Goal: Task Accomplishment & Management: Complete application form

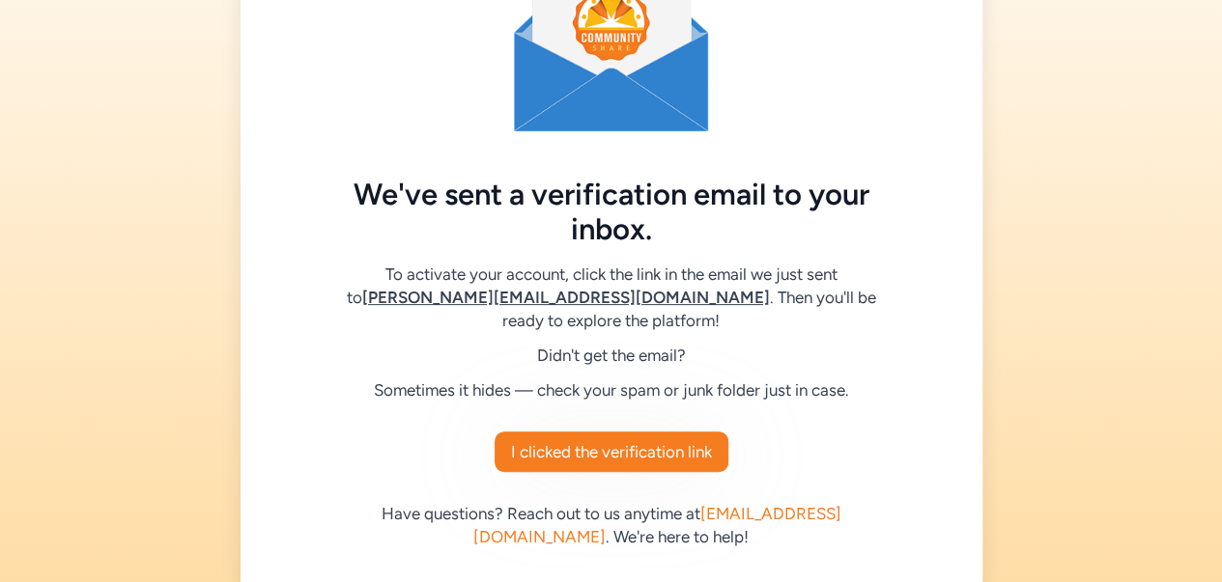
scroll to position [122, 0]
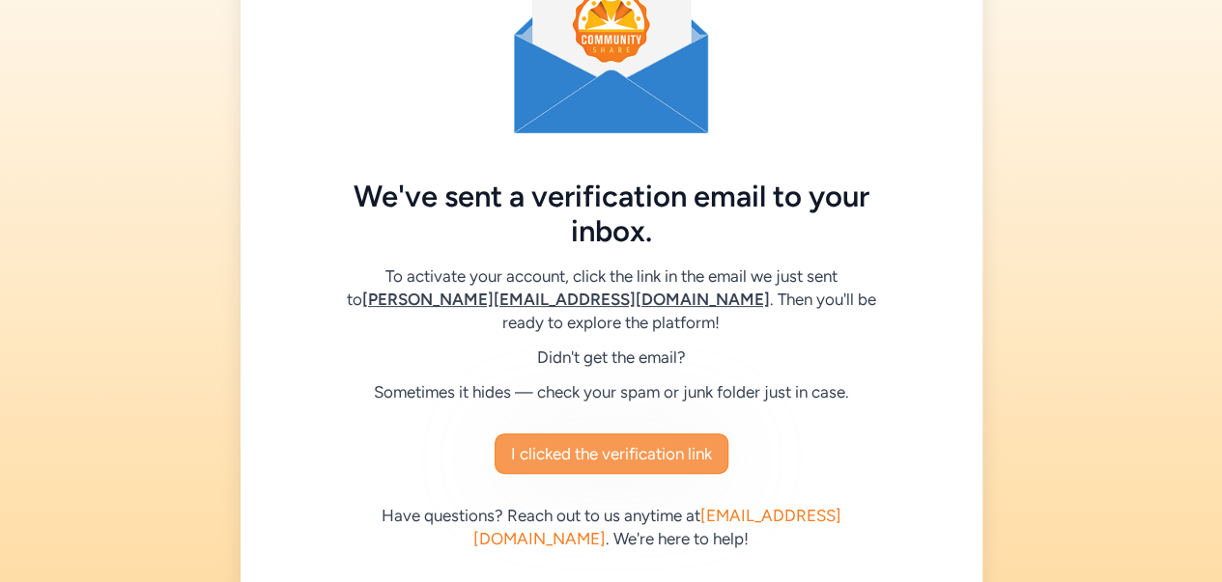
click at [578, 442] on span "I clicked the verification link" at bounding box center [611, 453] width 201 height 23
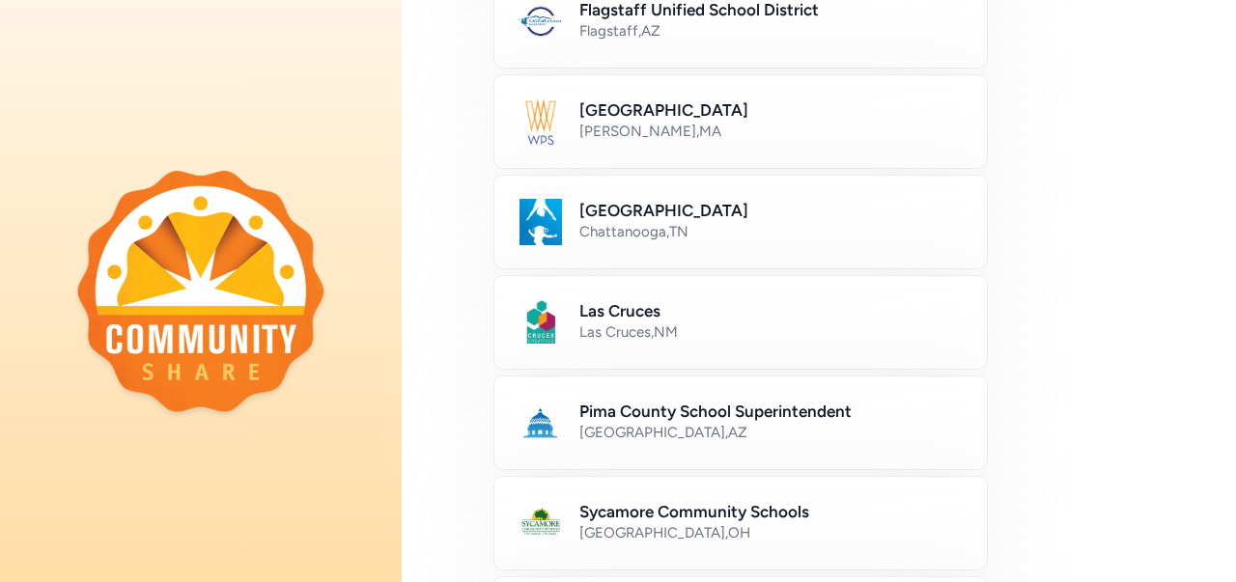
scroll to position [666, 0]
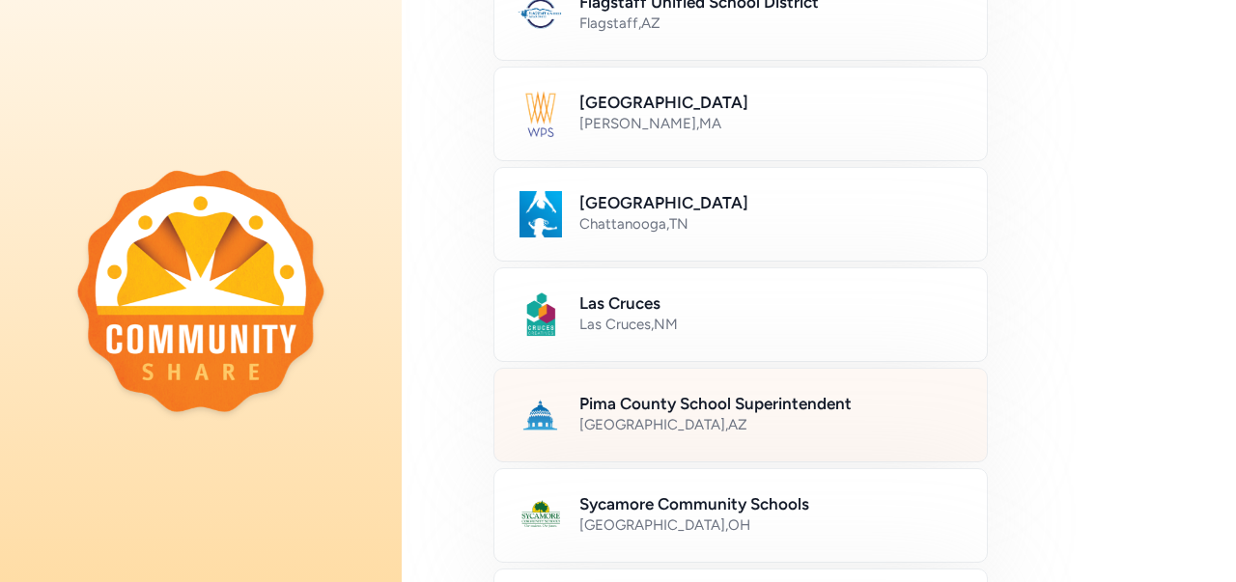
click at [616, 415] on div "[GEOGRAPHIC_DATA] , [GEOGRAPHIC_DATA]" at bounding box center [771, 424] width 384 height 19
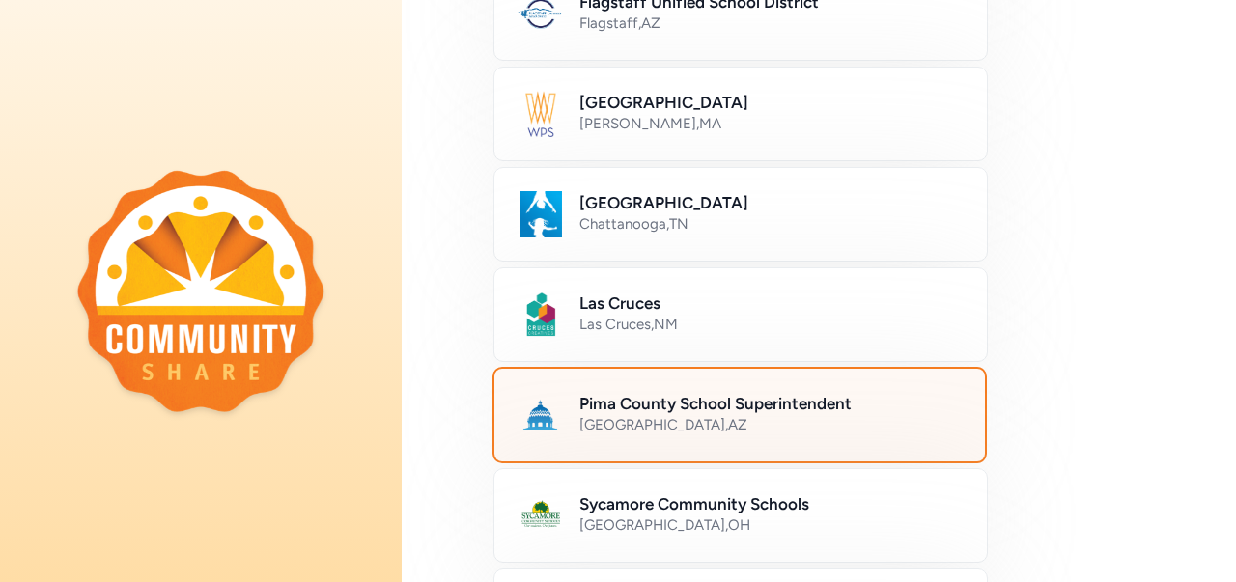
click at [620, 415] on div "[GEOGRAPHIC_DATA] , [GEOGRAPHIC_DATA]" at bounding box center [770, 424] width 382 height 19
click at [620, 415] on div "Tucson , AZ" at bounding box center [770, 424] width 382 height 19
click at [756, 409] on h2 "Pima County School Superintendent" at bounding box center [770, 403] width 382 height 23
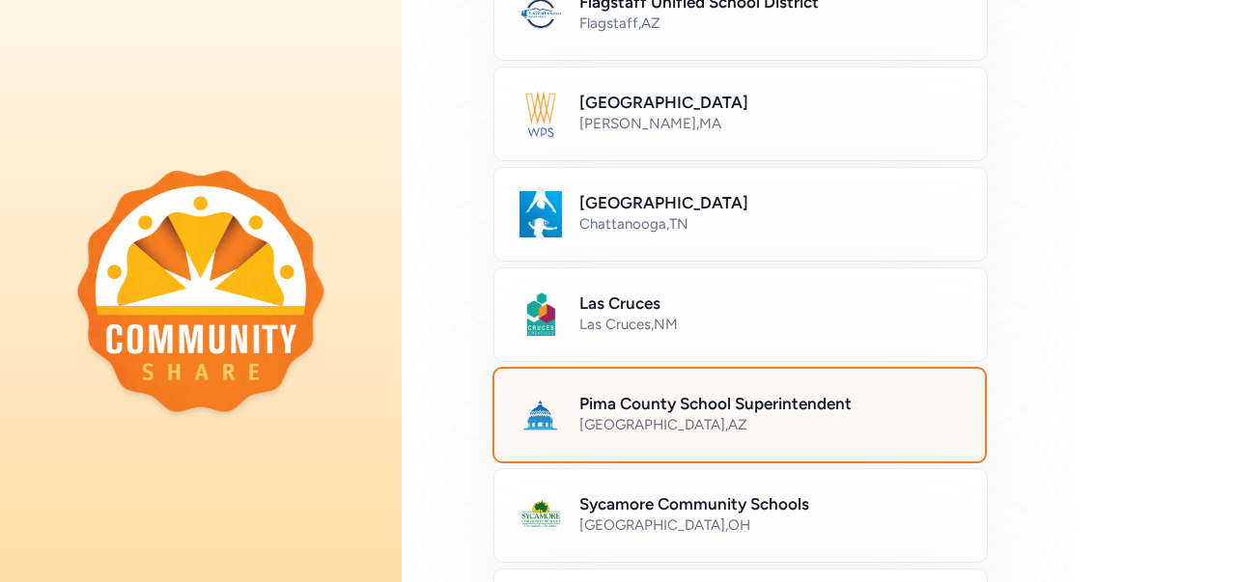
click at [744, 436] on div "Pima County School Superintendent [GEOGRAPHIC_DATA] , [GEOGRAPHIC_DATA]" at bounding box center [740, 415] width 494 height 97
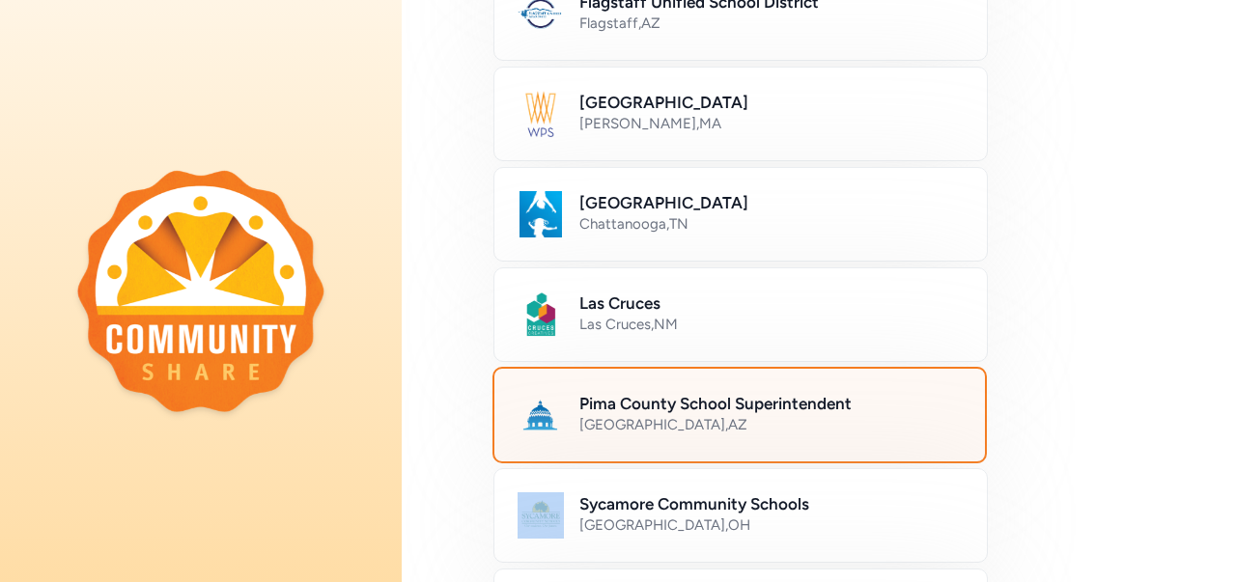
click at [547, 413] on img at bounding box center [541, 415] width 46 height 46
click at [732, 422] on div "[GEOGRAPHIC_DATA] , [GEOGRAPHIC_DATA]" at bounding box center [770, 424] width 382 height 19
click at [857, 428] on div "[GEOGRAPHIC_DATA] , [GEOGRAPHIC_DATA]" at bounding box center [770, 424] width 382 height 19
click at [812, 429] on div "[GEOGRAPHIC_DATA] , [GEOGRAPHIC_DATA]" at bounding box center [770, 424] width 382 height 19
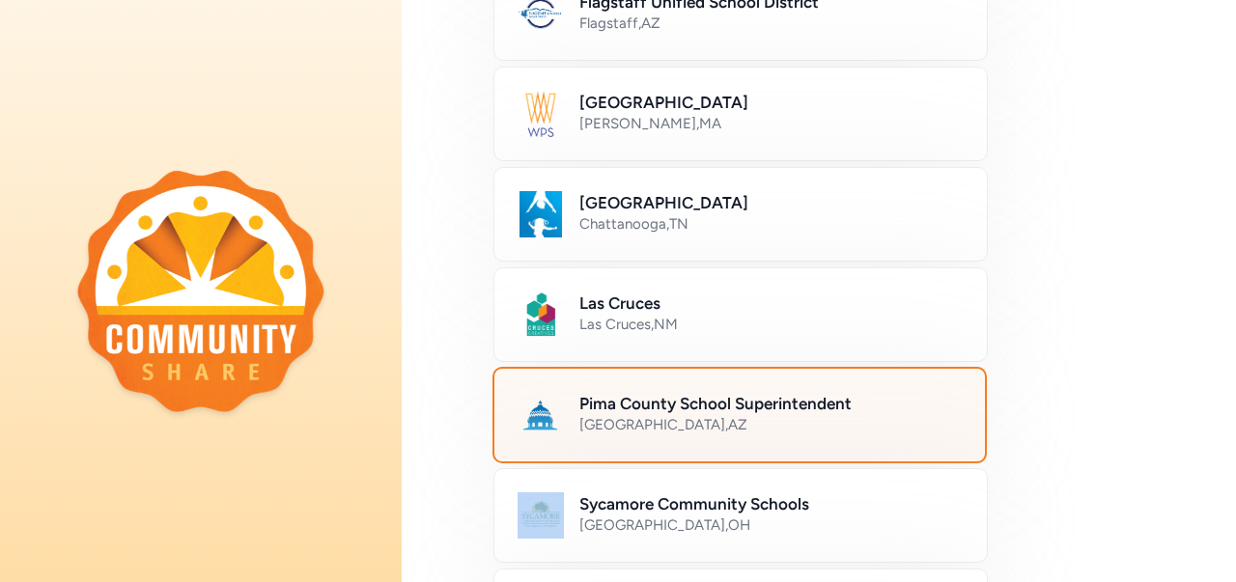
click at [812, 429] on div "[GEOGRAPHIC_DATA] , [GEOGRAPHIC_DATA]" at bounding box center [770, 424] width 382 height 19
click at [715, 392] on h2 "Pima County School Superintendent" at bounding box center [770, 403] width 382 height 23
click at [536, 410] on img at bounding box center [541, 415] width 46 height 46
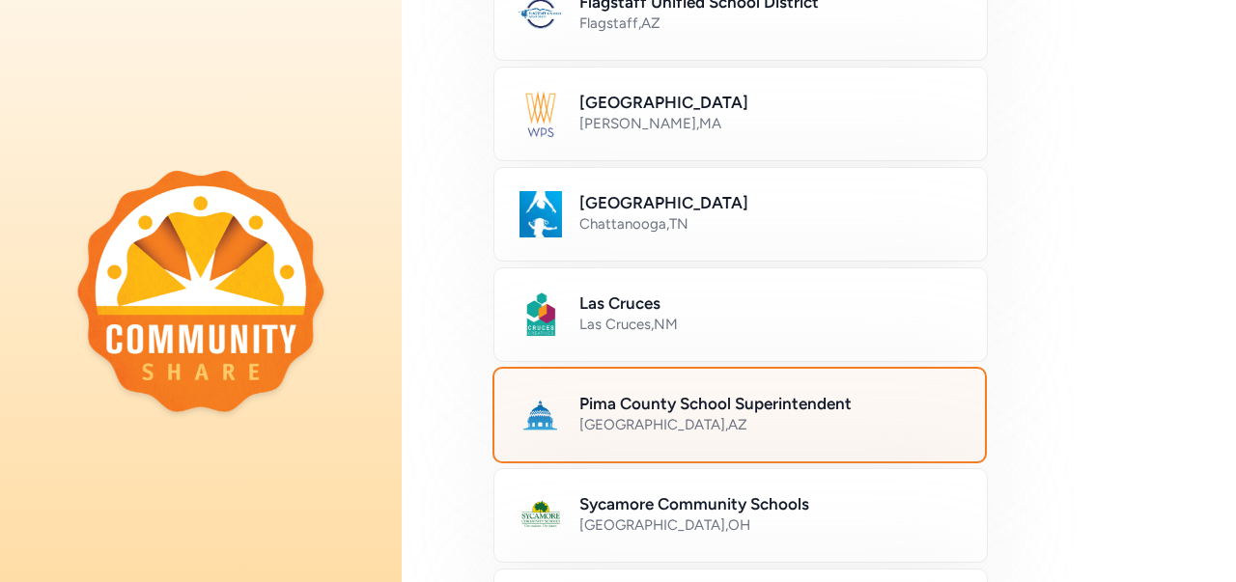
click at [536, 410] on img at bounding box center [541, 415] width 46 height 46
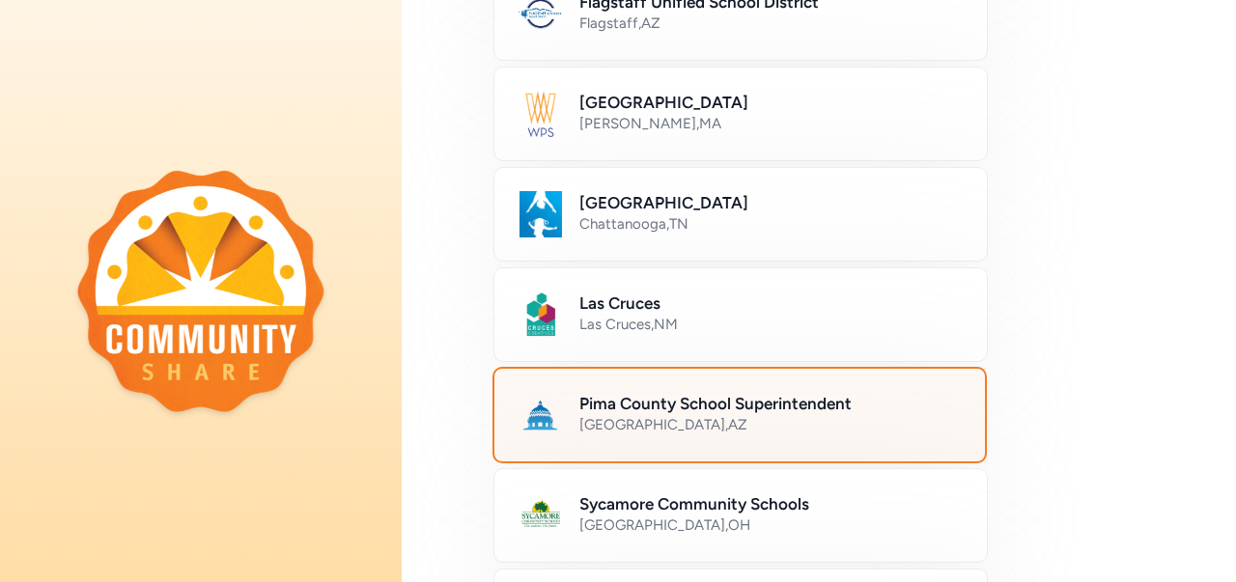
click at [547, 403] on img at bounding box center [541, 415] width 46 height 46
click at [532, 404] on img at bounding box center [541, 415] width 46 height 46
click at [506, 378] on div "Pima County School Superintendent [GEOGRAPHIC_DATA] , [GEOGRAPHIC_DATA]" at bounding box center [740, 415] width 494 height 97
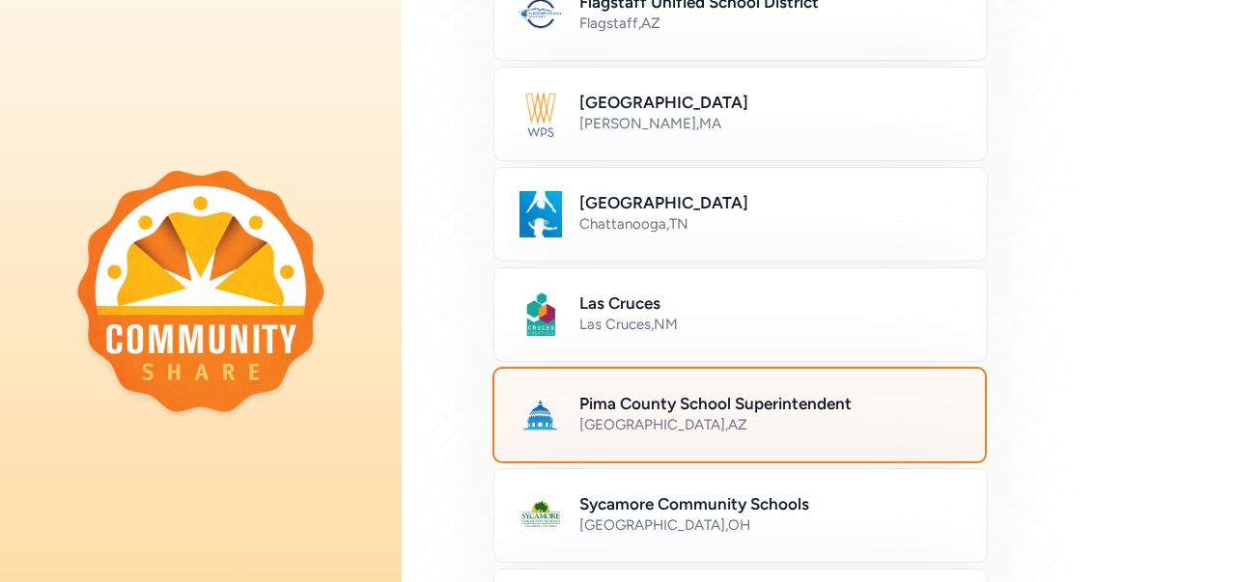
click at [506, 378] on div "Pima County School Superintendent [GEOGRAPHIC_DATA] , [GEOGRAPHIC_DATA]" at bounding box center [740, 415] width 494 height 97
click at [738, 432] on div "Pima County School Superintendent [GEOGRAPHIC_DATA] , [GEOGRAPHIC_DATA]" at bounding box center [770, 415] width 382 height 46
click at [707, 430] on div "Pima County School Superintendent [GEOGRAPHIC_DATA] , [GEOGRAPHIC_DATA]" at bounding box center [770, 415] width 382 height 46
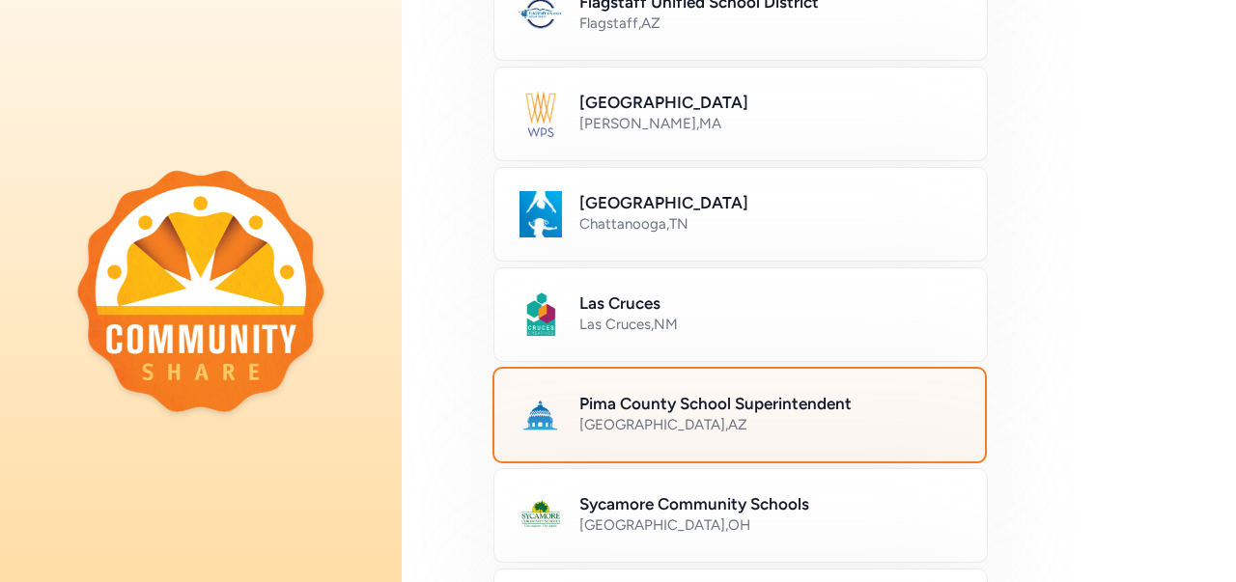
click at [854, 398] on h2 "Pima County School Superintendent" at bounding box center [770, 403] width 382 height 23
click at [894, 429] on div "[GEOGRAPHIC_DATA] , [GEOGRAPHIC_DATA]" at bounding box center [770, 424] width 382 height 19
click at [558, 408] on img at bounding box center [541, 415] width 46 height 46
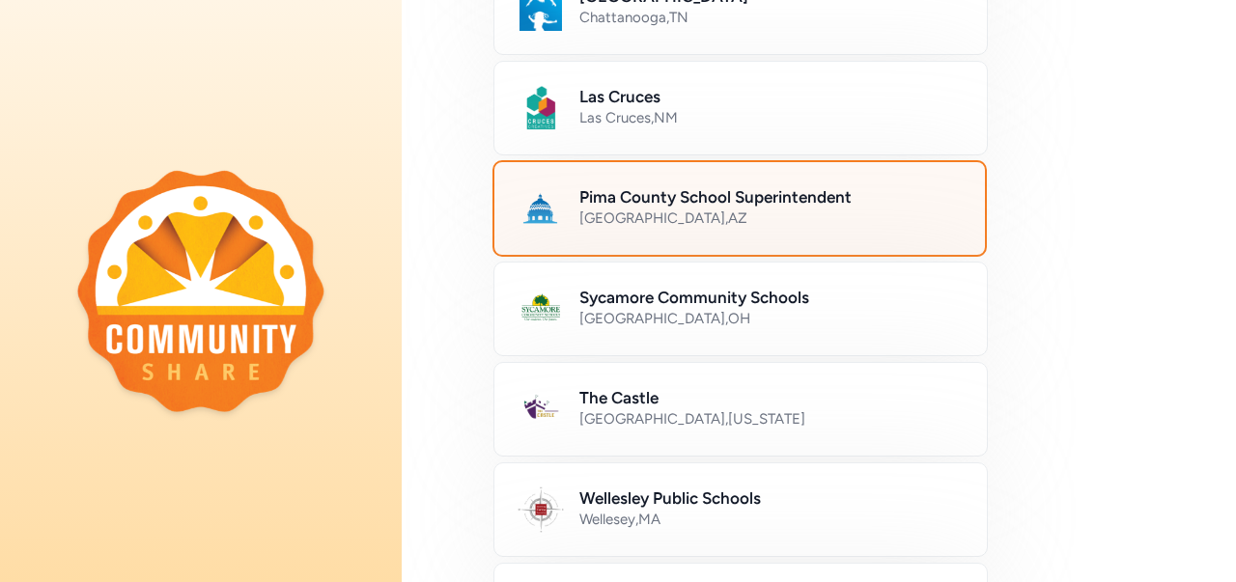
scroll to position [887, 0]
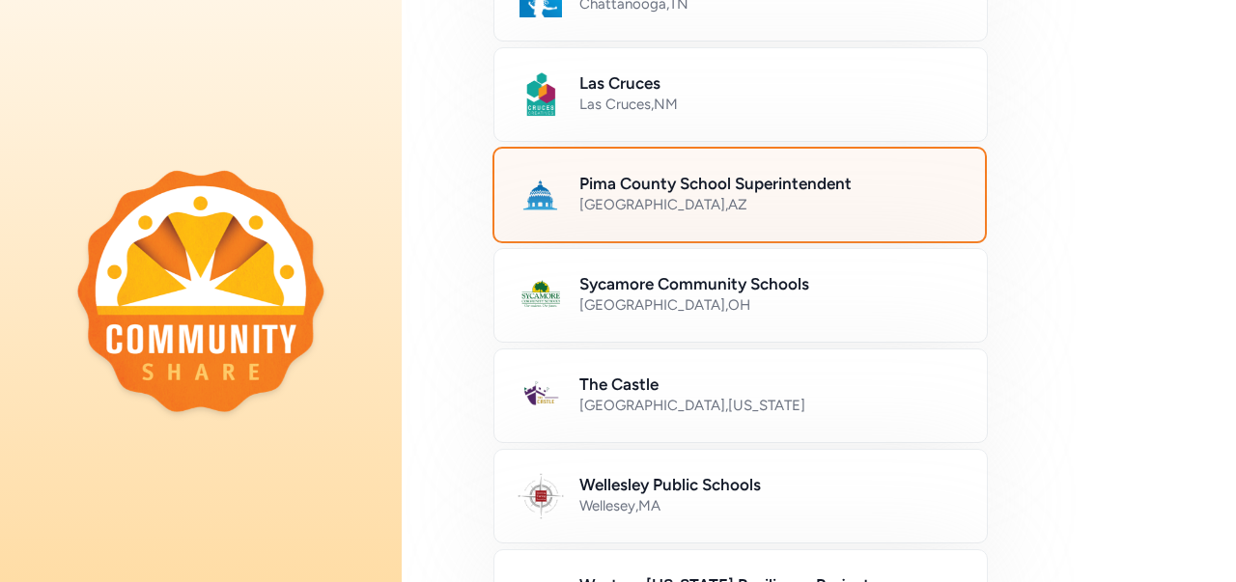
click at [621, 202] on div "[GEOGRAPHIC_DATA] , [GEOGRAPHIC_DATA]" at bounding box center [770, 204] width 382 height 19
click at [554, 221] on div "Pima County School Superintendent [GEOGRAPHIC_DATA] , [GEOGRAPHIC_DATA]" at bounding box center [740, 195] width 494 height 97
click at [534, 199] on img at bounding box center [541, 195] width 46 height 46
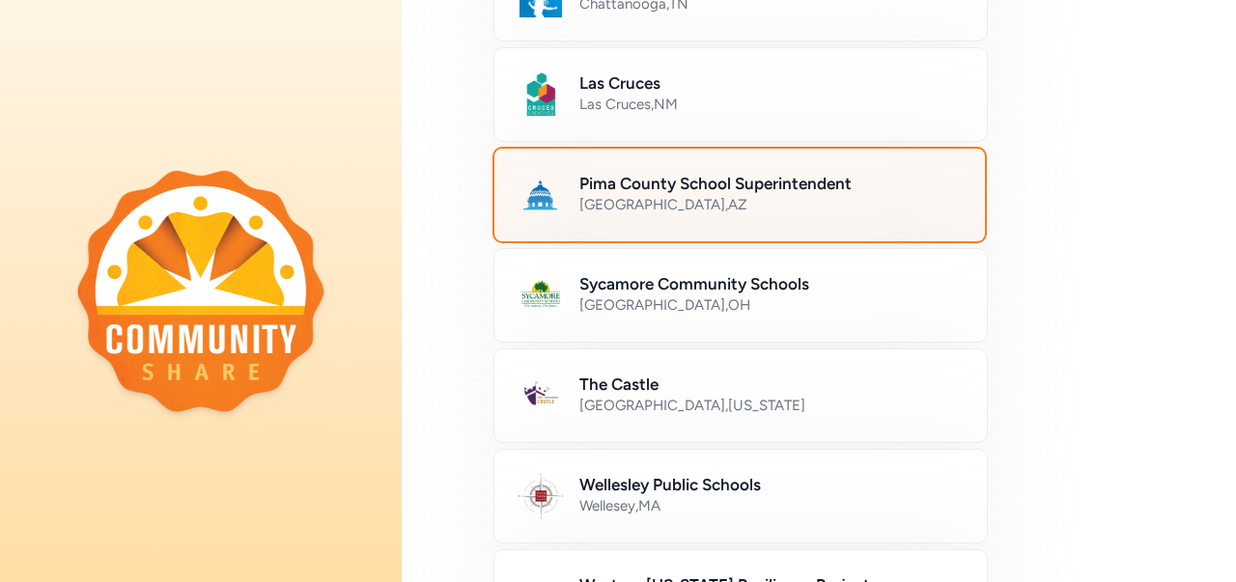
click at [534, 199] on img at bounding box center [541, 195] width 46 height 46
click at [531, 188] on img at bounding box center [541, 195] width 46 height 46
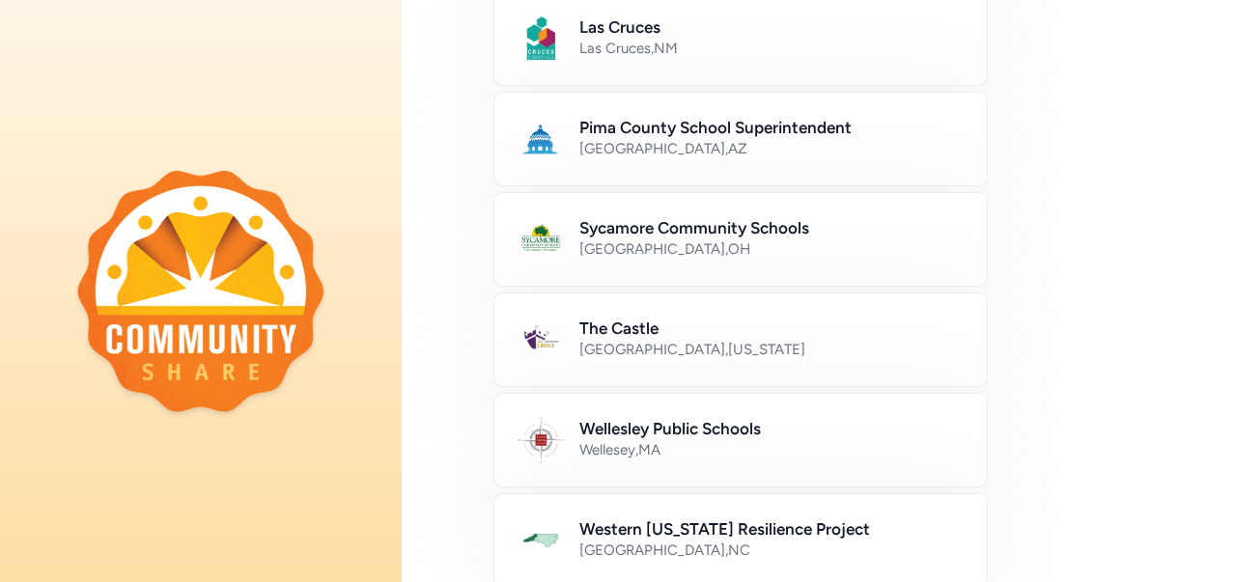
scroll to position [899, 0]
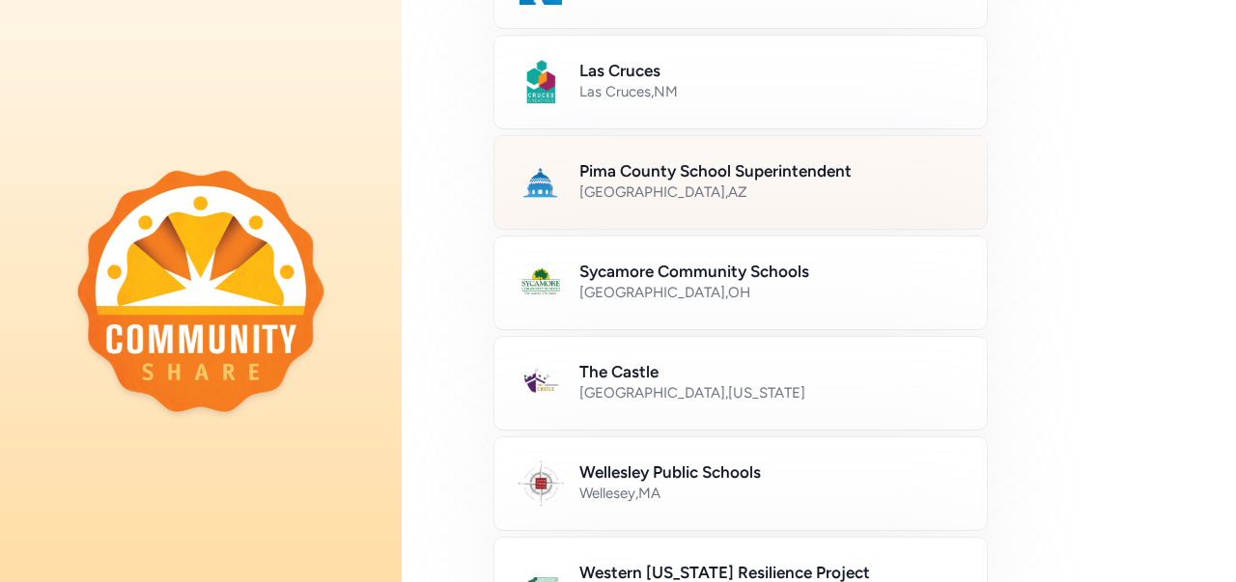
click at [610, 172] on h2 "Pima County School Superintendent" at bounding box center [771, 170] width 384 height 23
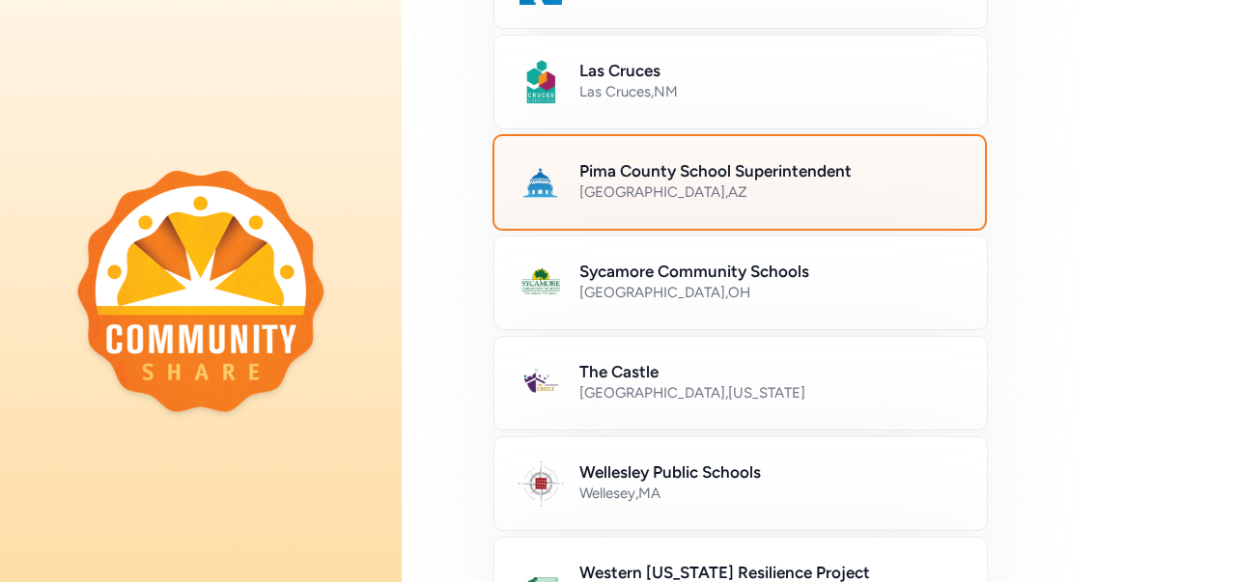
click at [533, 201] on div "Pima County School Superintendent [GEOGRAPHIC_DATA] , [GEOGRAPHIC_DATA]" at bounding box center [740, 182] width 494 height 97
click at [536, 181] on img at bounding box center [541, 182] width 46 height 46
click at [578, 163] on div "Pima County School Superintendent [GEOGRAPHIC_DATA] , [GEOGRAPHIC_DATA]" at bounding box center [740, 182] width 494 height 97
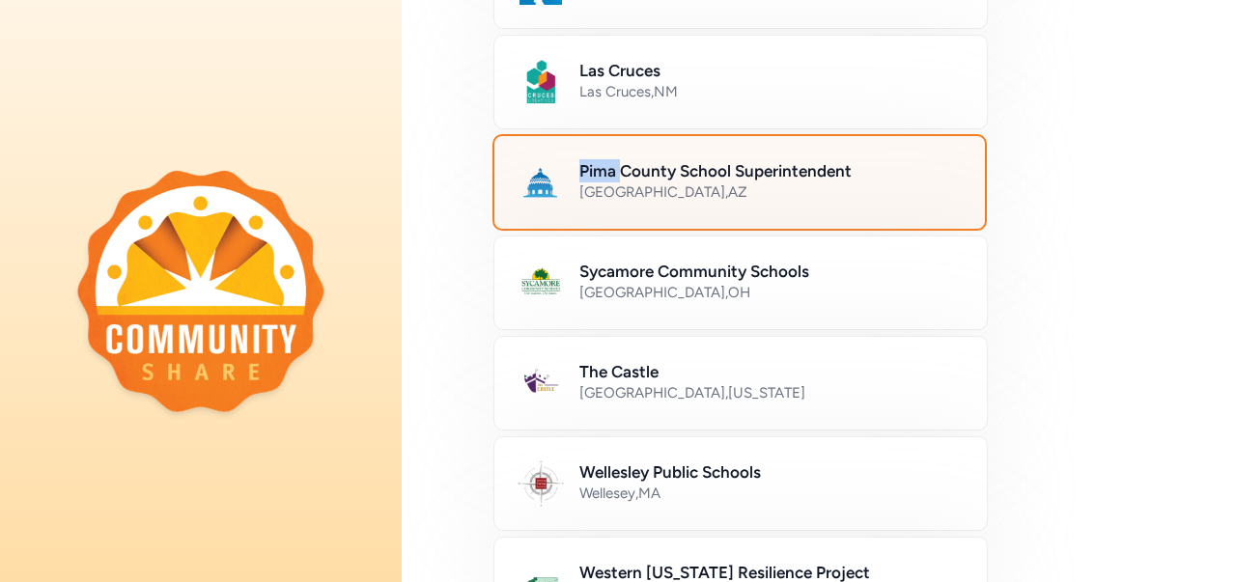
click at [578, 163] on div "Pima County School Superintendent [GEOGRAPHIC_DATA] , [GEOGRAPHIC_DATA]" at bounding box center [740, 182] width 494 height 97
click at [900, 183] on div "[GEOGRAPHIC_DATA] , [GEOGRAPHIC_DATA]" at bounding box center [770, 192] width 382 height 19
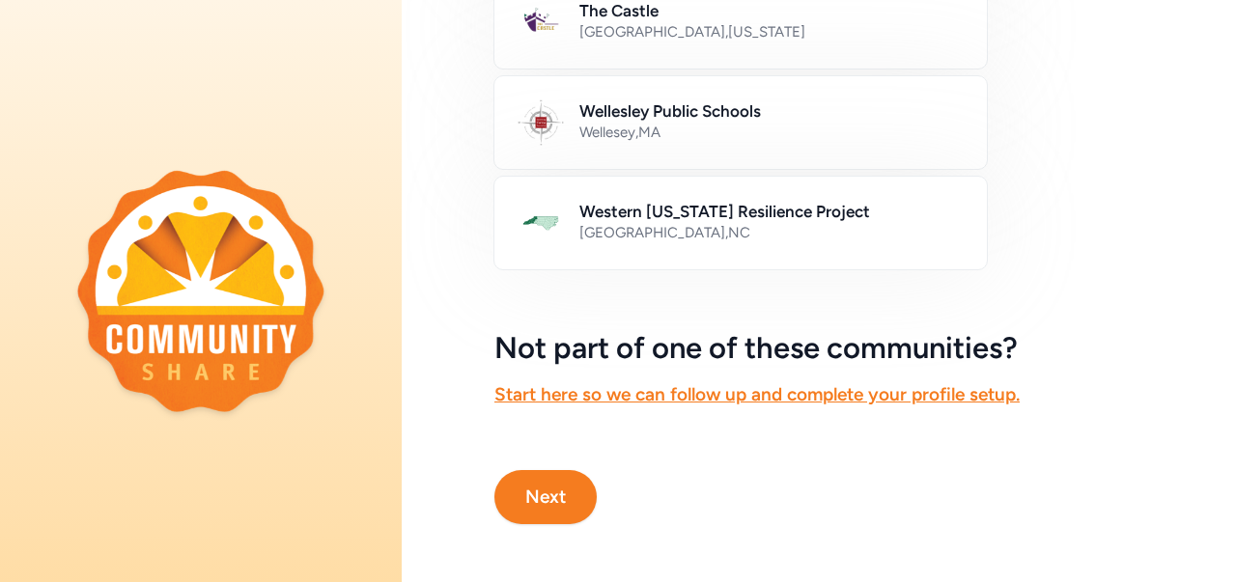
scroll to position [1271, 0]
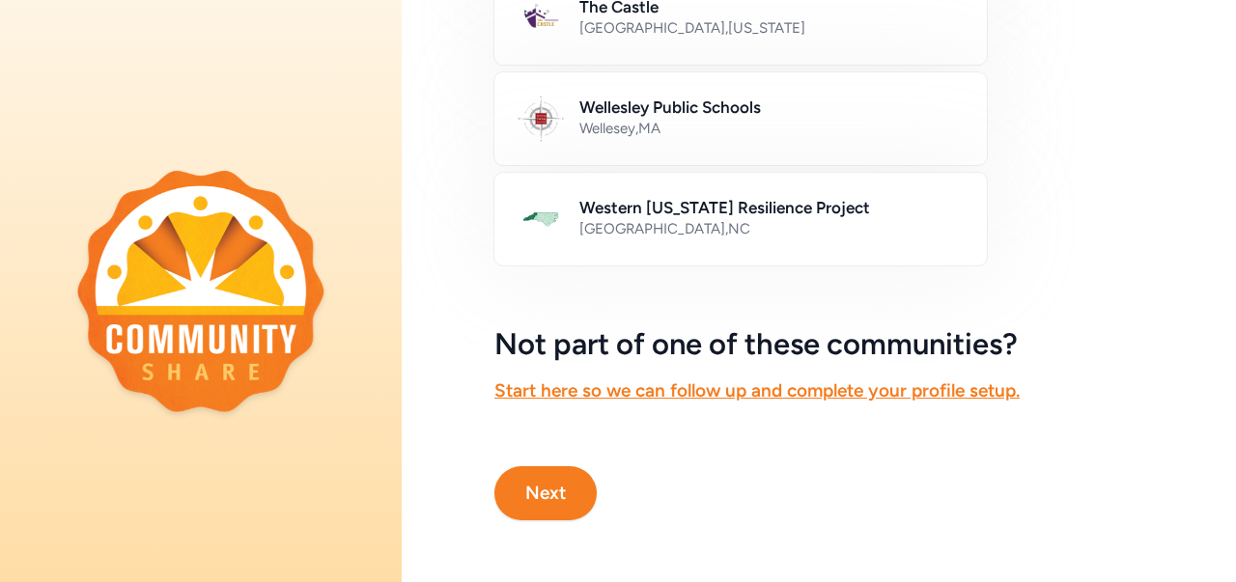
click at [550, 483] on button "Next" at bounding box center [545, 493] width 102 height 54
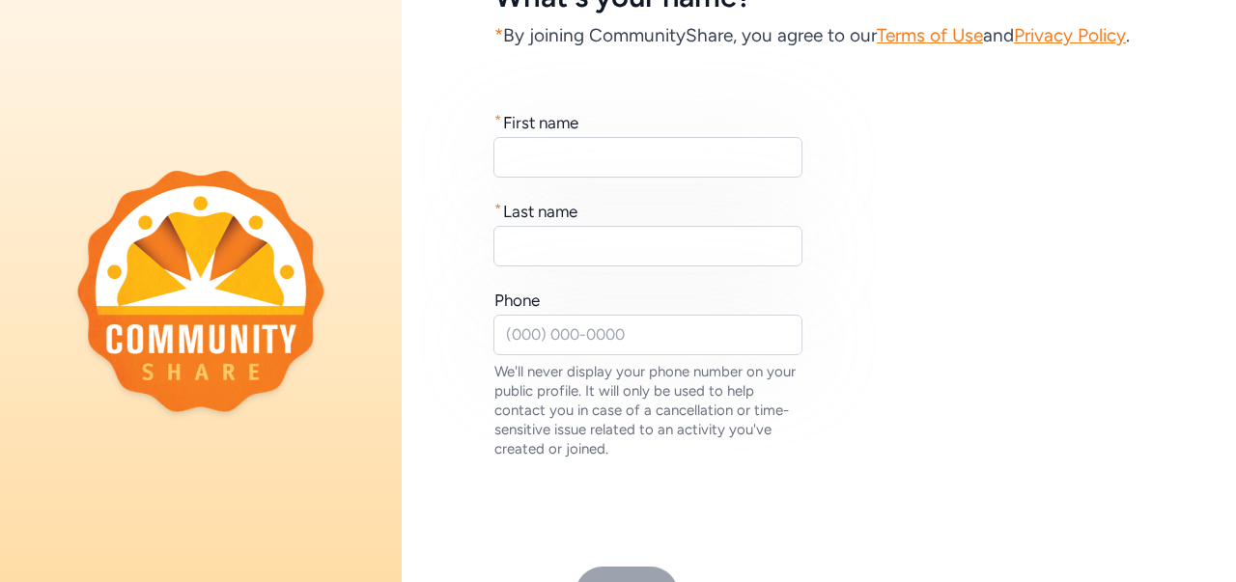
scroll to position [185, 0]
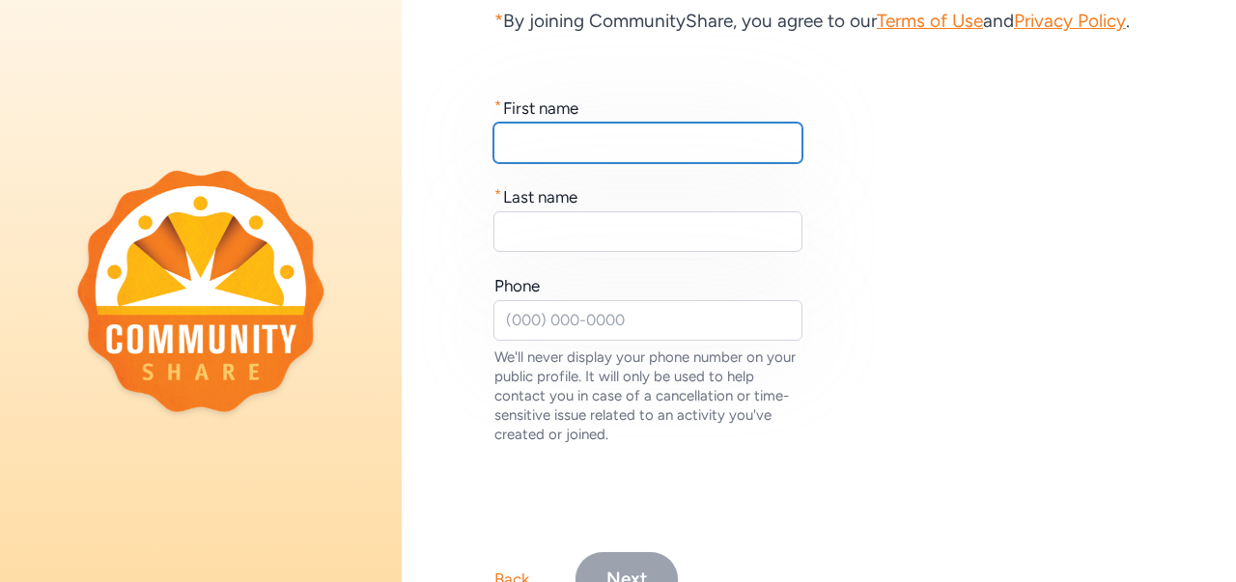
click at [547, 163] on input "text" at bounding box center [648, 143] width 309 height 41
type input "[DEMOGRAPHIC_DATA]"
click at [609, 252] on input "text" at bounding box center [648, 232] width 309 height 41
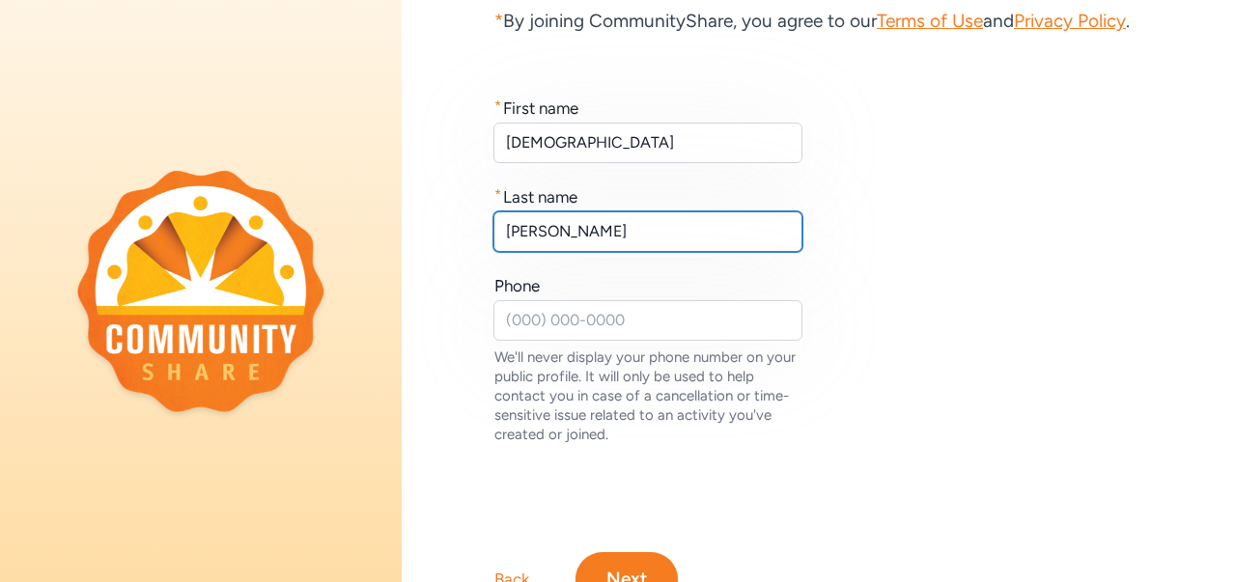
type input "[PERSON_NAME]"
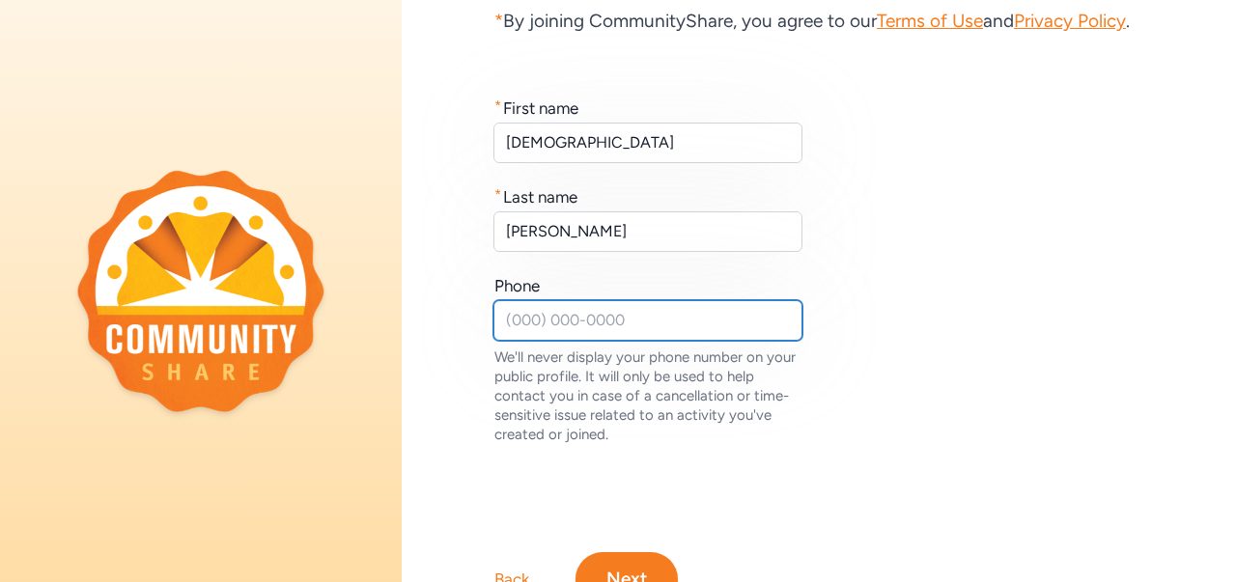
click at [598, 341] on input "text" at bounding box center [648, 320] width 309 height 41
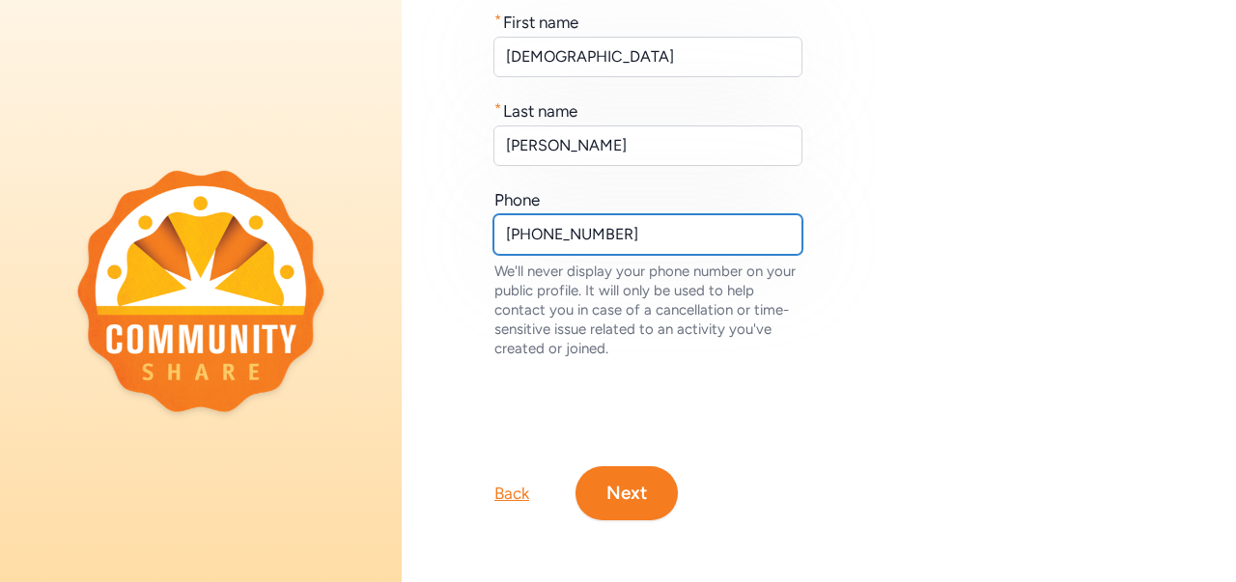
scroll to position [311, 0]
type input "[PHONE_NUMBER]"
click at [637, 489] on button "Next" at bounding box center [627, 493] width 102 height 54
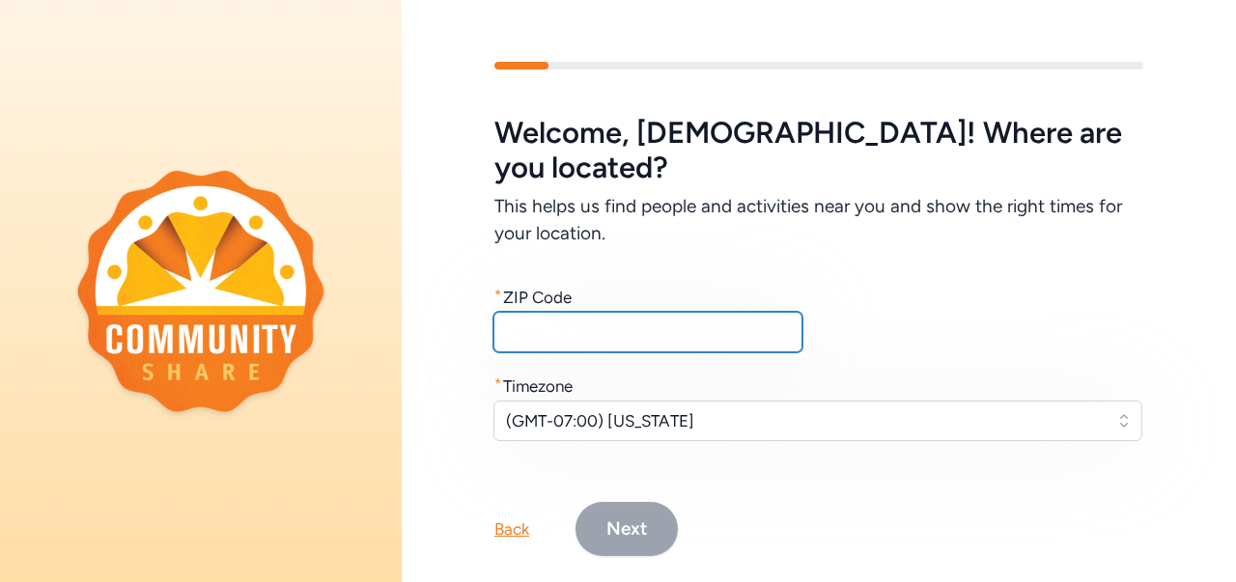
click at [688, 312] on input "text" at bounding box center [648, 332] width 309 height 41
type input "85706"
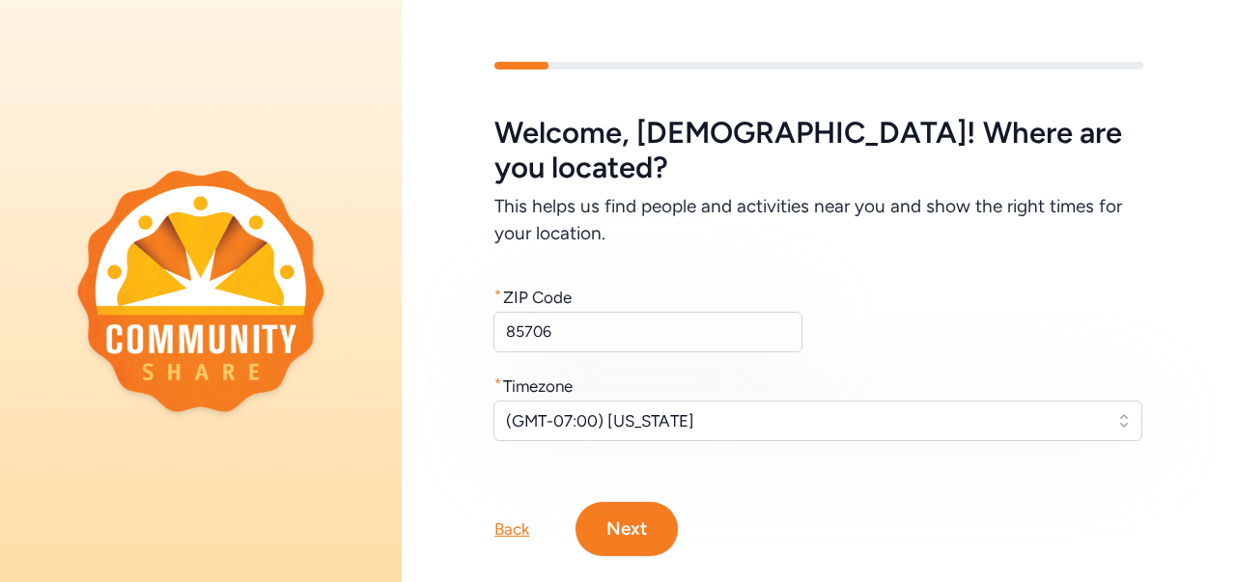
click at [632, 504] on button "Next" at bounding box center [627, 529] width 102 height 54
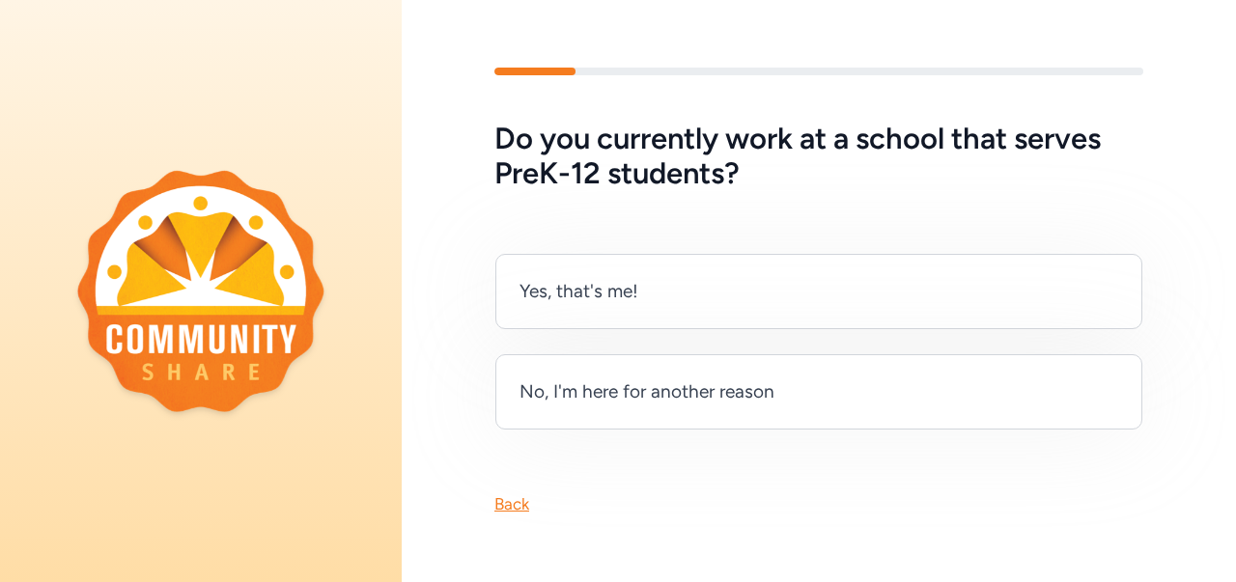
click at [647, 284] on div "Yes, that's me!" at bounding box center [818, 291] width 647 height 75
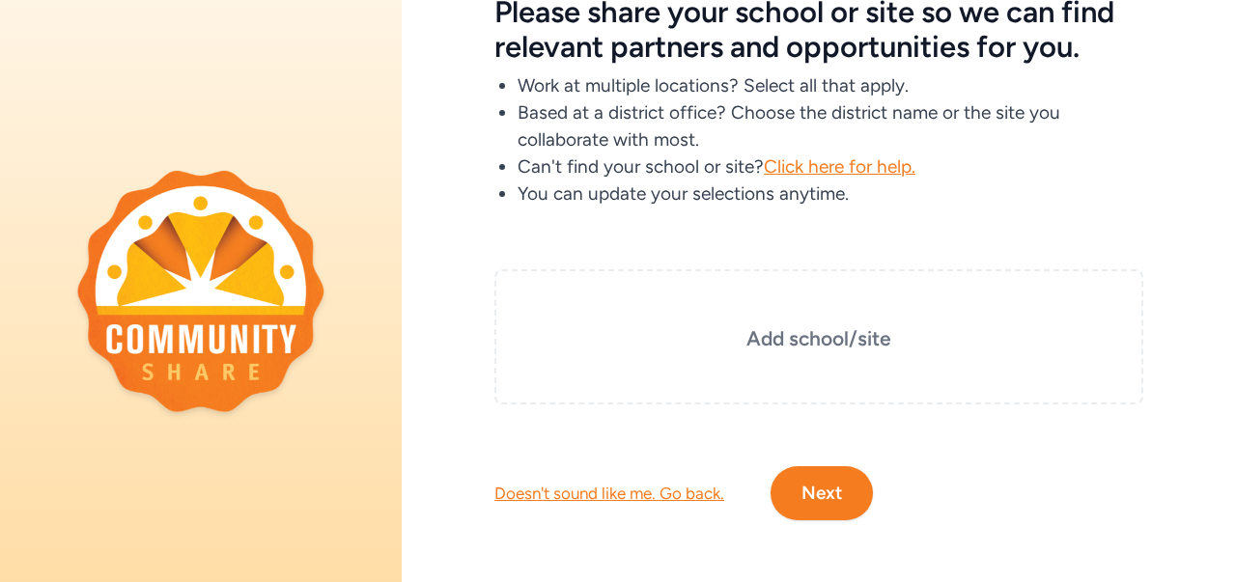
scroll to position [131, 0]
click at [1062, 355] on div "Add school/site" at bounding box center [818, 336] width 649 height 135
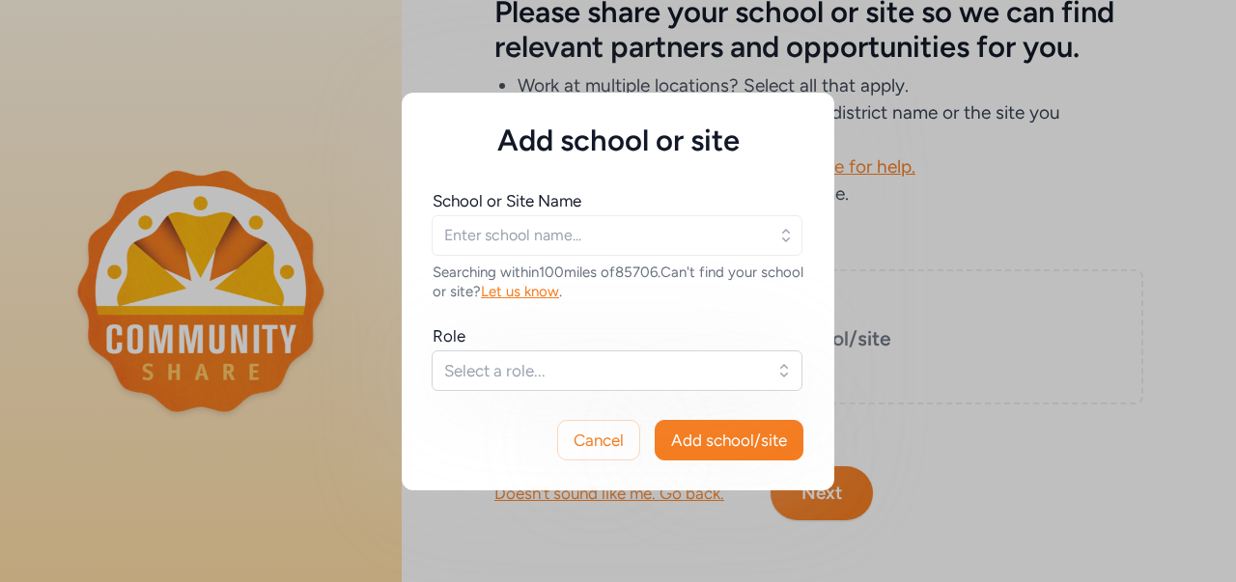
click at [640, 232] on input "text" at bounding box center [617, 235] width 371 height 41
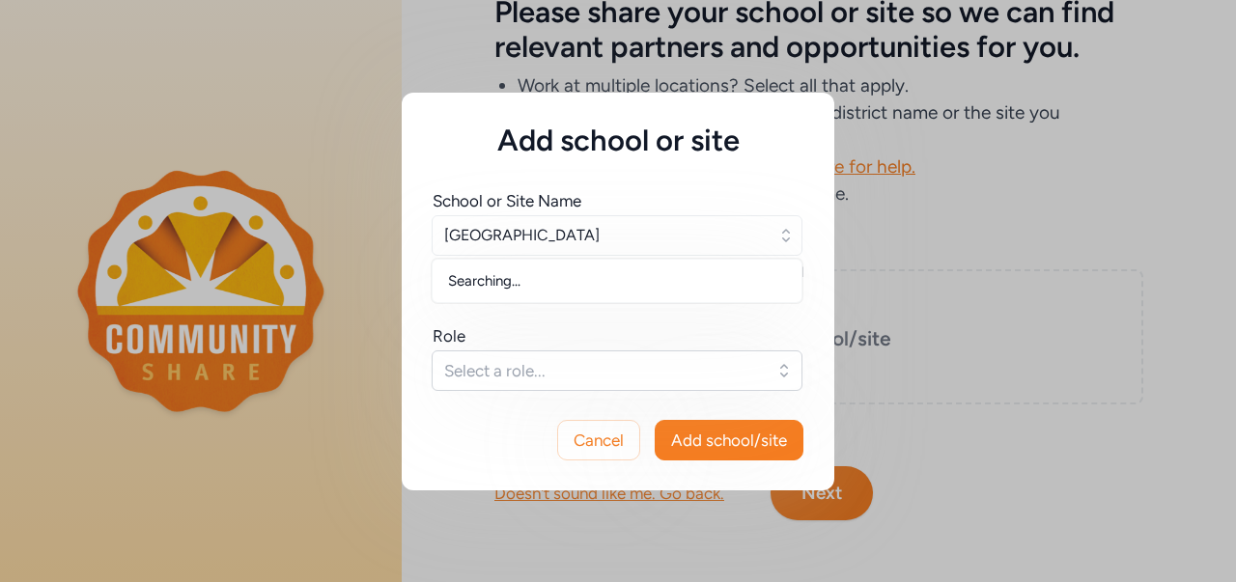
click at [520, 383] on button "Select a role..." at bounding box center [617, 371] width 371 height 41
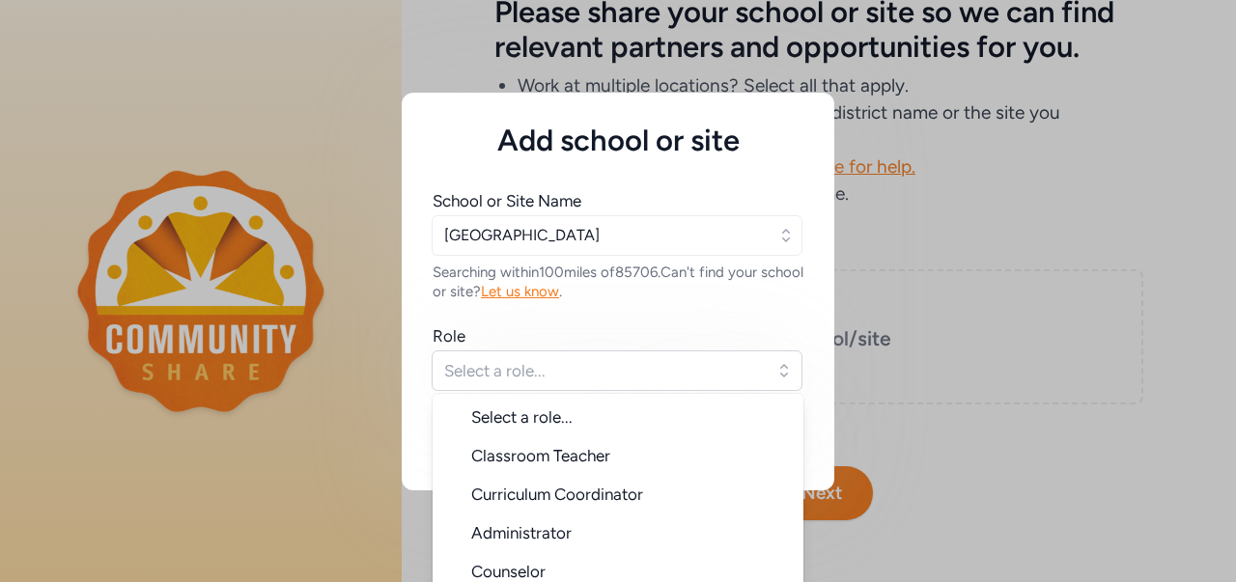
click at [521, 458] on span "Classroom Teacher" at bounding box center [540, 455] width 139 height 19
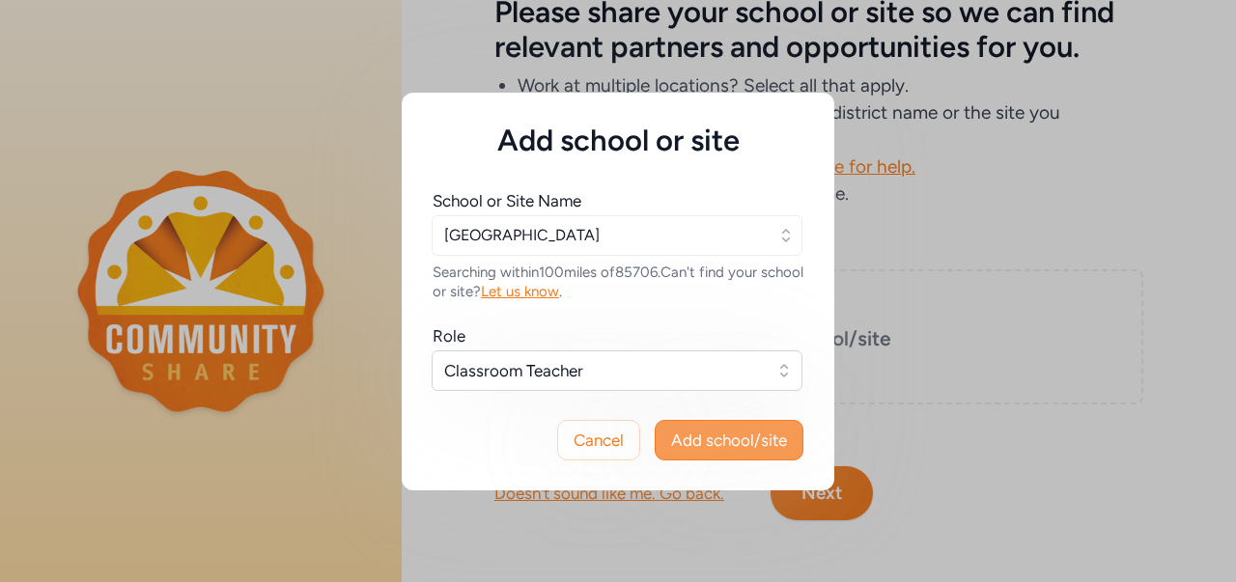
click at [701, 439] on span "Add school/site" at bounding box center [729, 440] width 116 height 23
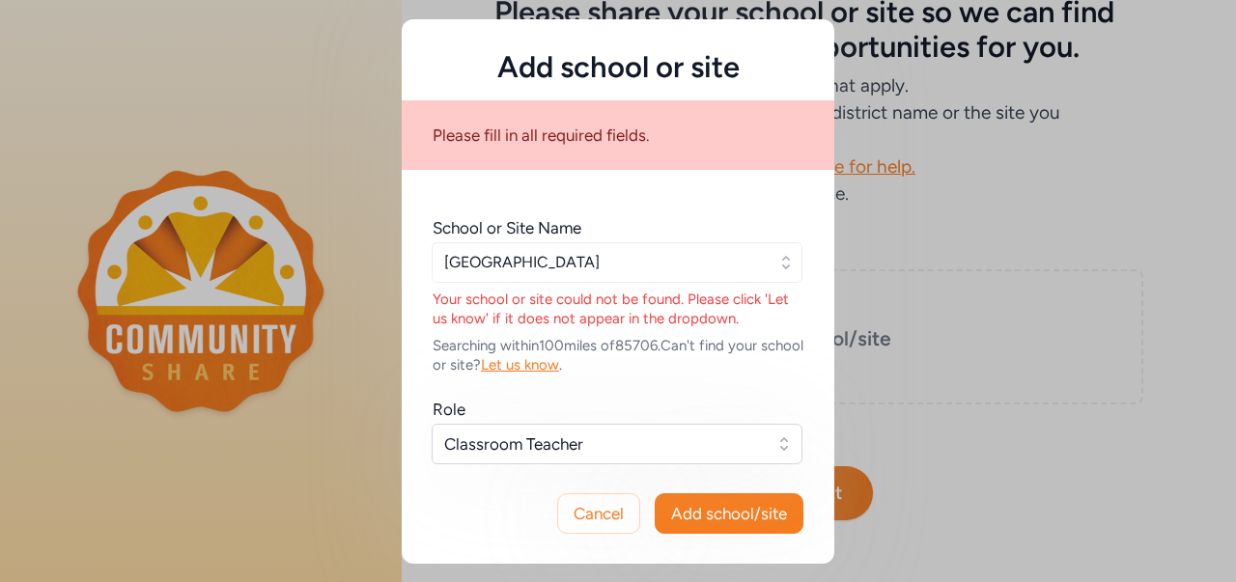
click at [784, 263] on icon "button" at bounding box center [785, 262] width 19 height 19
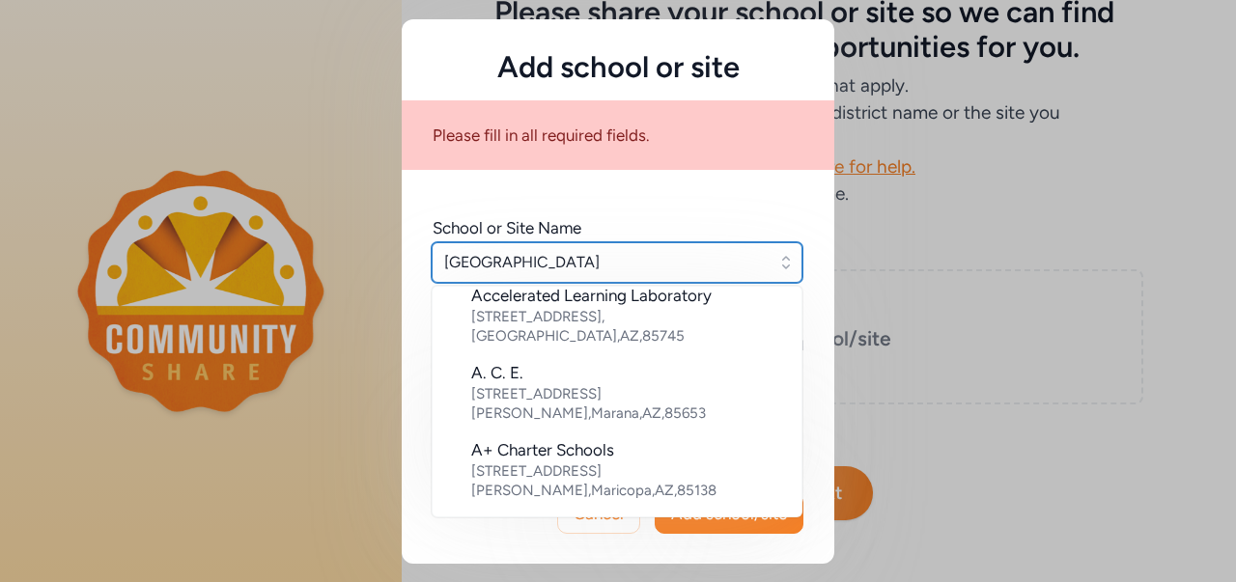
scroll to position [1056, 0]
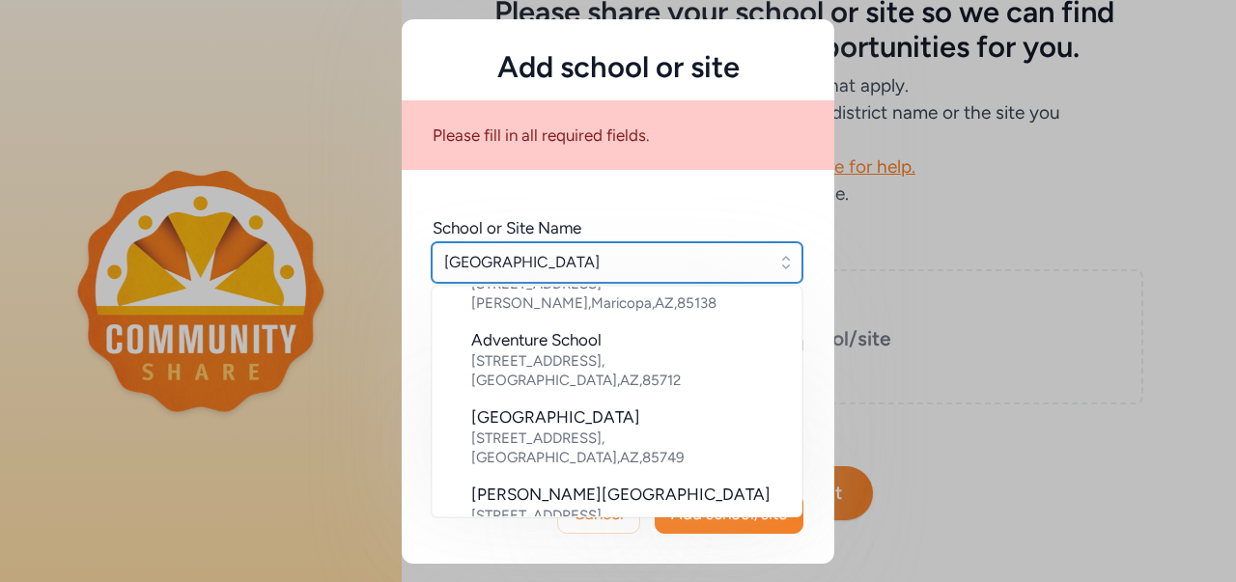
click at [620, 268] on input "[GEOGRAPHIC_DATA]" at bounding box center [617, 262] width 371 height 41
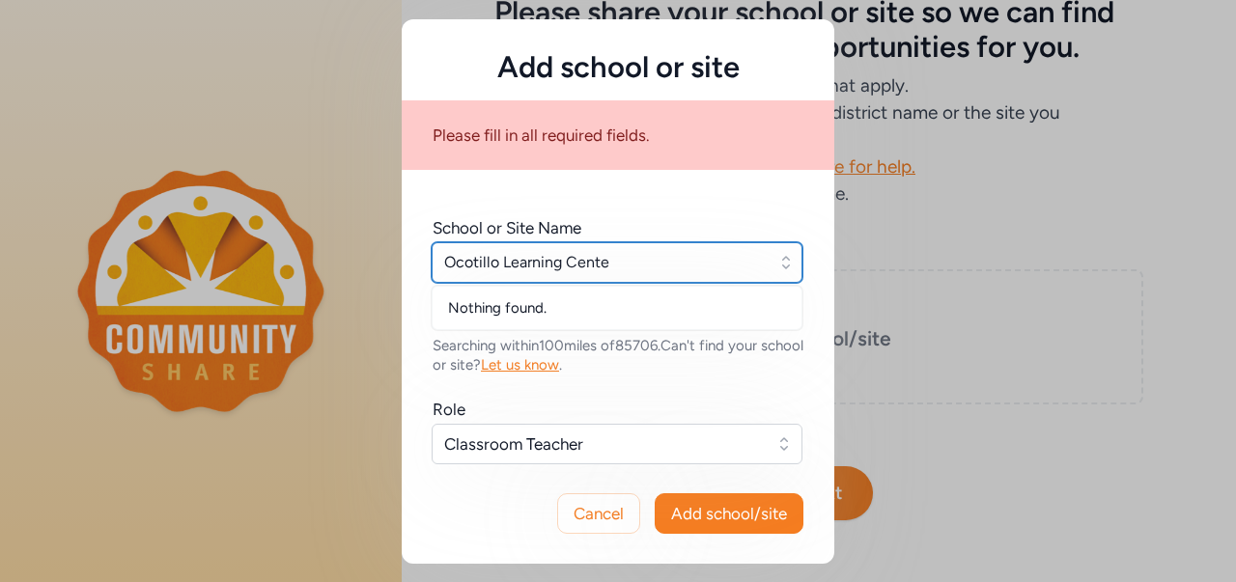
scroll to position [0, 0]
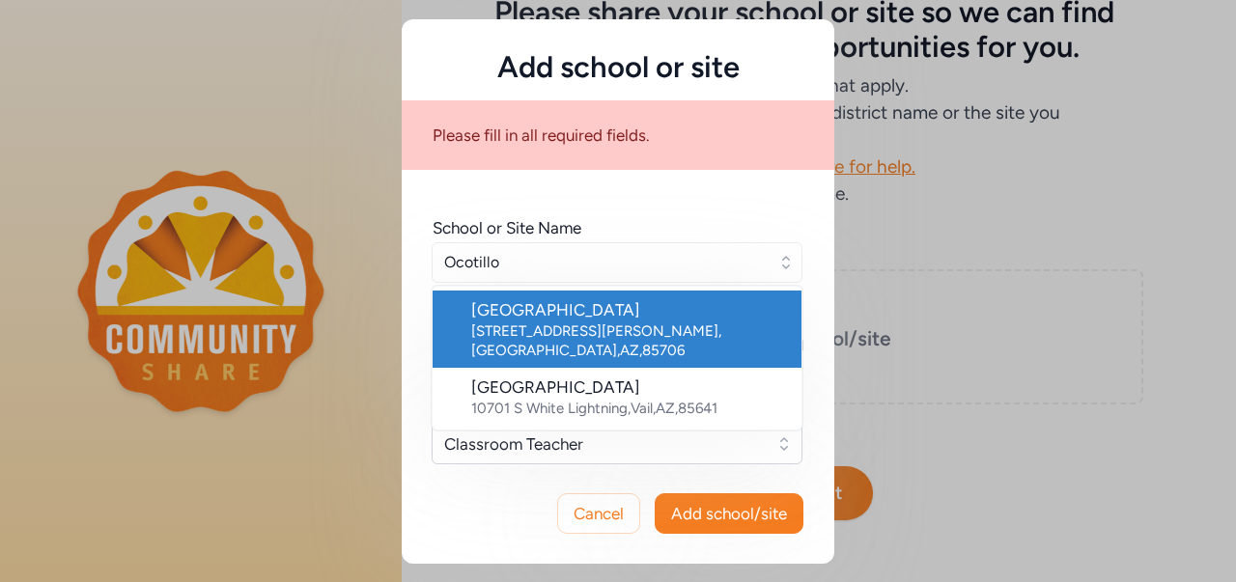
click at [653, 319] on div "[GEOGRAPHIC_DATA]" at bounding box center [628, 309] width 315 height 23
type input "[GEOGRAPHIC_DATA]"
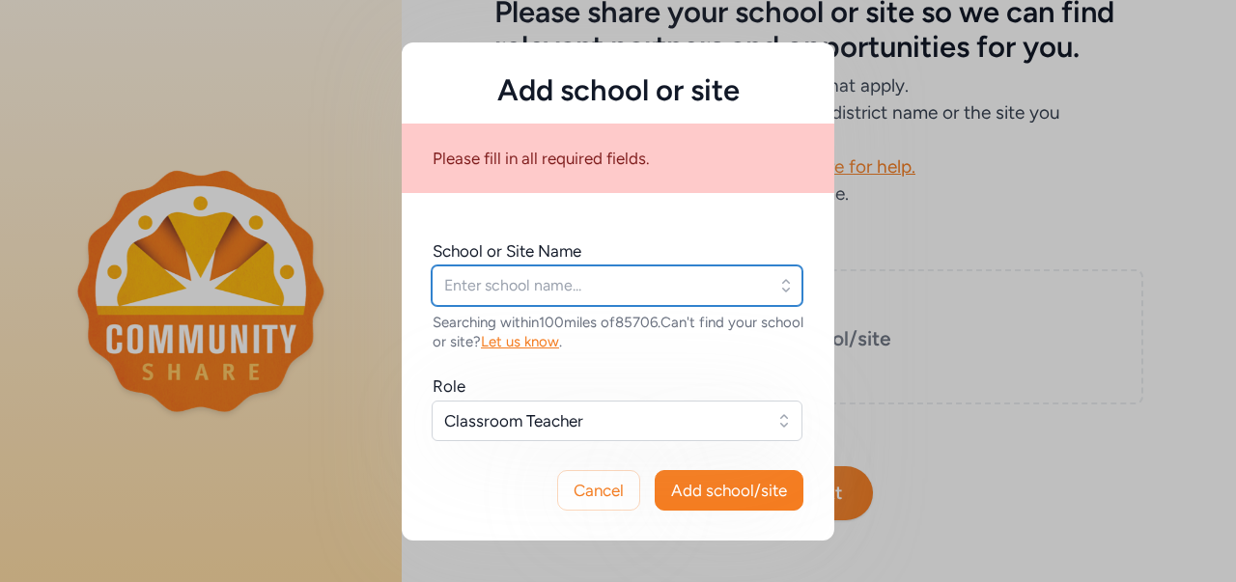
type input "[GEOGRAPHIC_DATA]"
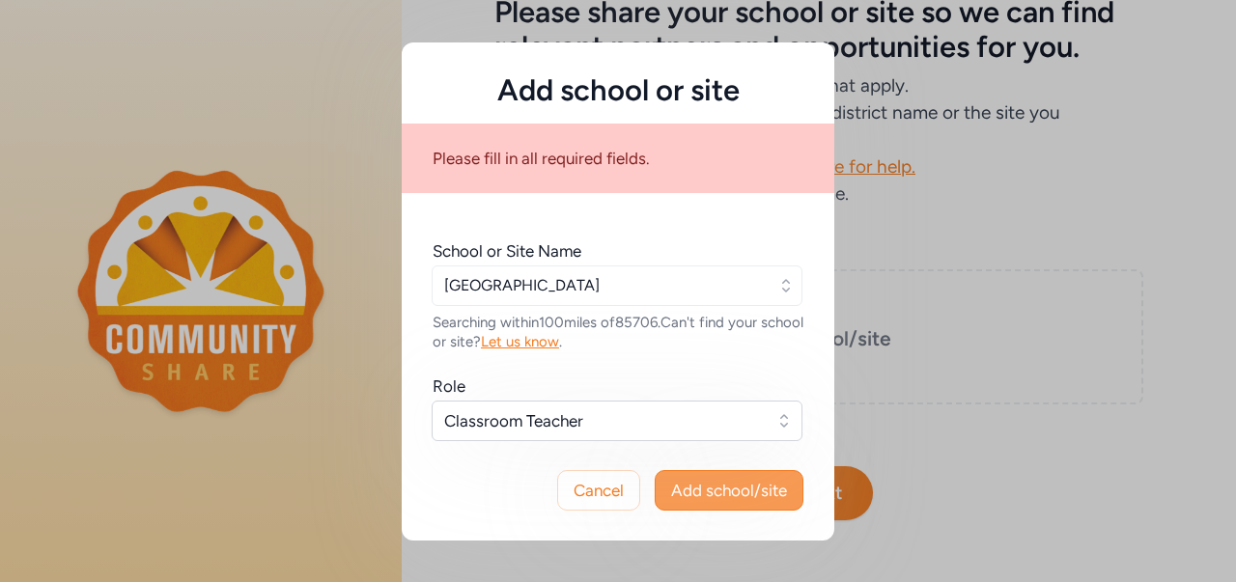
click at [699, 492] on span "Add school/site" at bounding box center [729, 490] width 116 height 23
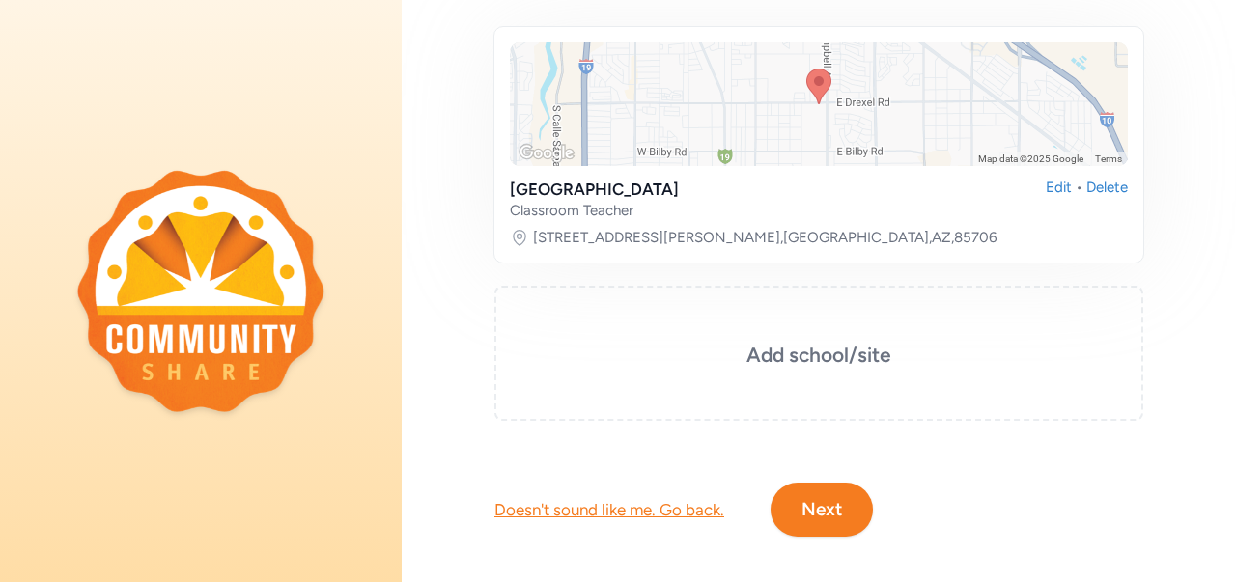
scroll to position [370, 0]
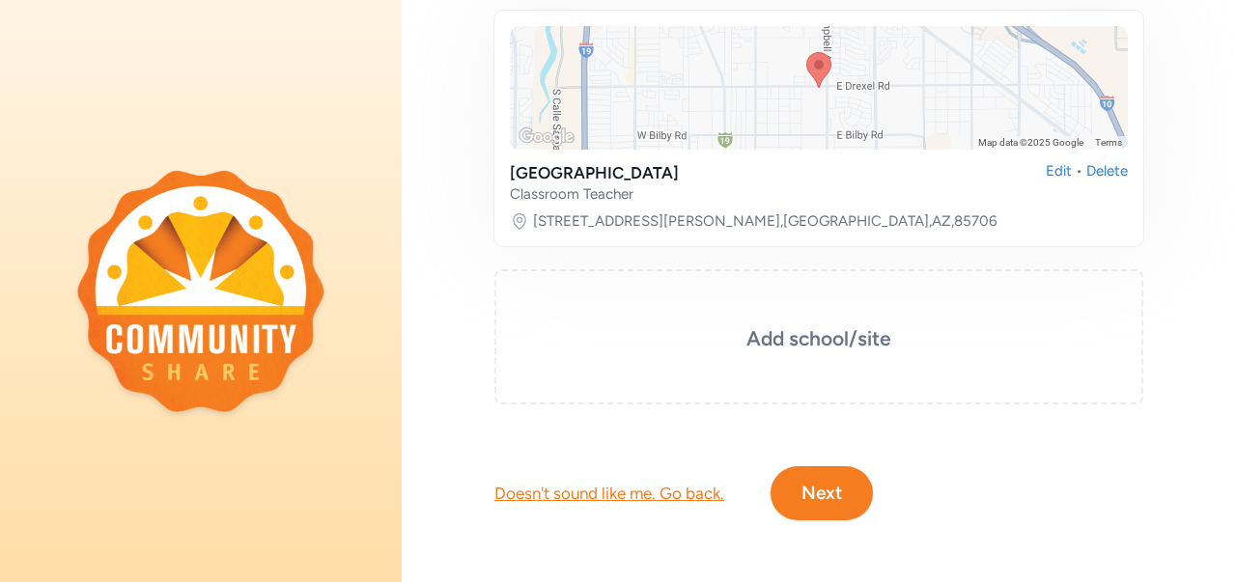
click at [844, 490] on button "Next" at bounding box center [822, 493] width 102 height 54
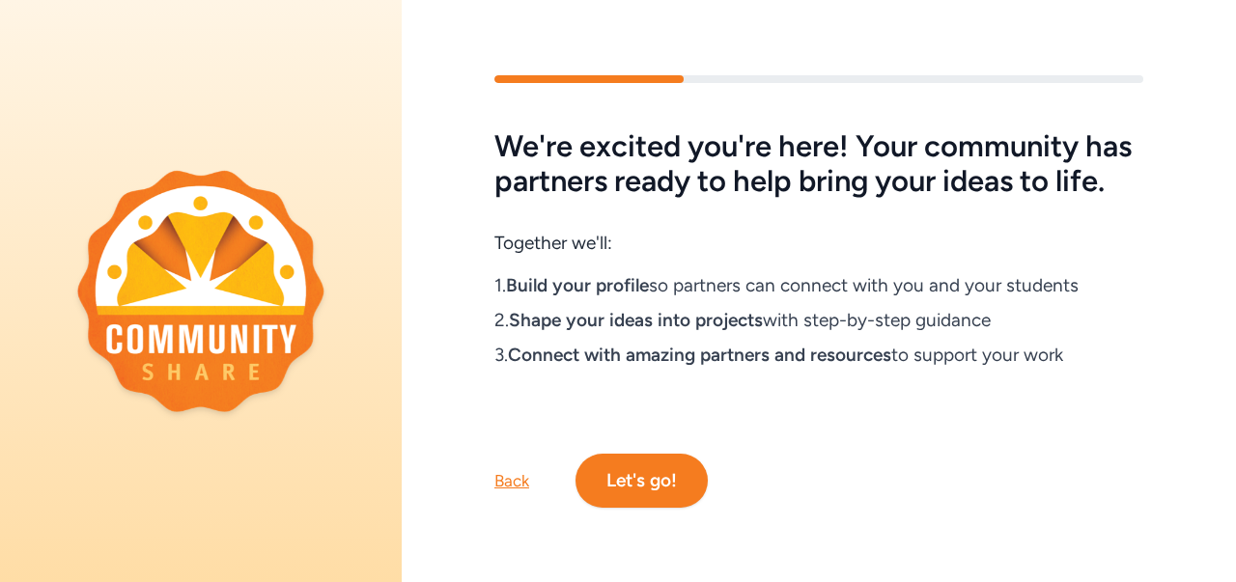
click at [672, 508] on button "Let's go!" at bounding box center [642, 481] width 132 height 54
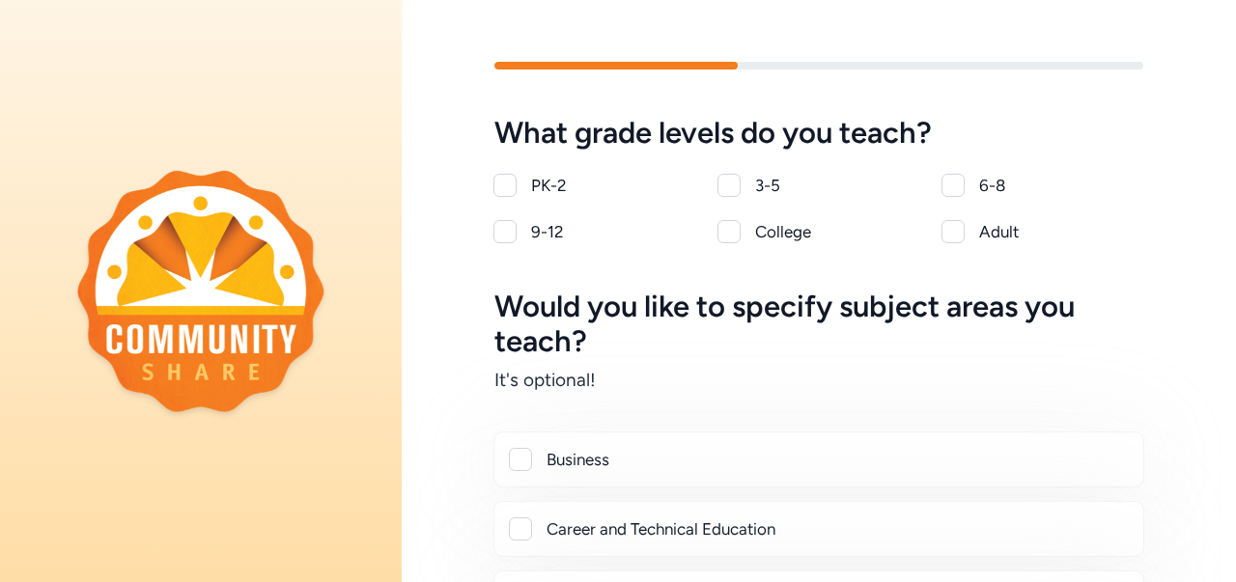
click at [506, 189] on div at bounding box center [505, 185] width 23 height 23
checkbox input "true"
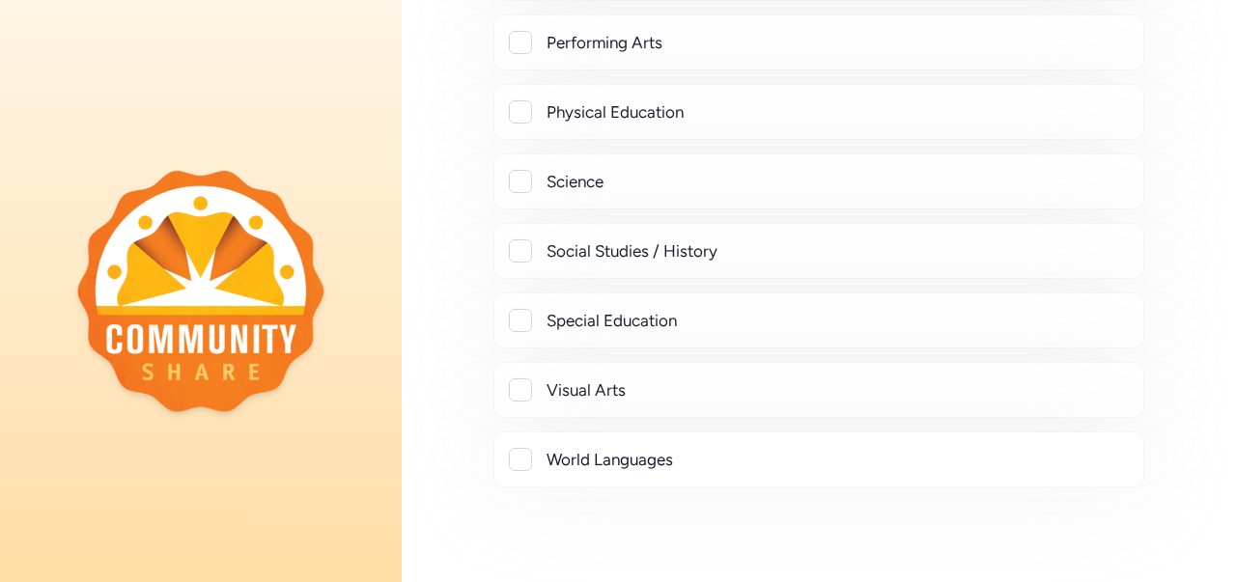
scroll to position [969, 0]
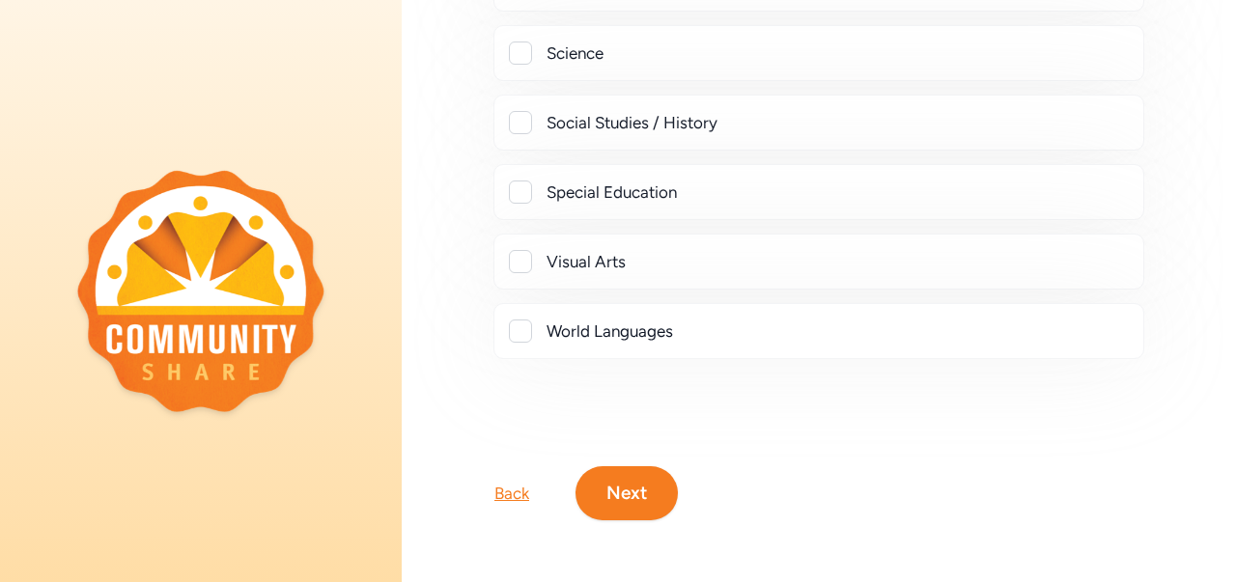
click at [512, 183] on div at bounding box center [520, 192] width 23 height 23
checkbox input "true"
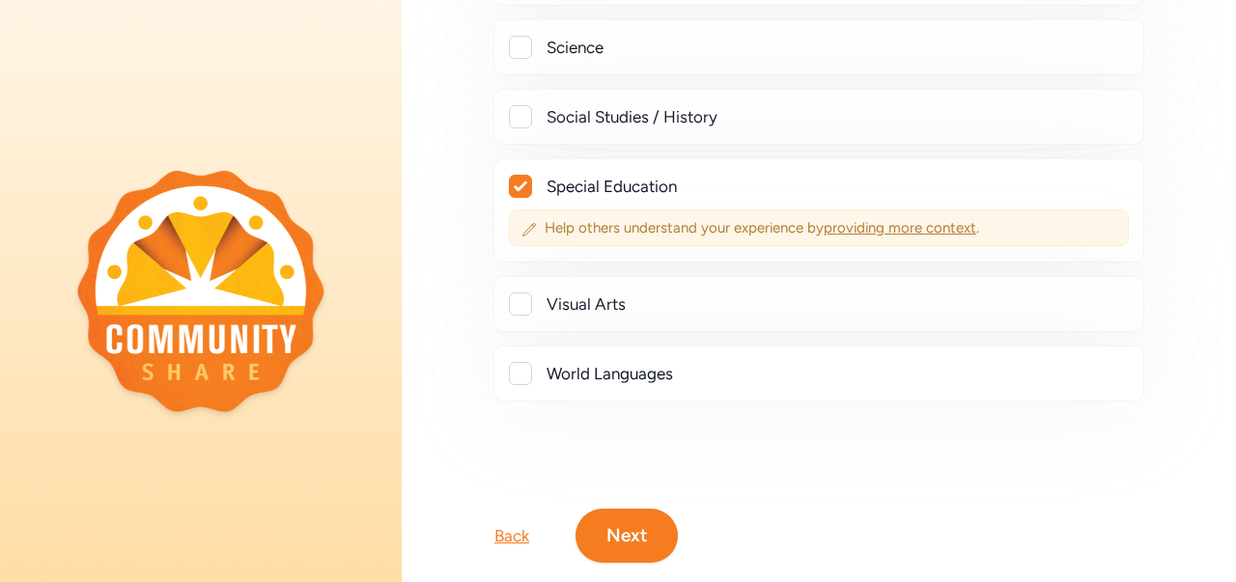
click at [923, 221] on span "providing more context" at bounding box center [900, 227] width 153 height 17
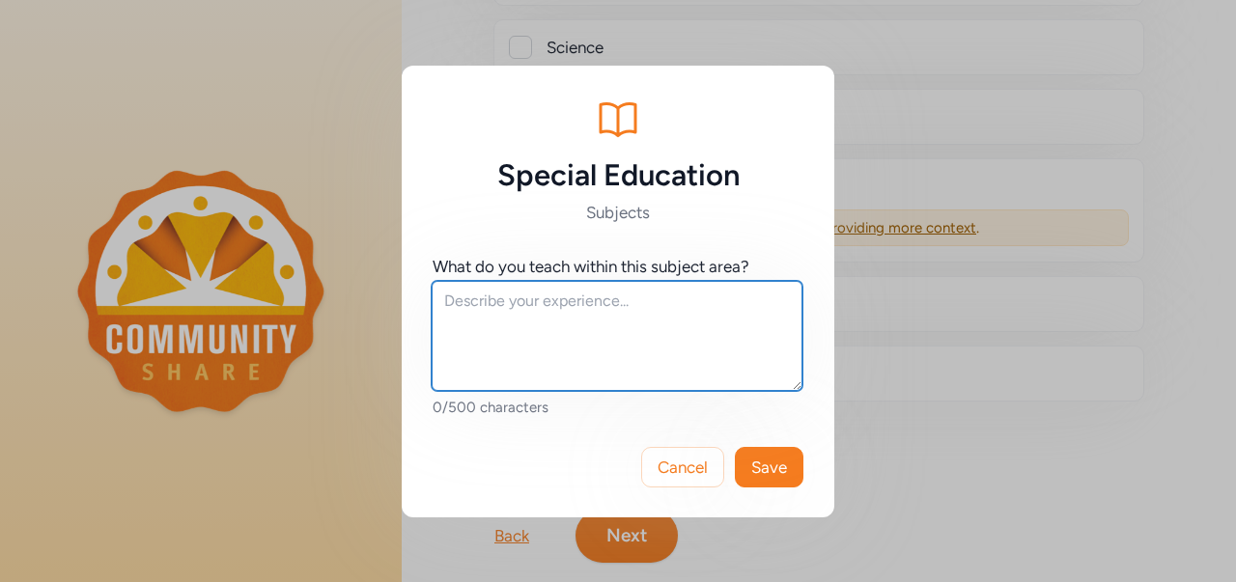
click at [549, 310] on textarea at bounding box center [617, 336] width 371 height 110
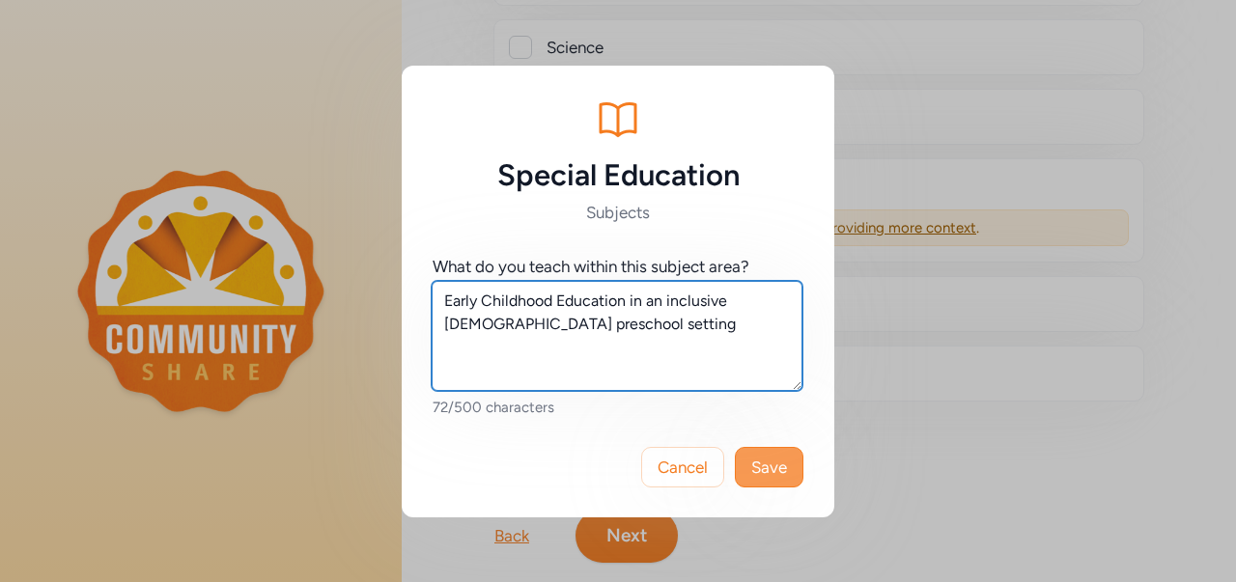
type textarea "Early Childhood Education in an inclusive [DEMOGRAPHIC_DATA] preschool setting"
click at [779, 470] on span "Save" at bounding box center [769, 467] width 36 height 23
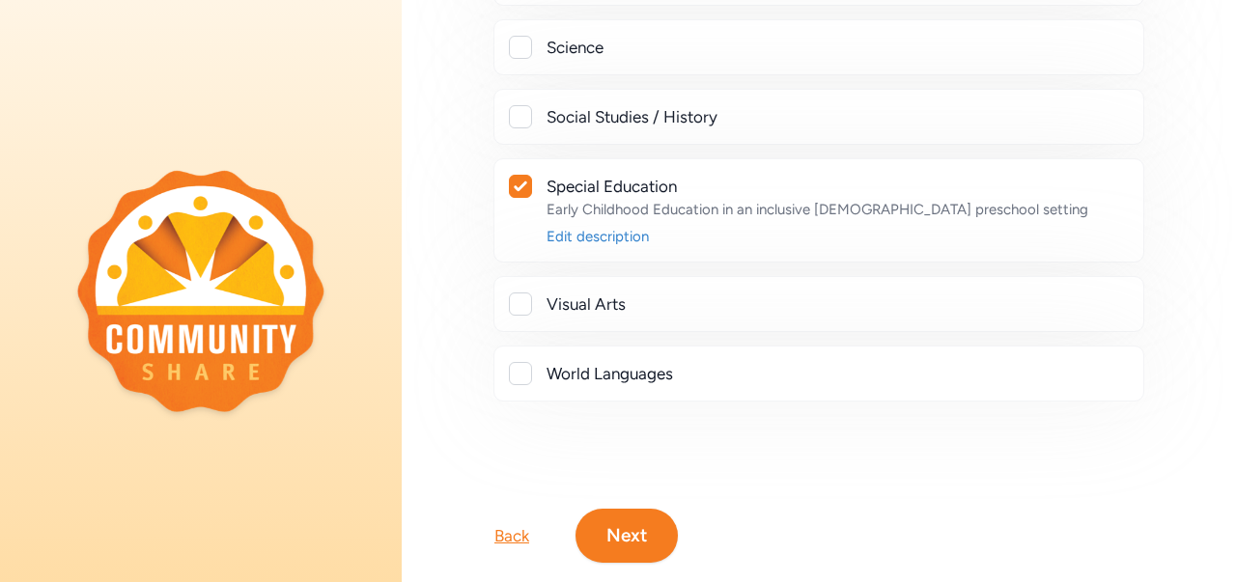
scroll to position [1017, 0]
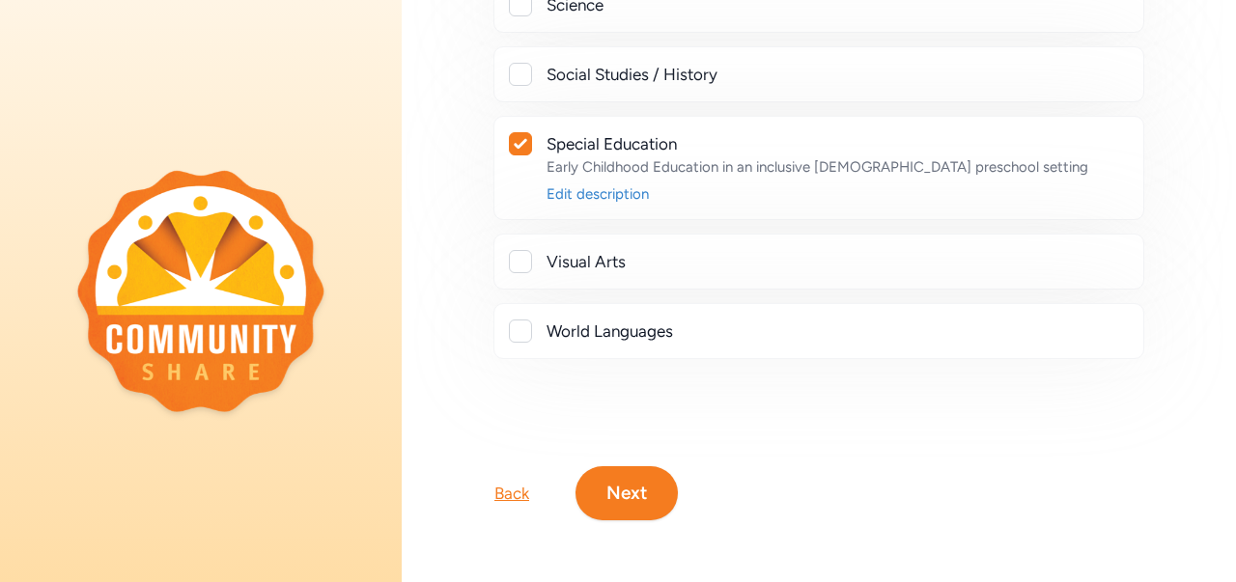
click at [615, 489] on button "Next" at bounding box center [627, 493] width 102 height 54
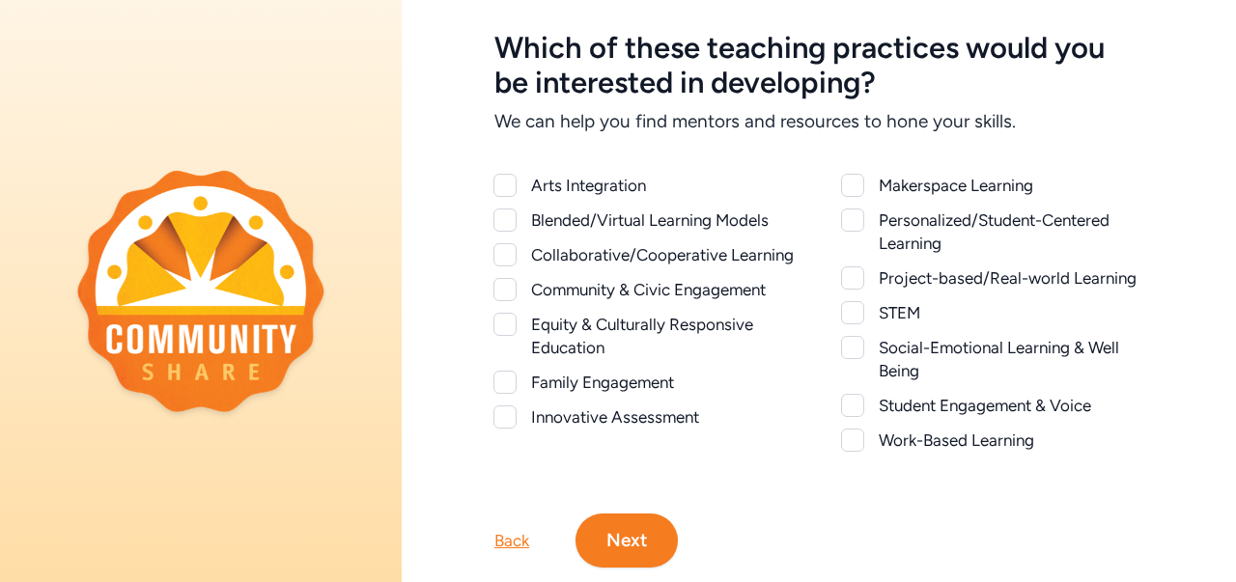
scroll to position [82, 0]
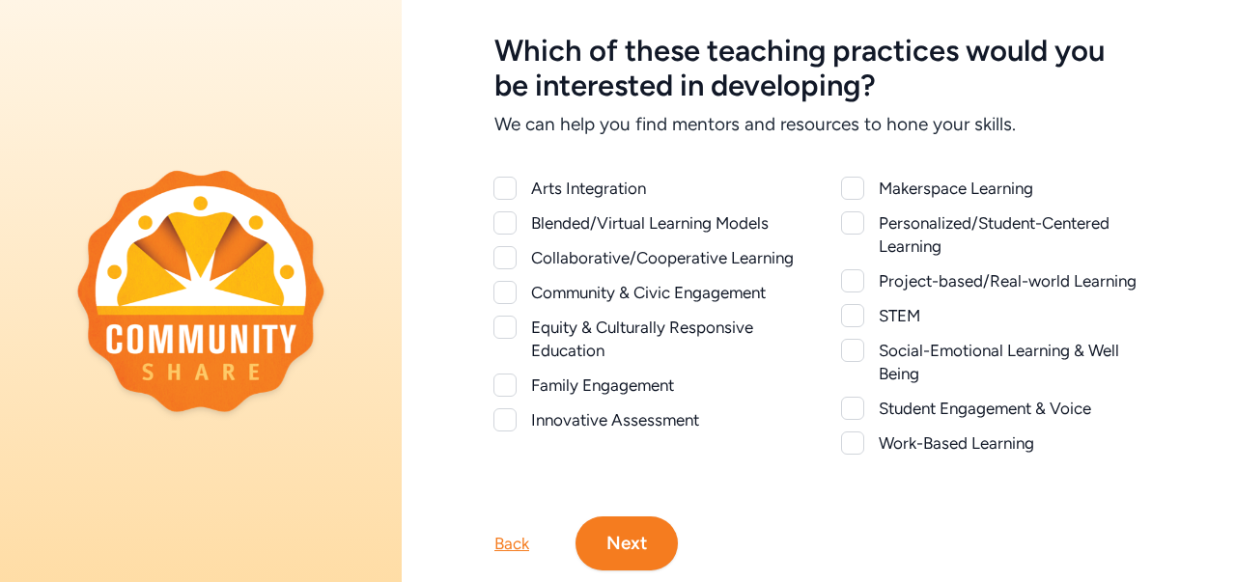
click at [848, 359] on div at bounding box center [852, 350] width 23 height 23
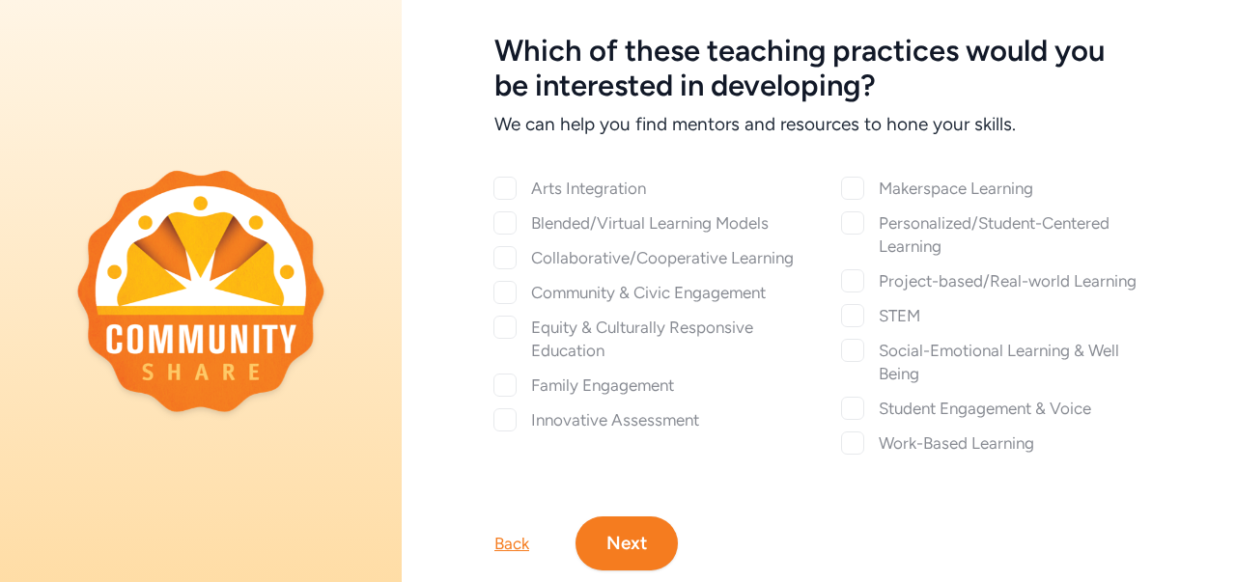
checkbox input "true"
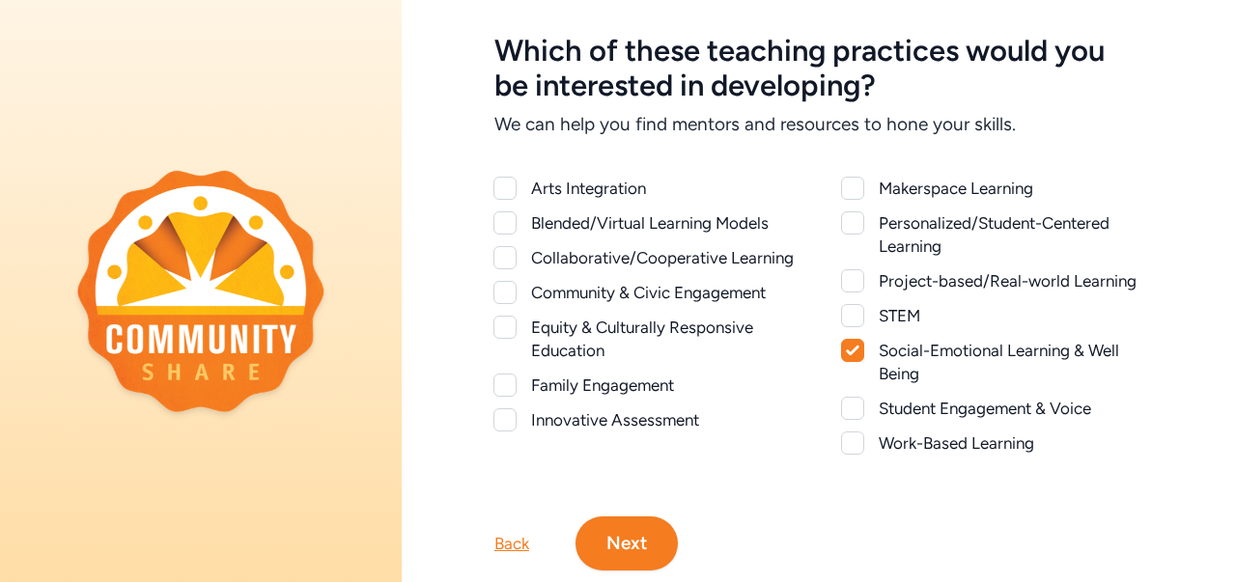
click at [496, 397] on div at bounding box center [505, 385] width 23 height 23
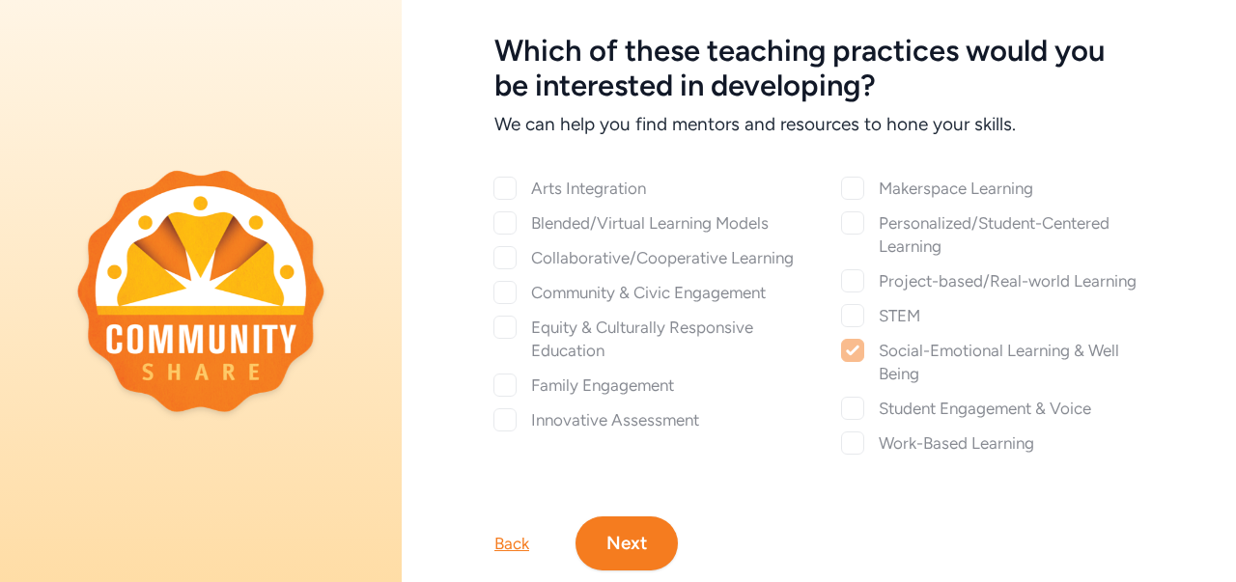
checkbox input "true"
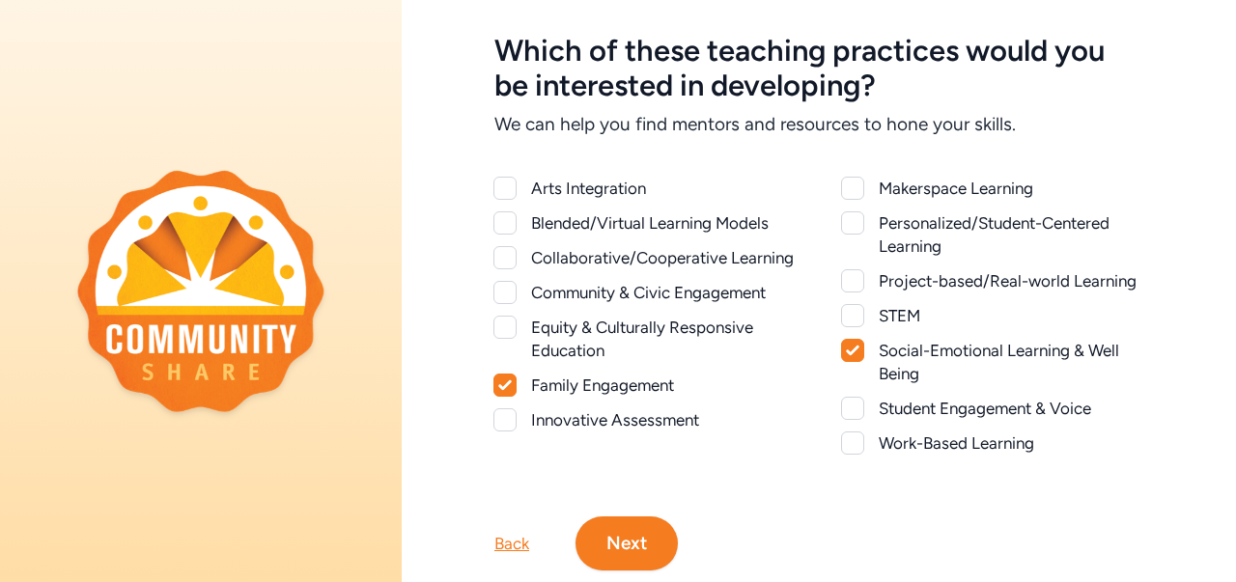
click at [846, 229] on div at bounding box center [852, 223] width 23 height 23
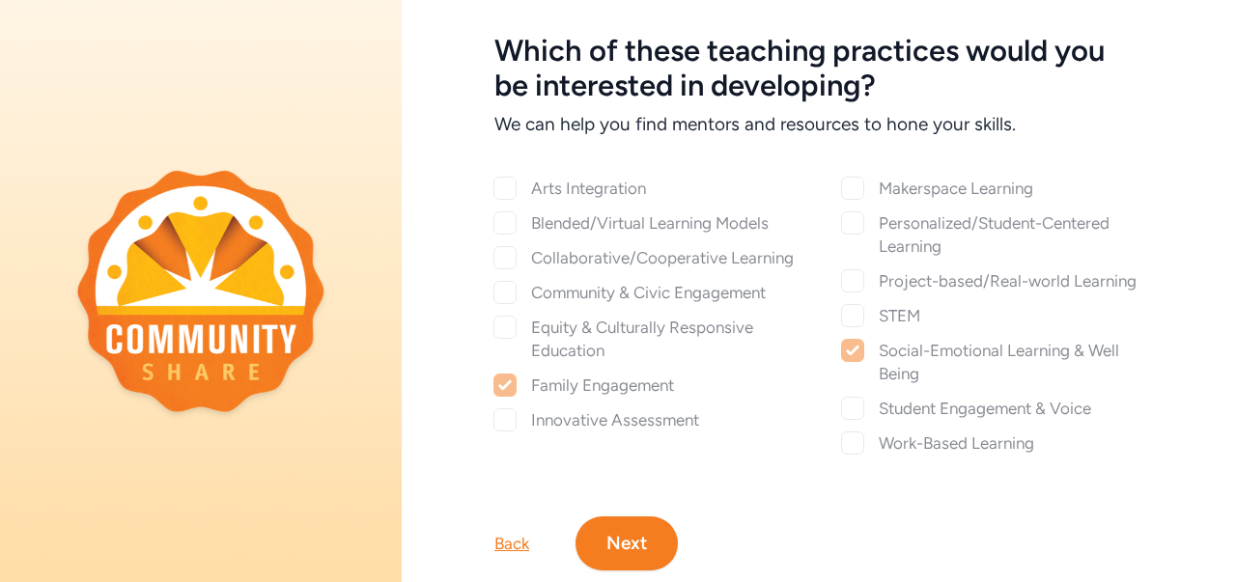
checkbox input "true"
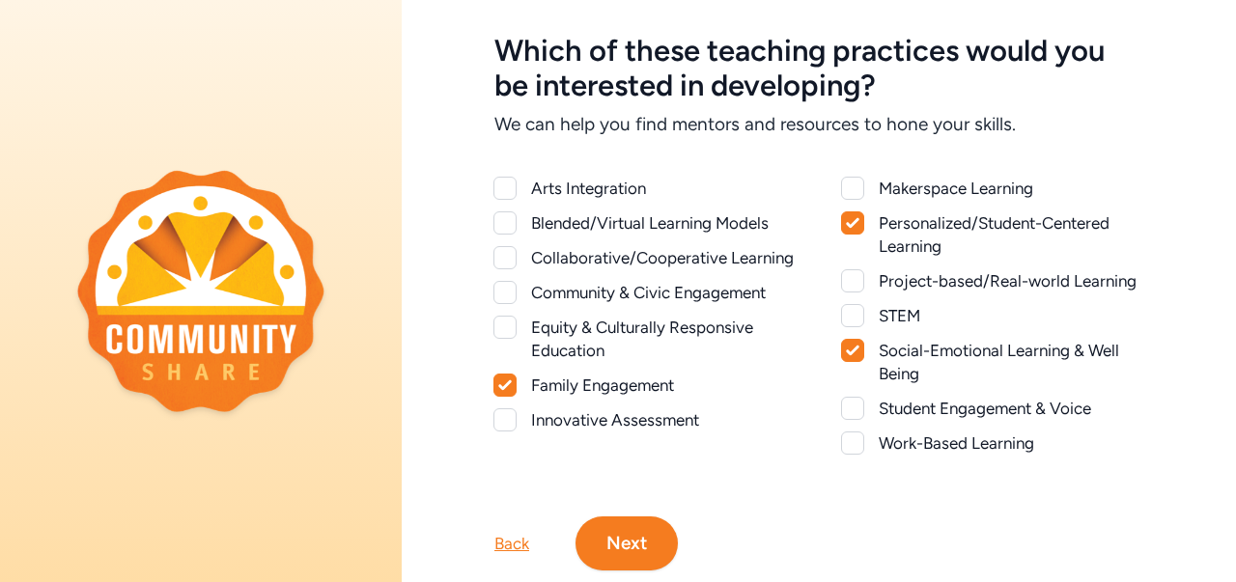
click at [510, 190] on div at bounding box center [505, 188] width 23 height 23
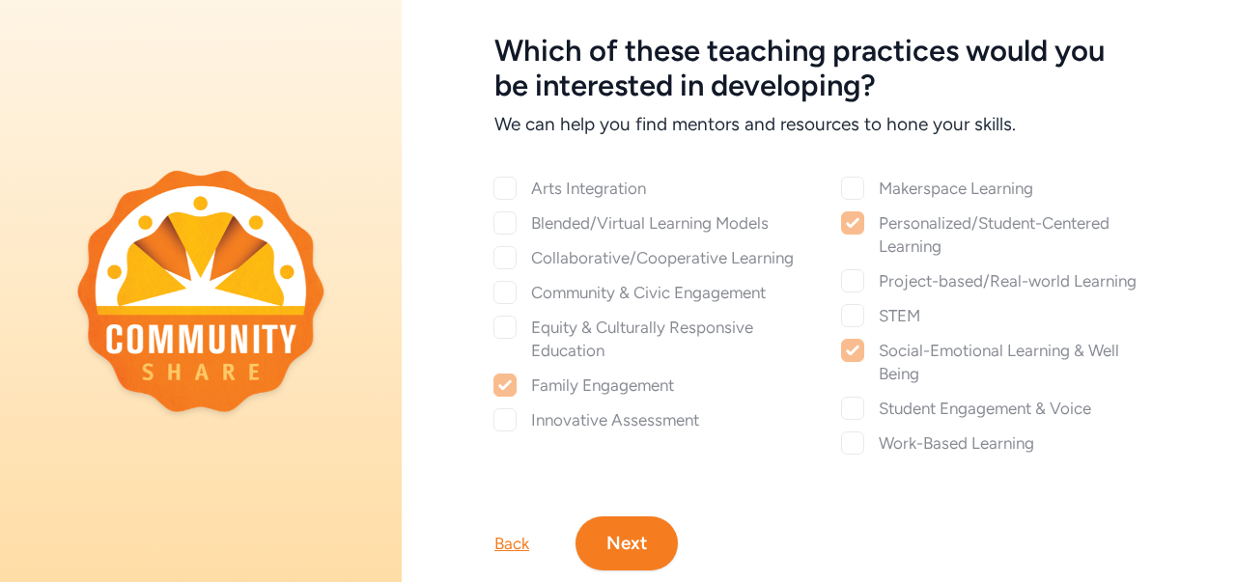
checkbox input "true"
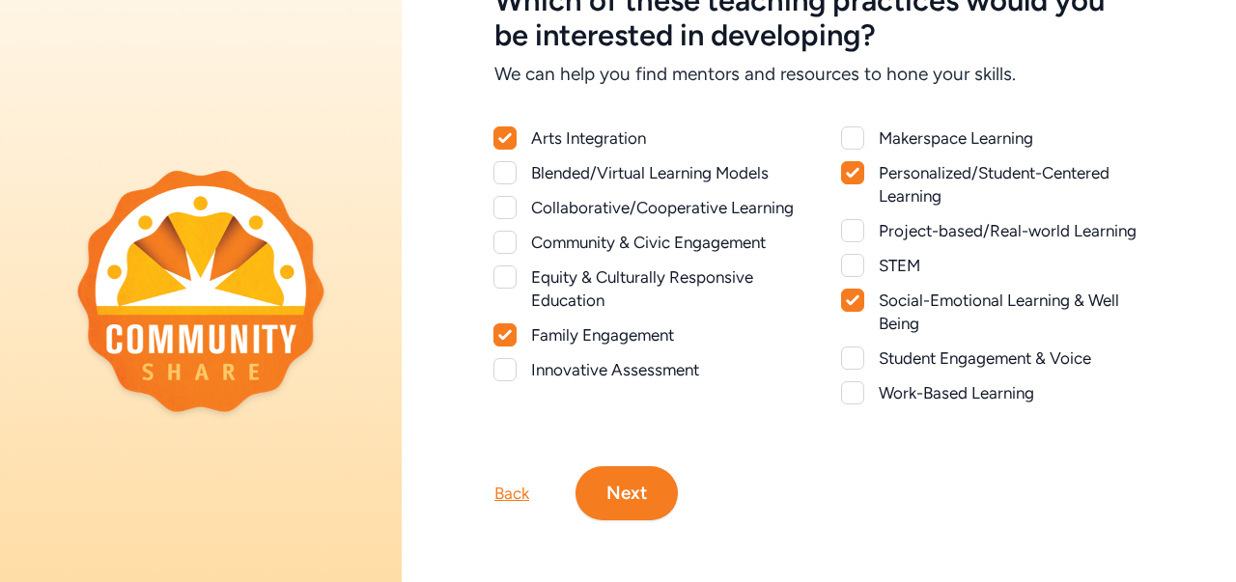
scroll to position [138, 0]
click at [843, 353] on div at bounding box center [852, 358] width 23 height 23
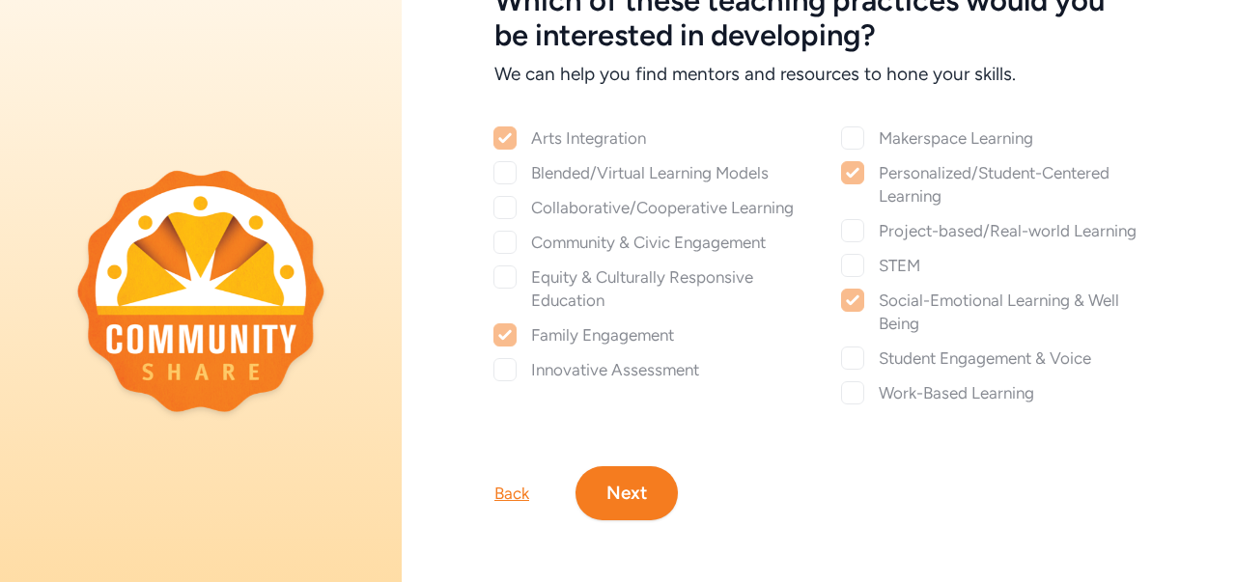
checkbox input "true"
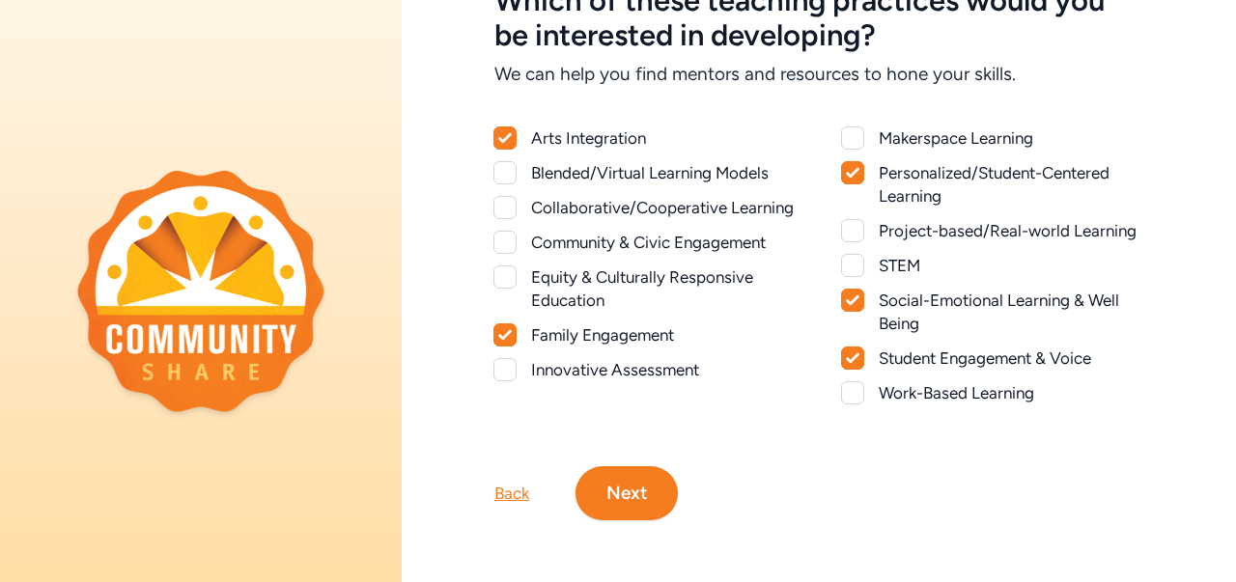
click at [629, 493] on button "Next" at bounding box center [627, 493] width 102 height 54
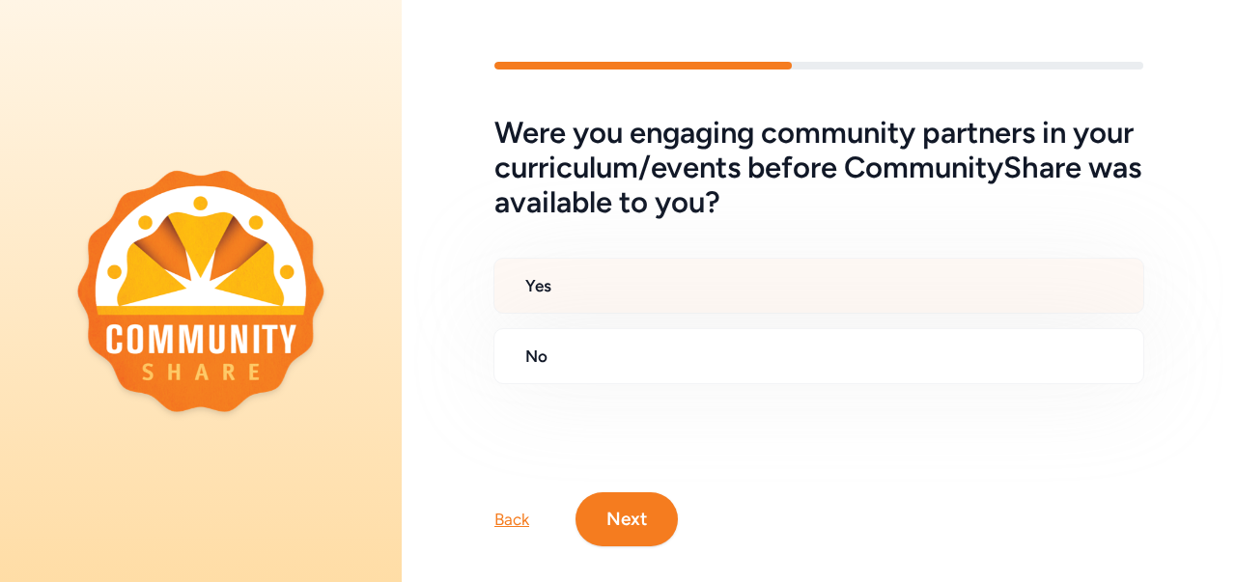
click at [535, 297] on div "Yes" at bounding box center [819, 286] width 651 height 56
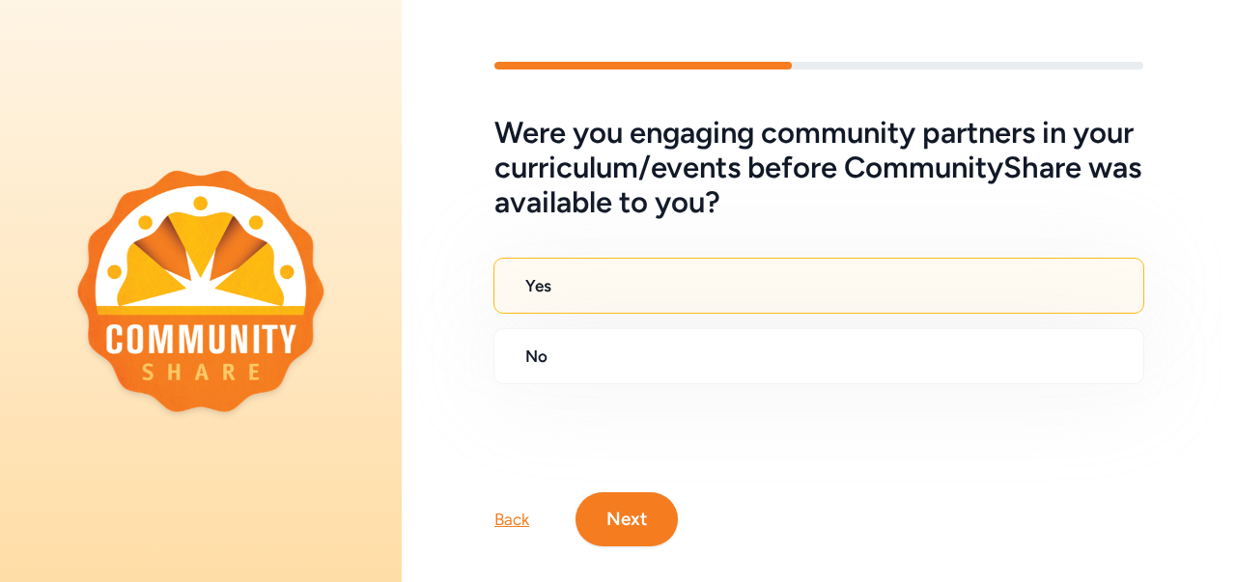
click at [634, 508] on button "Next" at bounding box center [627, 520] width 102 height 54
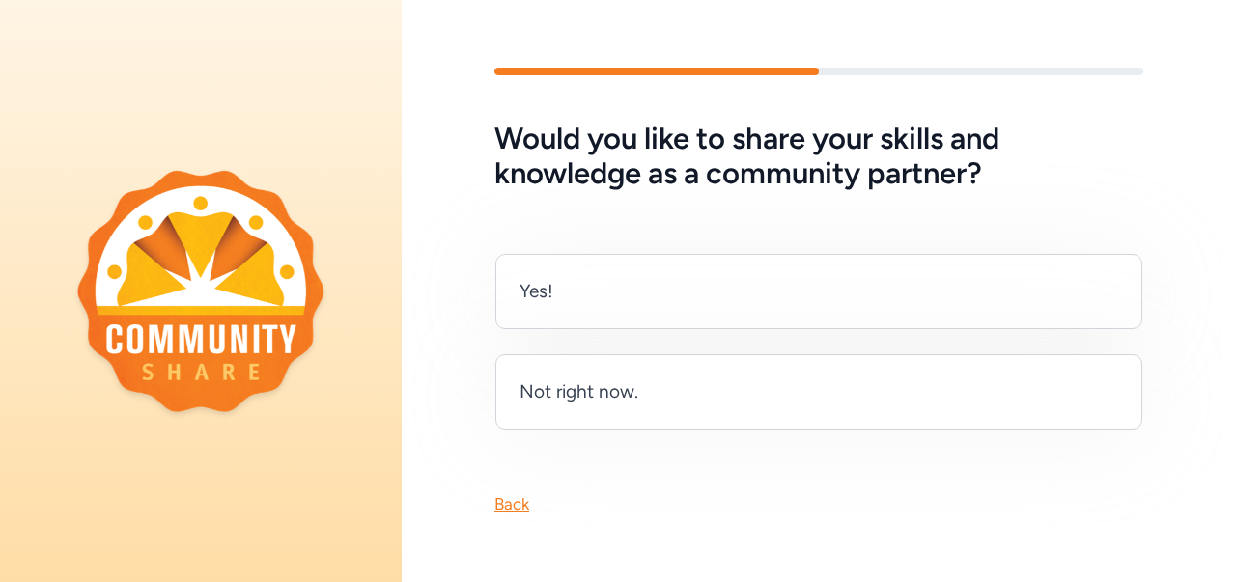
click at [645, 392] on div "Not right now." at bounding box center [818, 391] width 647 height 75
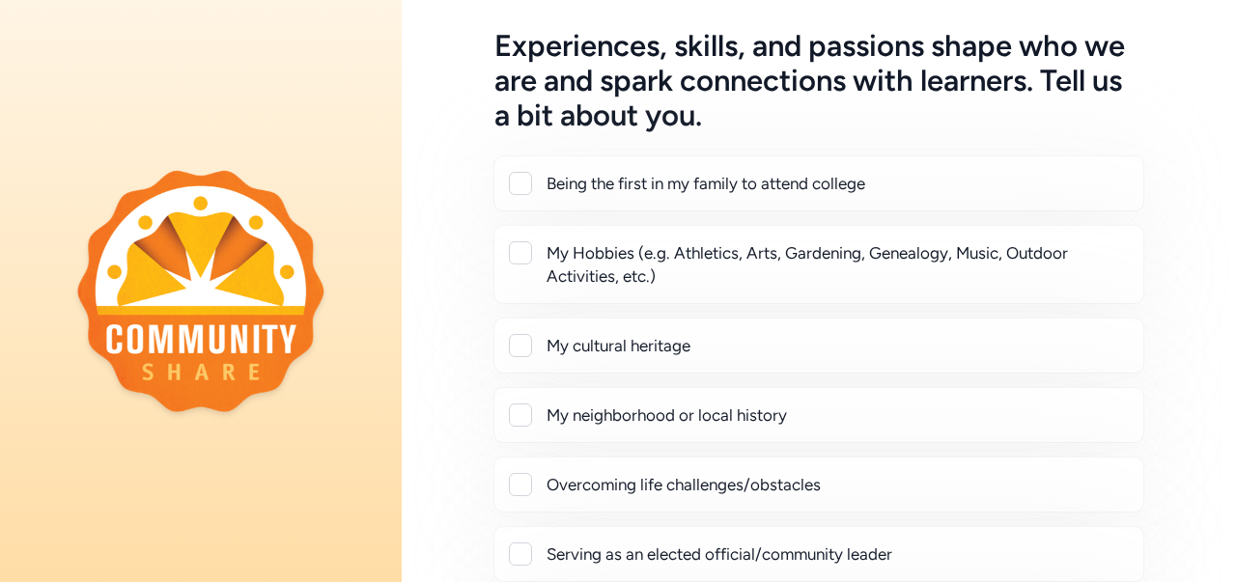
scroll to position [99, 0]
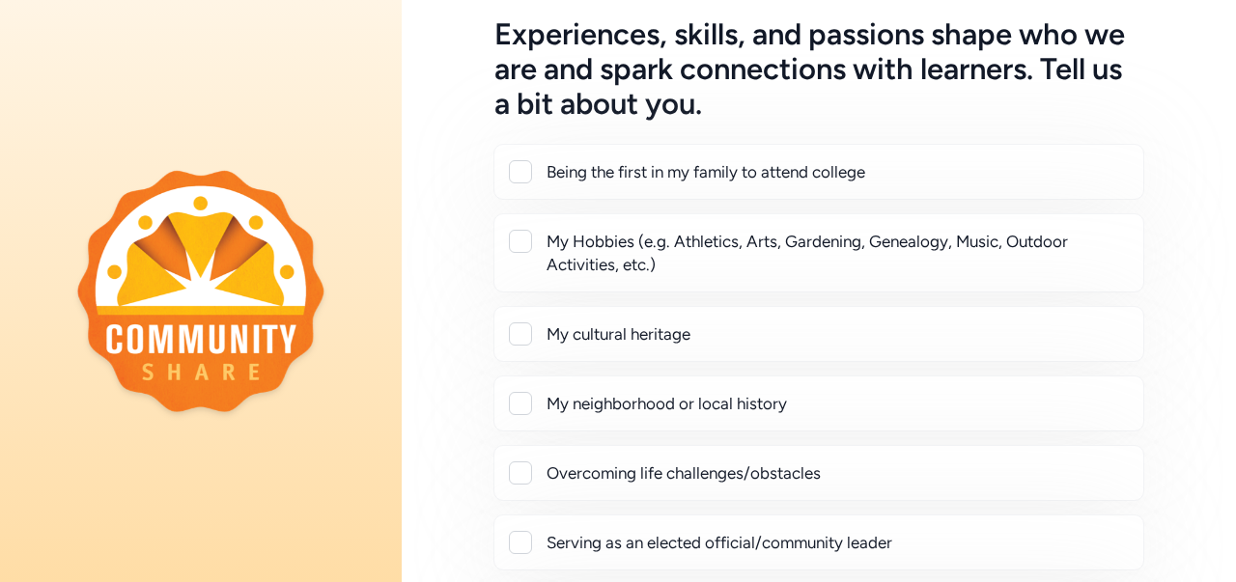
click at [524, 171] on div at bounding box center [520, 171] width 23 height 23
checkbox input "true"
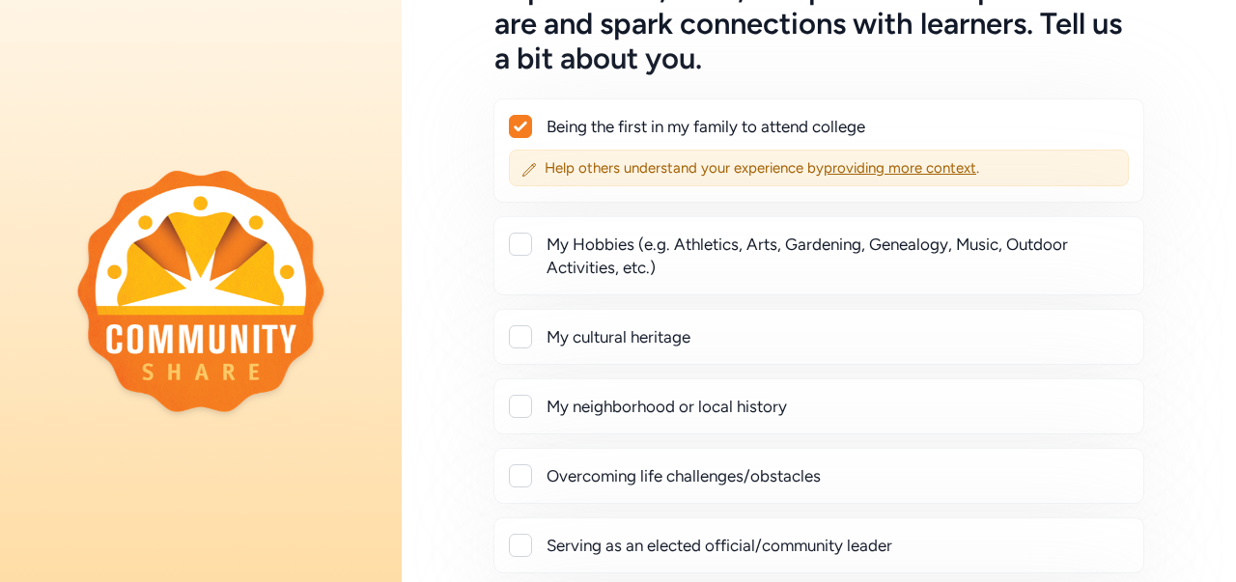
scroll to position [118, 0]
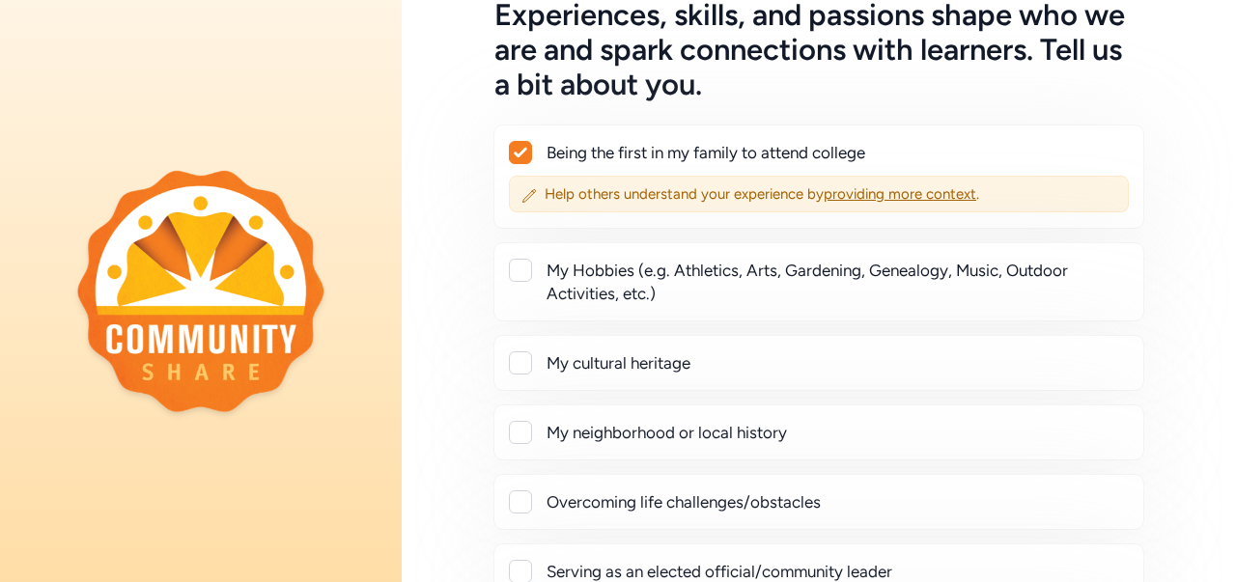
click at [531, 277] on div at bounding box center [520, 270] width 23 height 23
checkbox input "true"
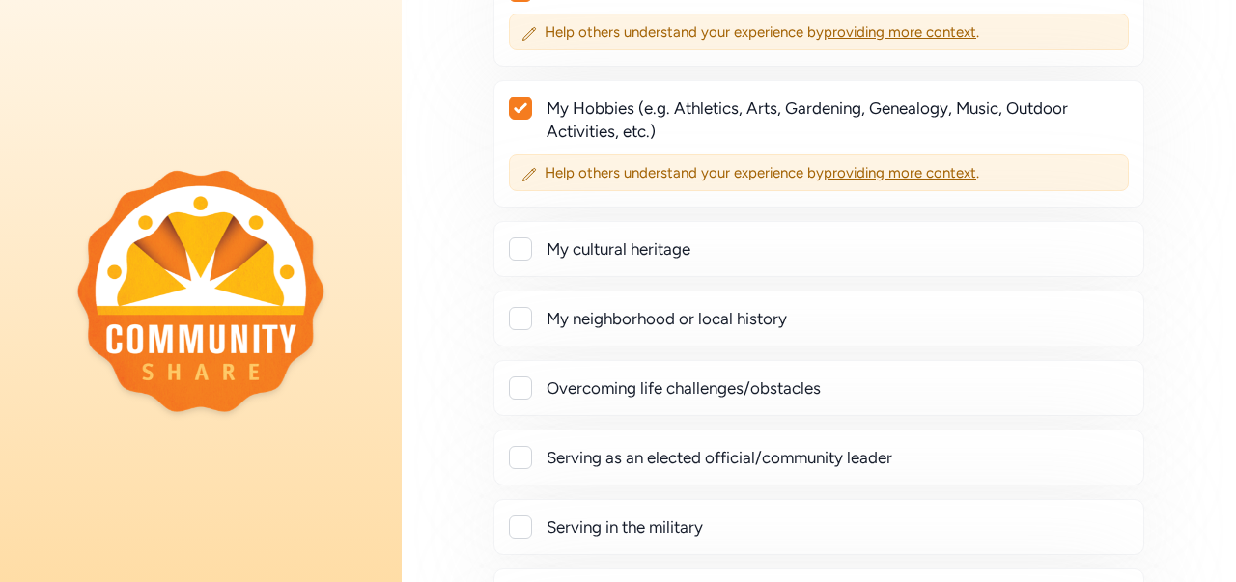
scroll to position [268, 0]
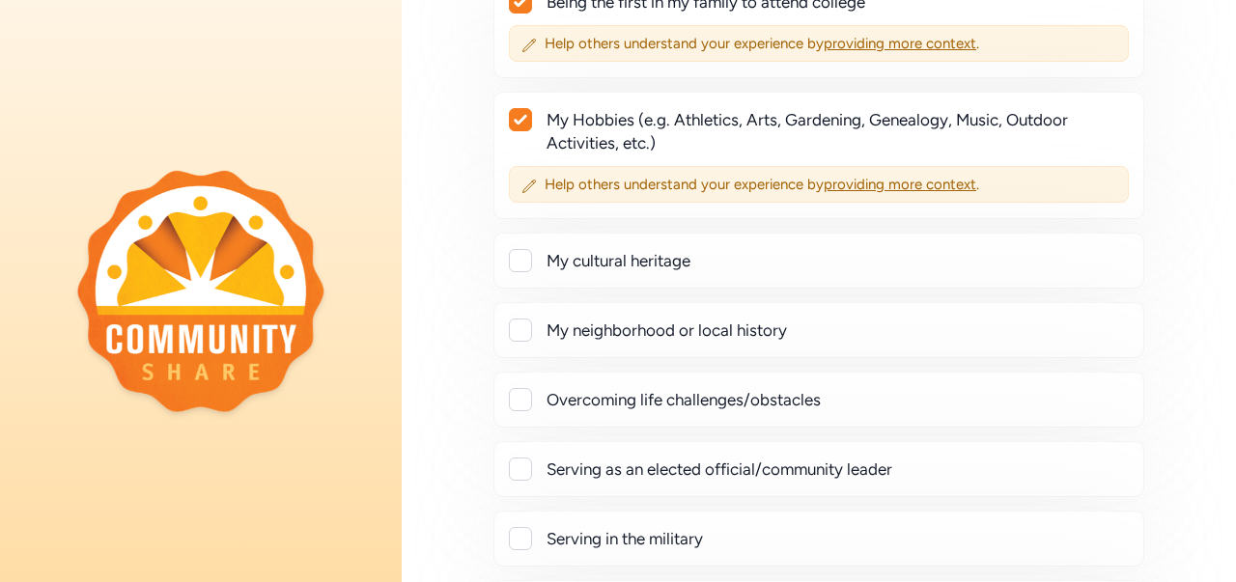
click at [514, 268] on div at bounding box center [520, 260] width 23 height 23
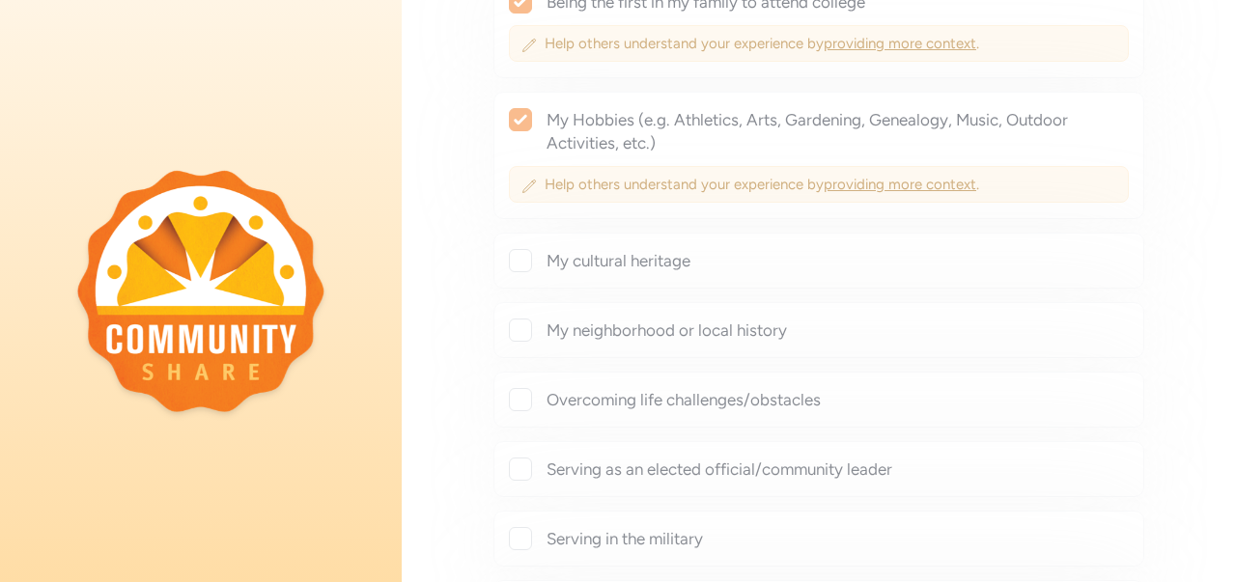
checkbox input "true"
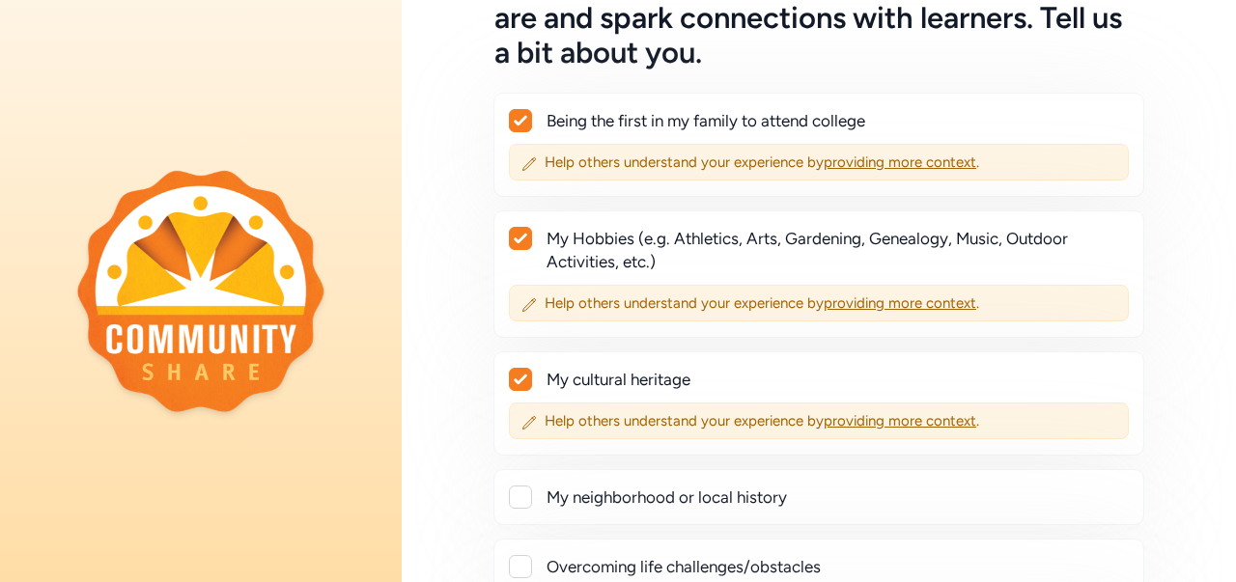
scroll to position [133, 0]
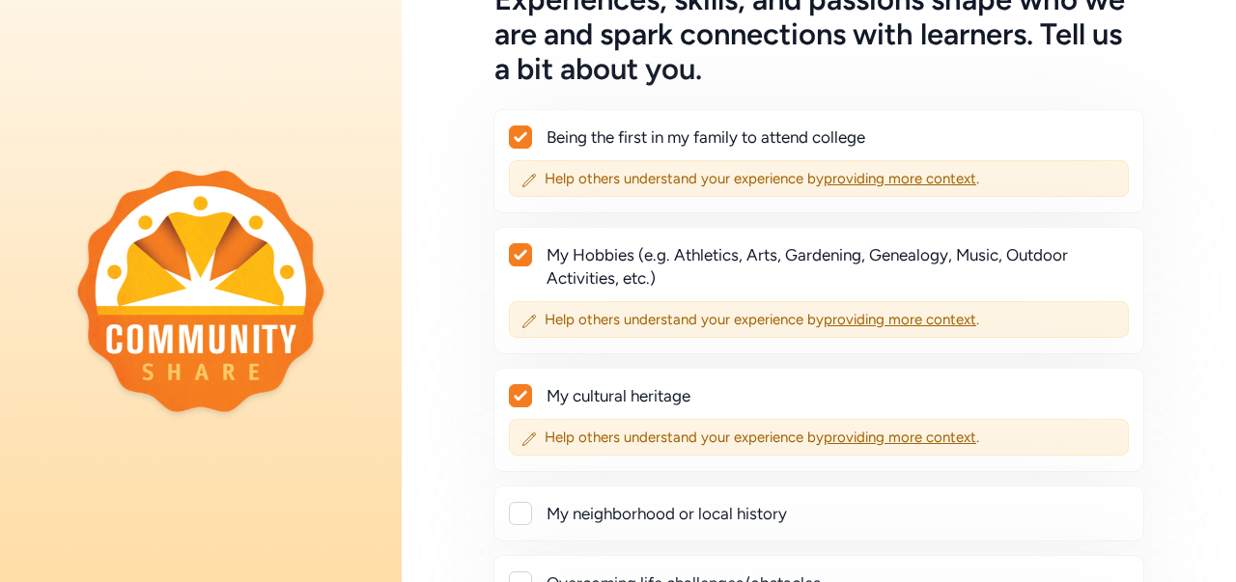
click at [920, 180] on span "providing more context" at bounding box center [900, 178] width 153 height 17
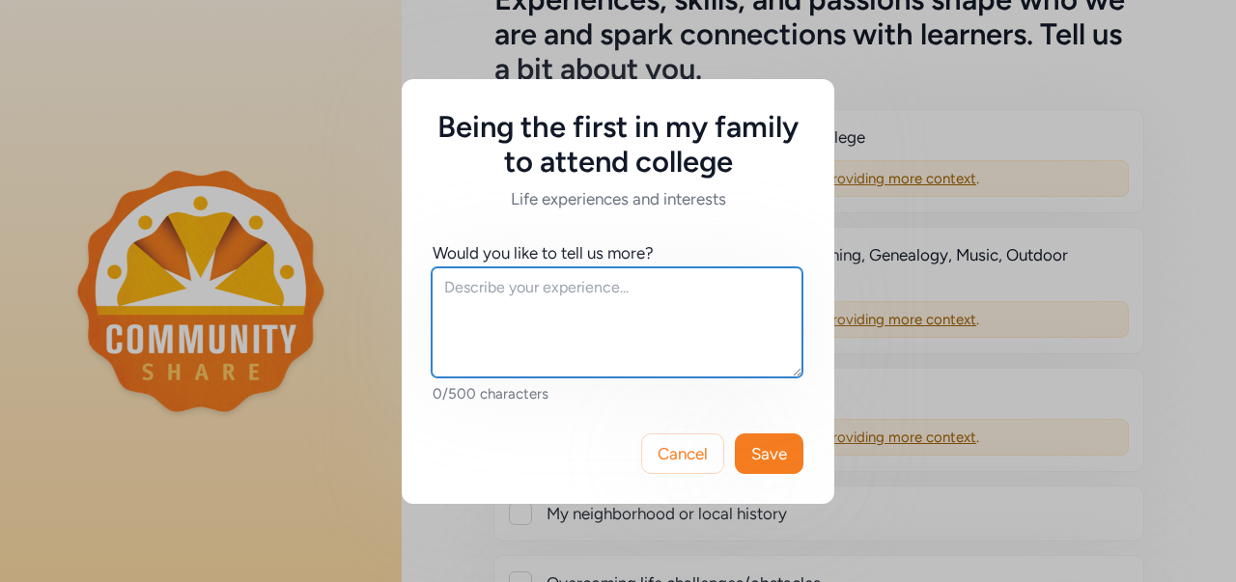
click at [508, 284] on textarea at bounding box center [617, 323] width 371 height 110
click at [677, 296] on textarea at bounding box center [617, 323] width 371 height 110
type textarea "I am a proud graduate of [GEOGRAPHIC_DATA][US_STATE]."
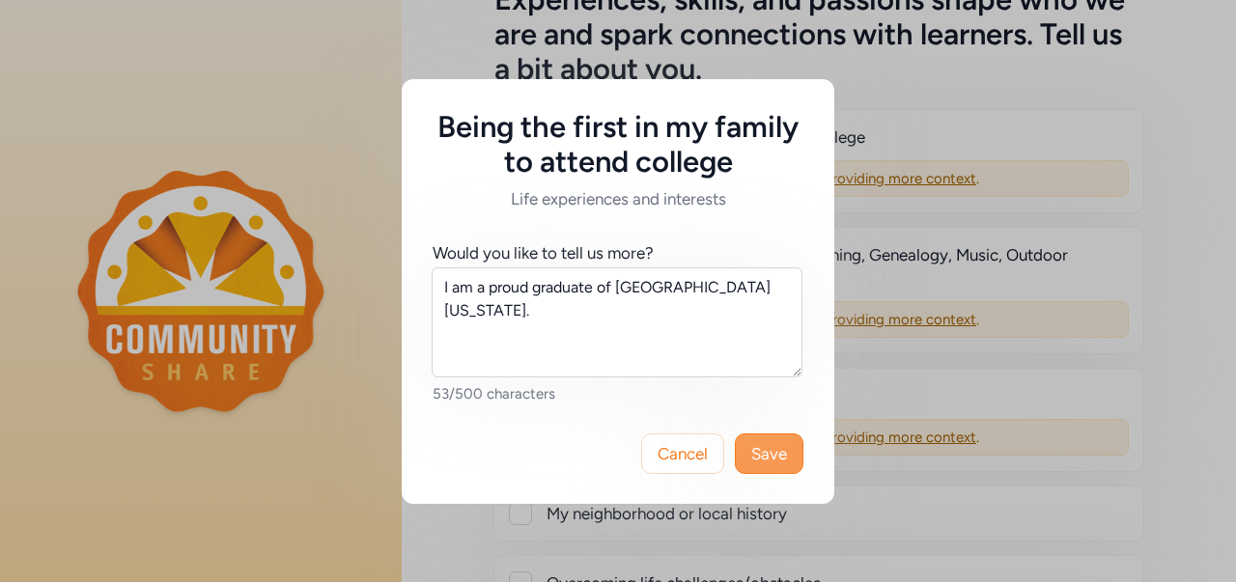
click at [761, 454] on span "Save" at bounding box center [769, 453] width 36 height 23
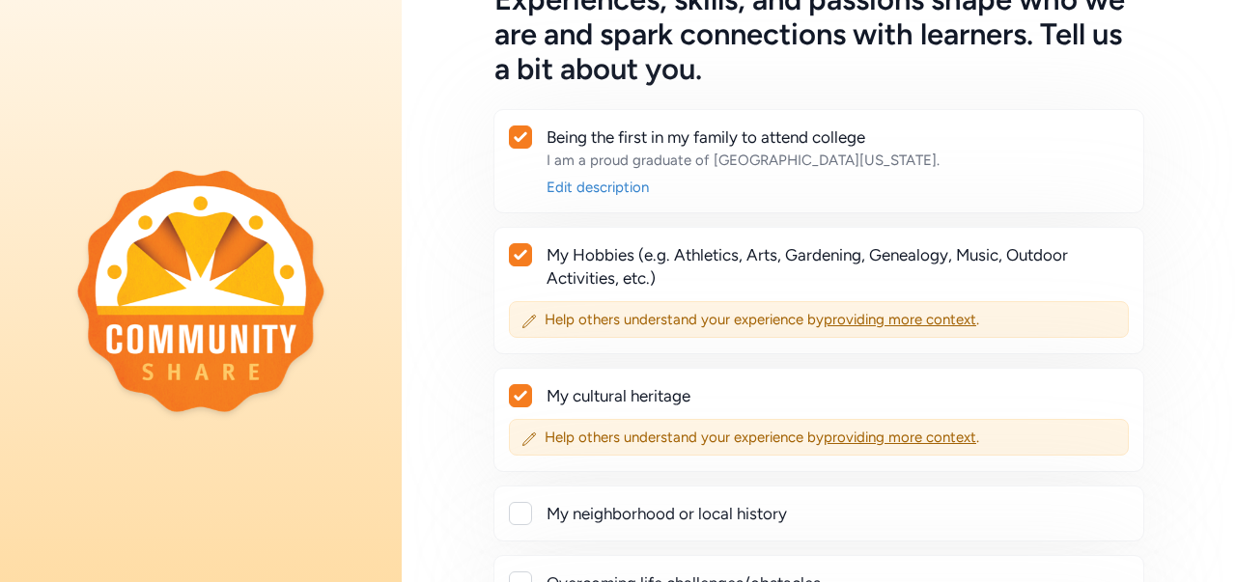
click at [865, 325] on span "providing more context" at bounding box center [900, 319] width 153 height 17
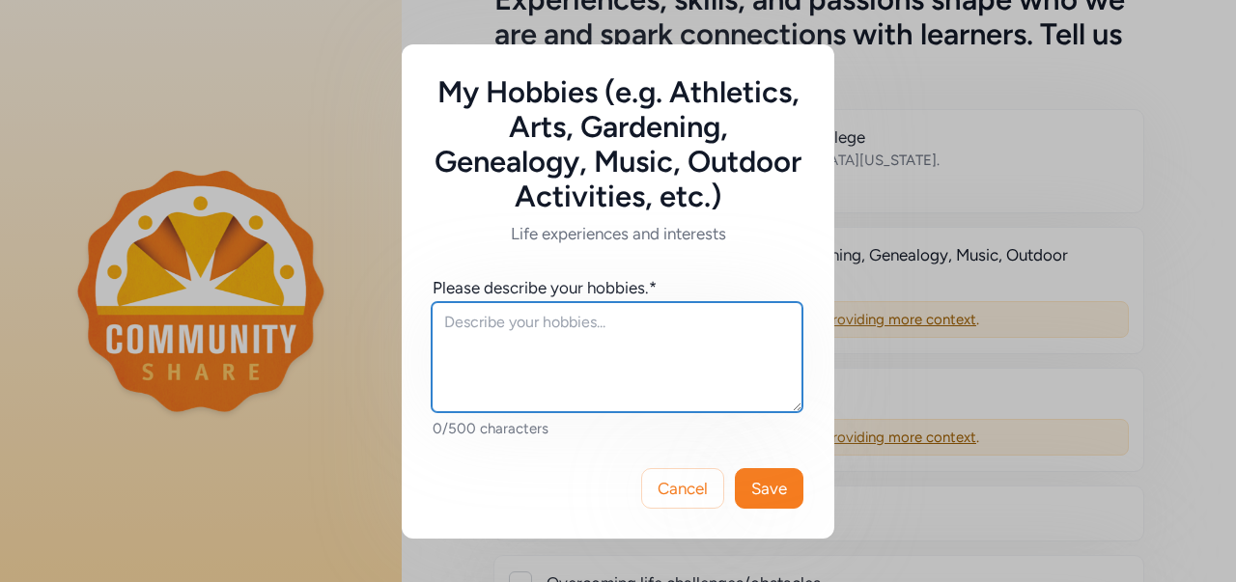
click at [489, 326] on textarea at bounding box center [617, 357] width 371 height 110
type textarea "I enjoy music, the performing arts, and time outdoors."
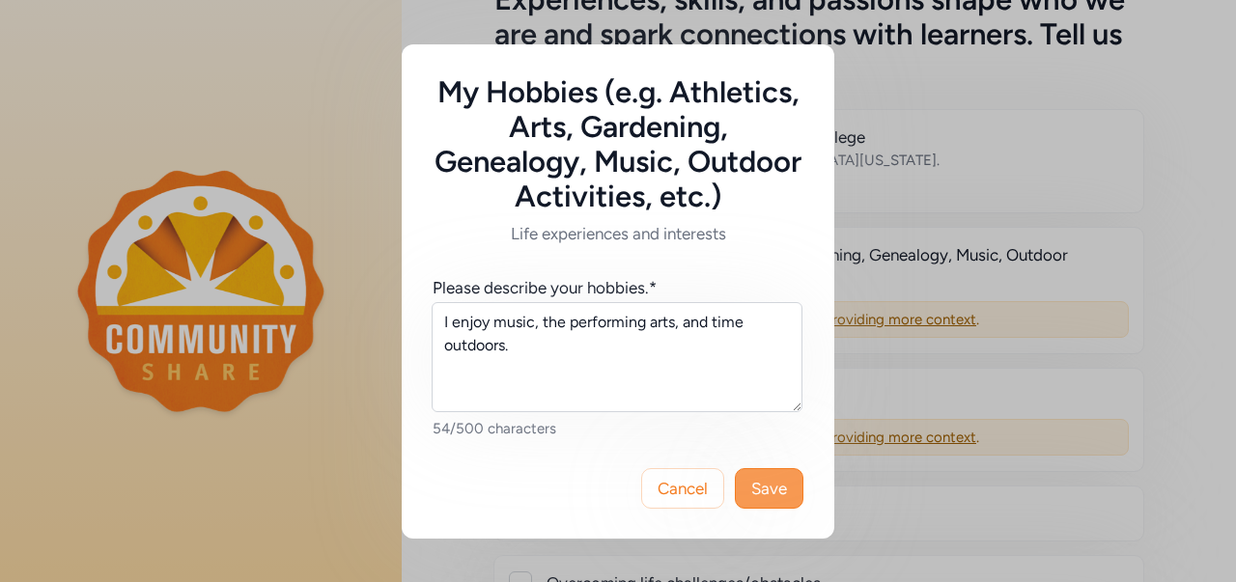
click at [763, 485] on span "Save" at bounding box center [769, 488] width 36 height 23
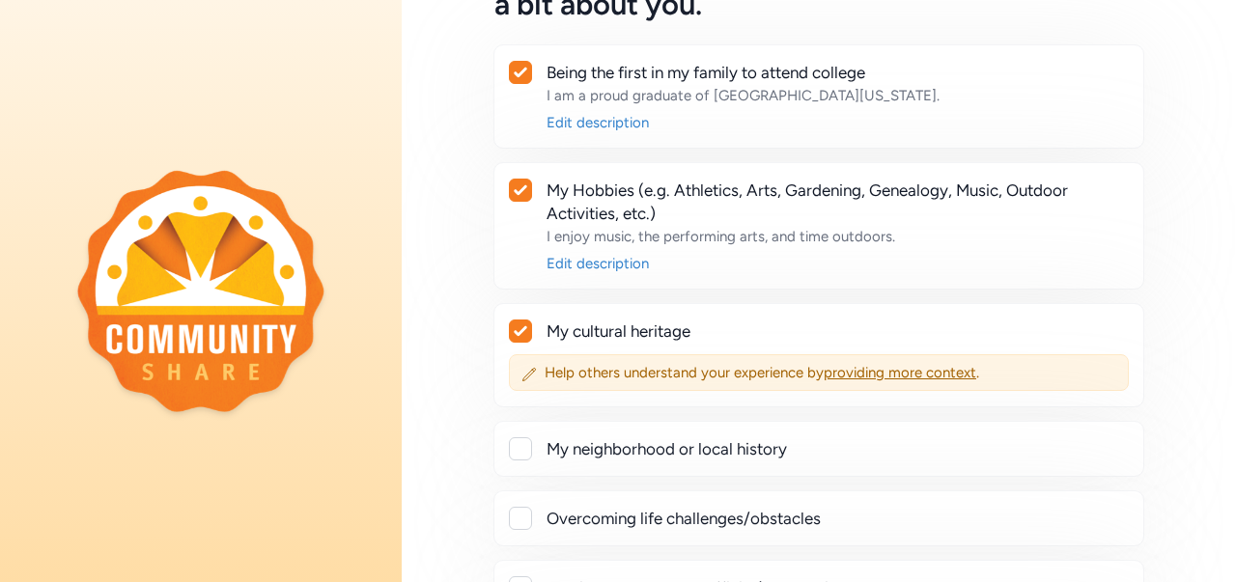
scroll to position [230, 0]
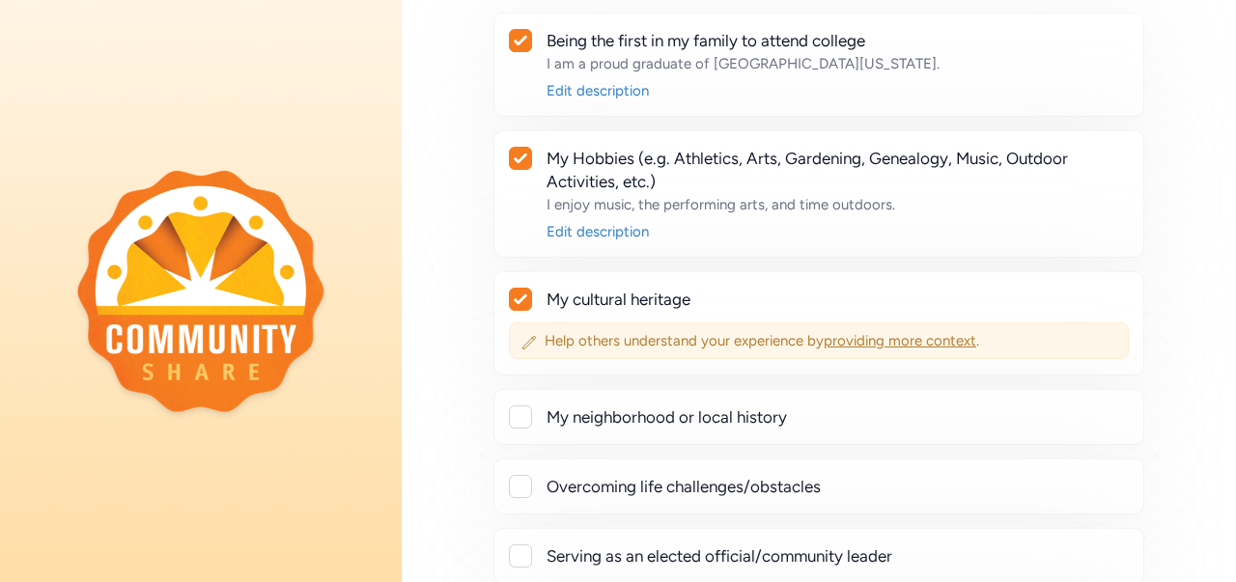
click at [931, 340] on span "providing more context" at bounding box center [900, 340] width 153 height 17
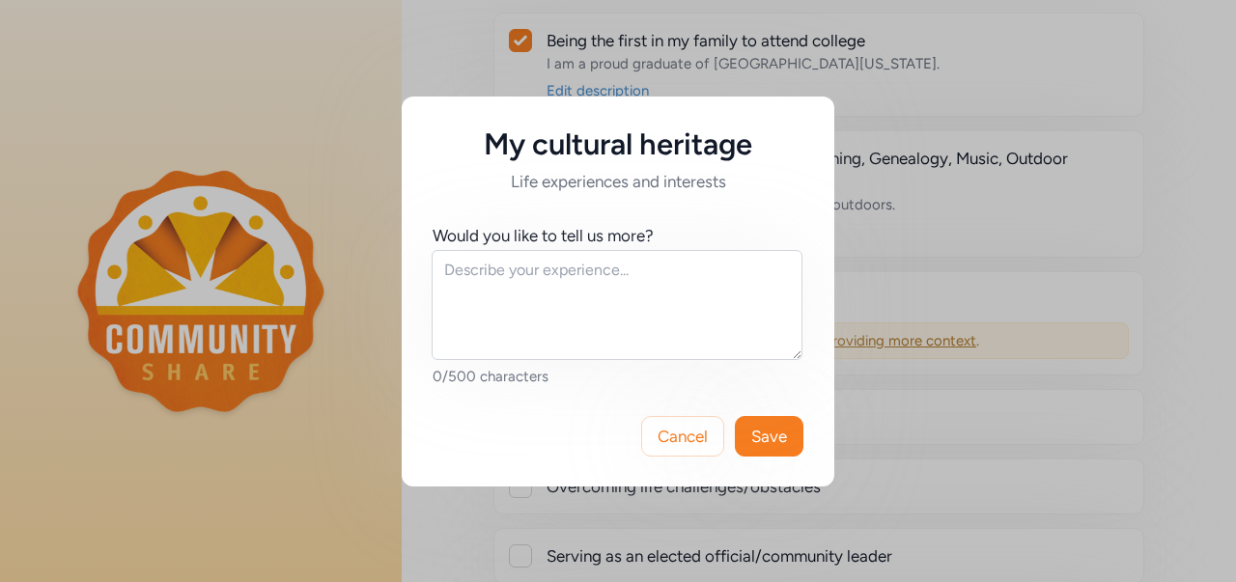
click at [673, 440] on span "Cancel" at bounding box center [683, 436] width 50 height 23
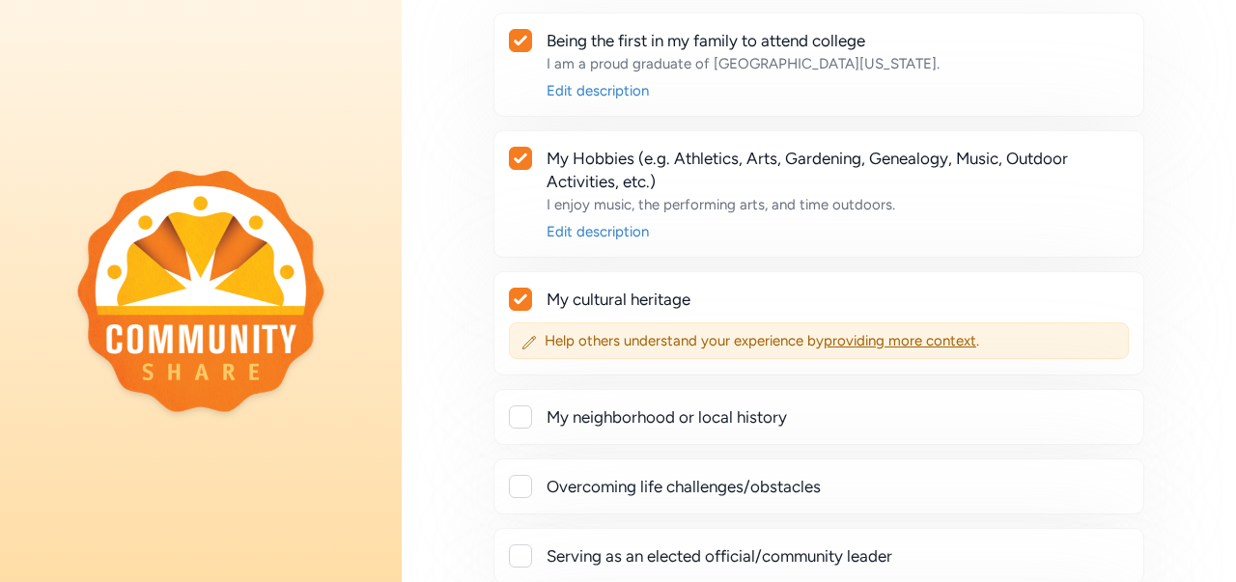
click at [516, 298] on icon at bounding box center [520, 300] width 13 height 10
checkbox input "false"
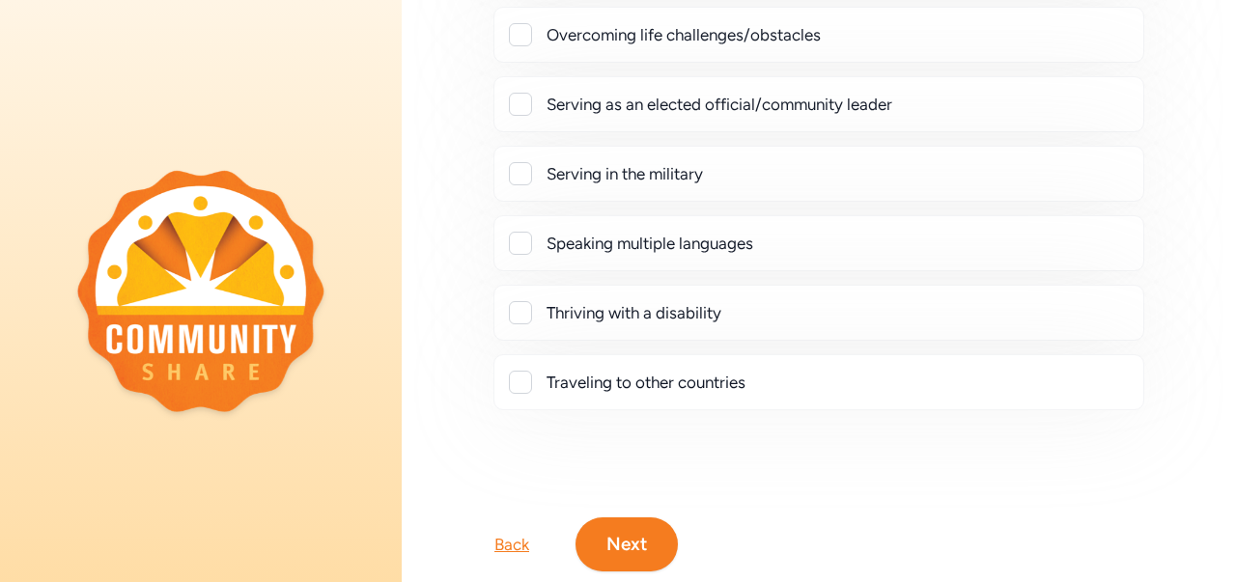
scroll to position [692, 0]
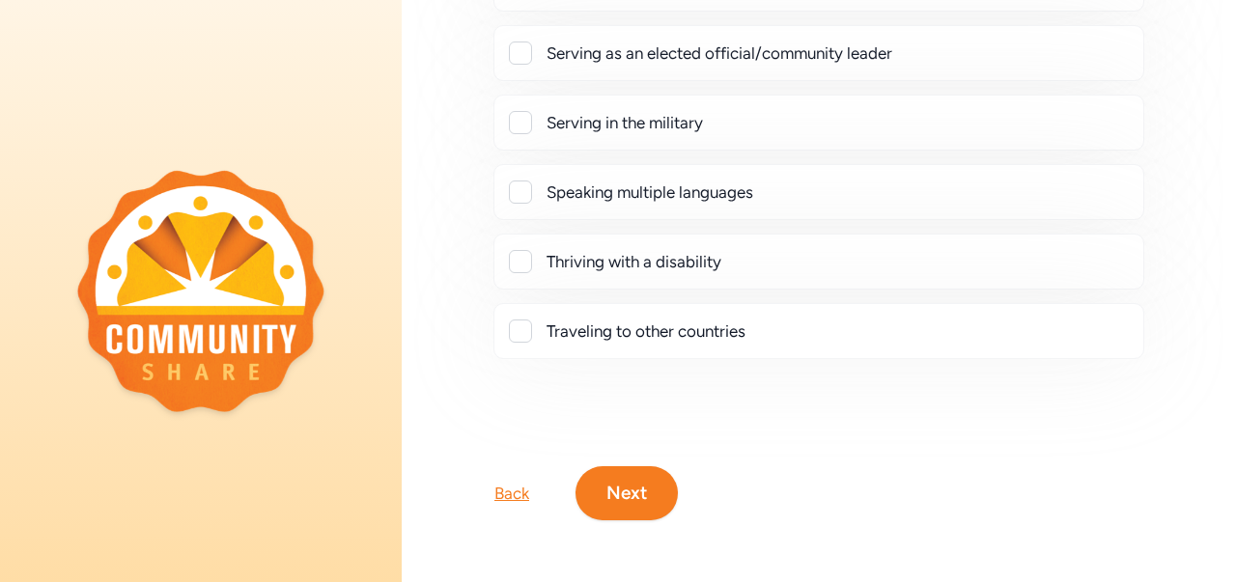
click at [635, 485] on button "Next" at bounding box center [627, 493] width 102 height 54
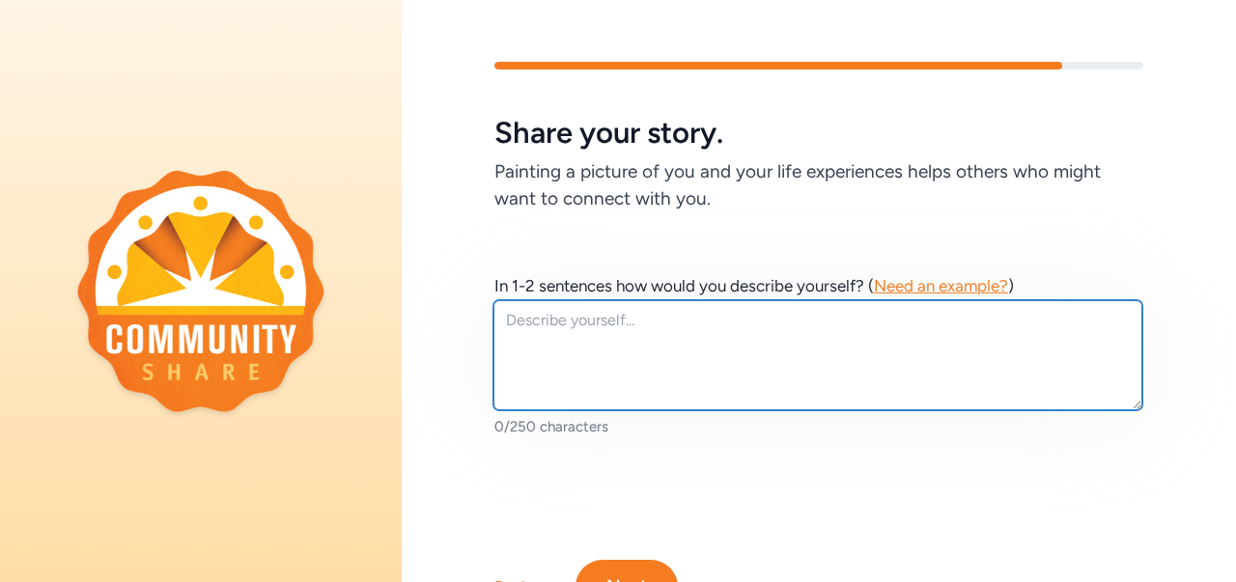
click at [841, 326] on textarea at bounding box center [818, 355] width 649 height 110
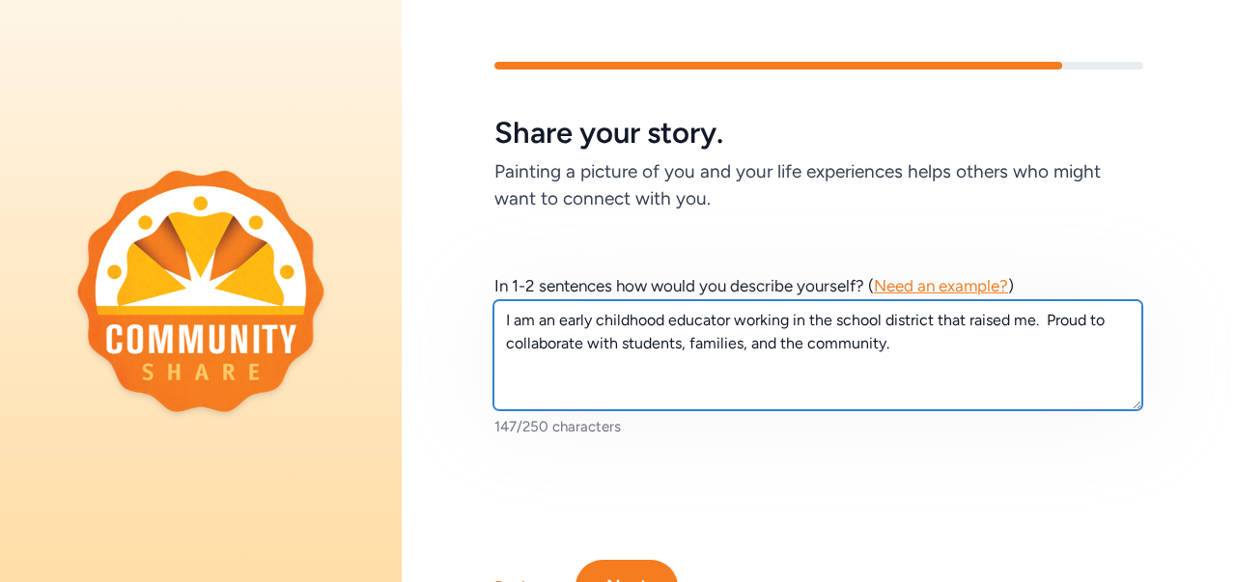
type textarea "I am an early childhood educator working in the school district that raised me.…"
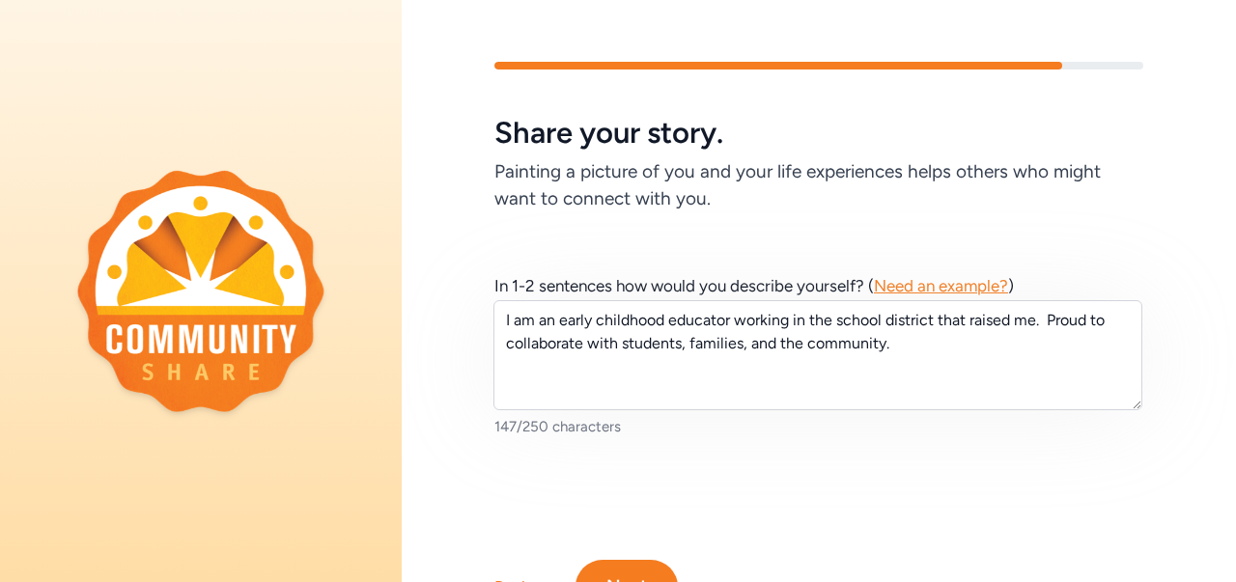
click at [489, 326] on div "In 1-2 sentences how would you describe yourself? ( Need an example? ) I am an …" at bounding box center [819, 355] width 834 height 286
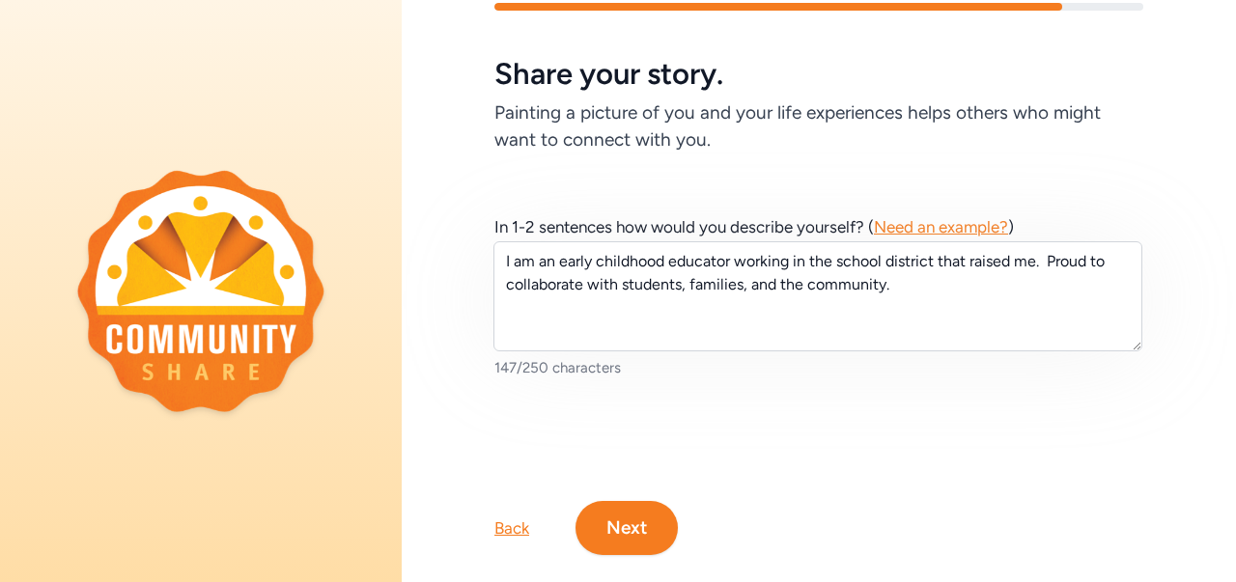
scroll to position [107, 0]
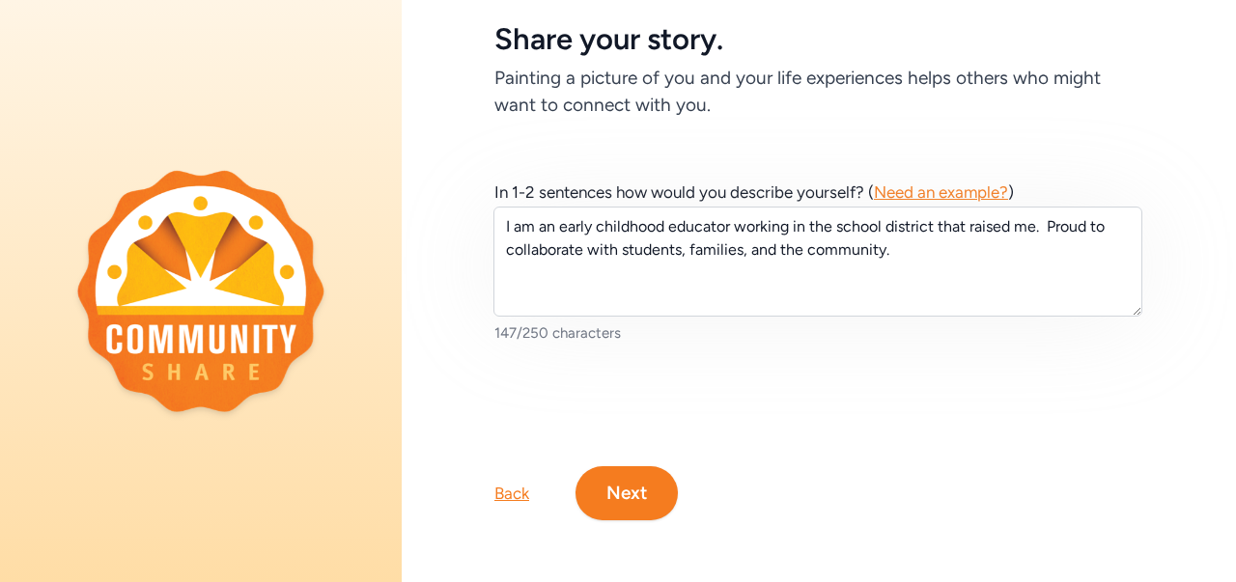
click at [637, 475] on button "Next" at bounding box center [627, 493] width 102 height 54
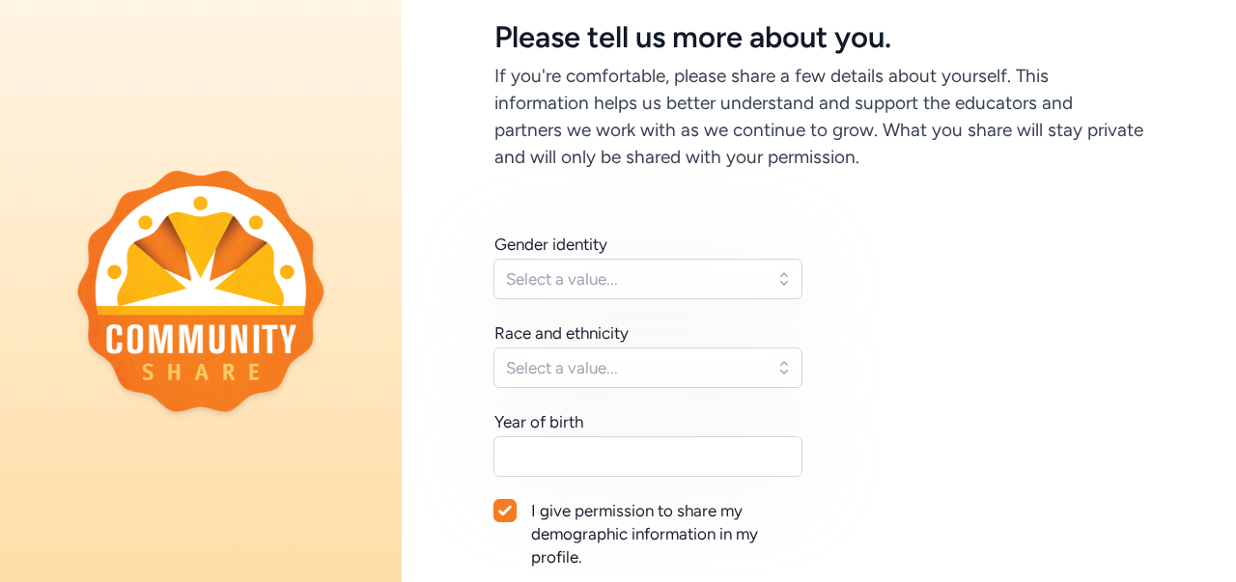
scroll to position [97, 0]
click at [736, 281] on span "Select a value..." at bounding box center [634, 278] width 257 height 23
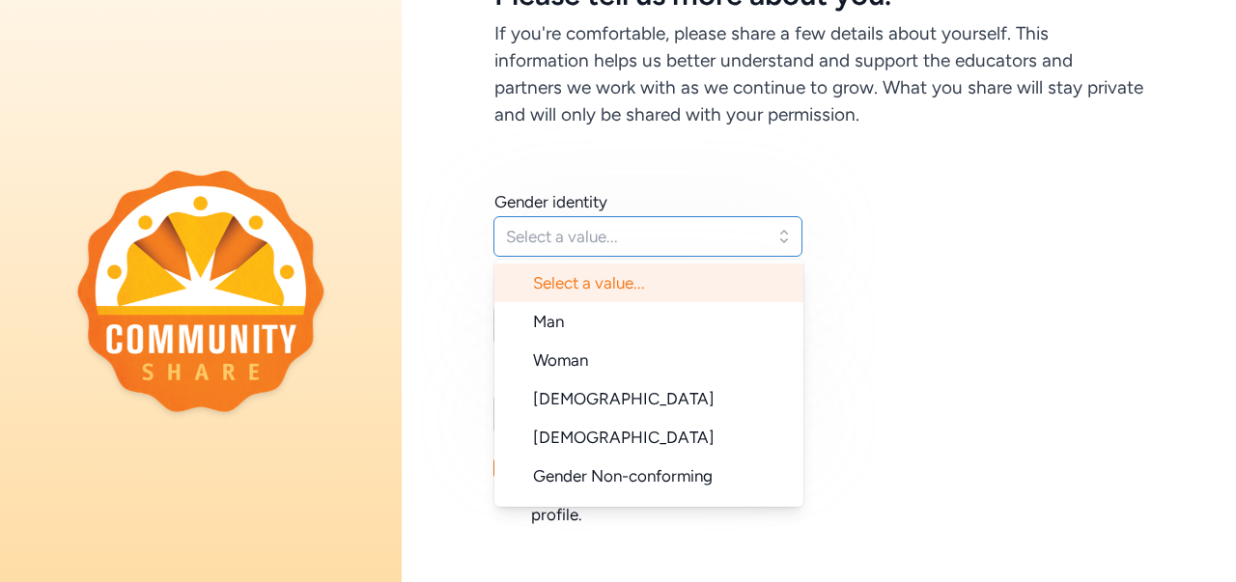
scroll to position [155, 0]
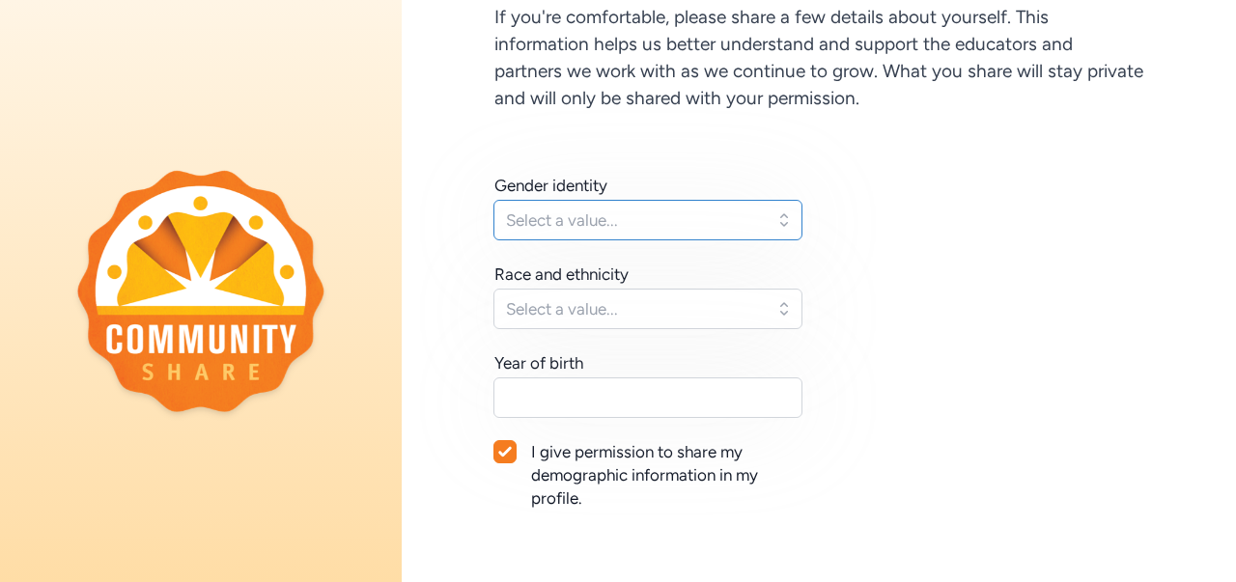
click at [658, 228] on span "Select a value..." at bounding box center [634, 220] width 257 height 23
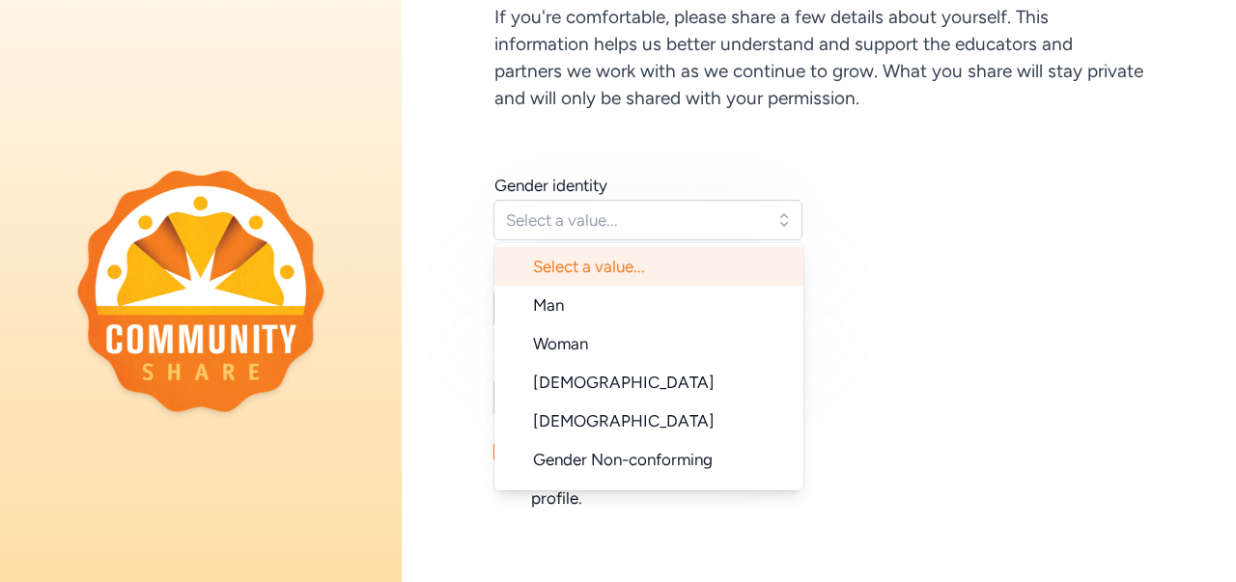
click at [580, 348] on span "Woman" at bounding box center [560, 343] width 55 height 19
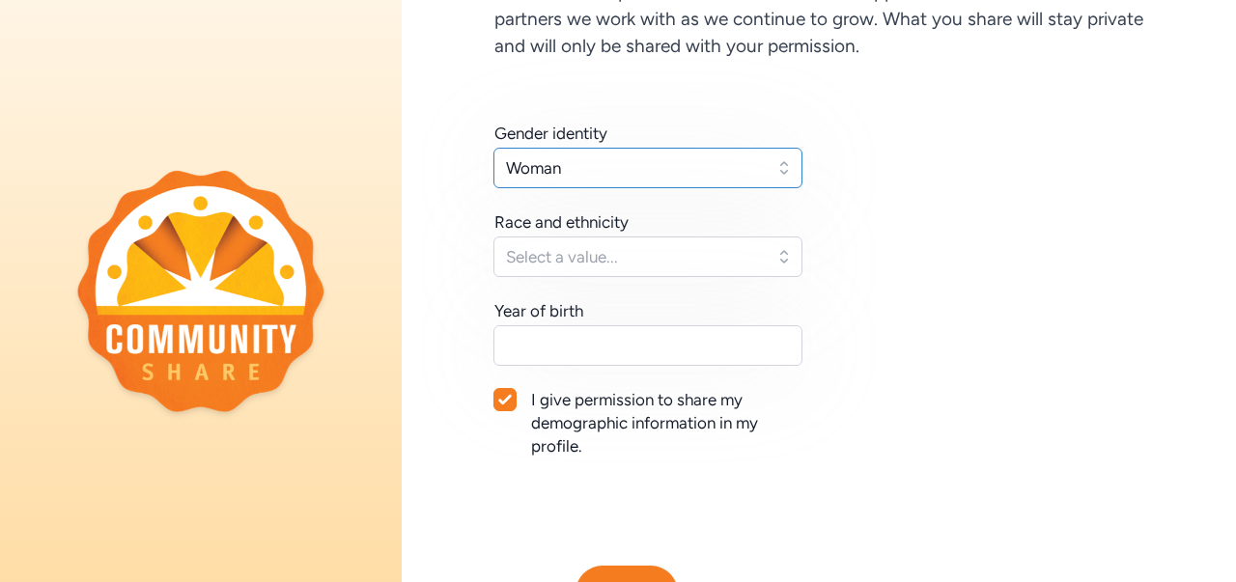
scroll to position [219, 0]
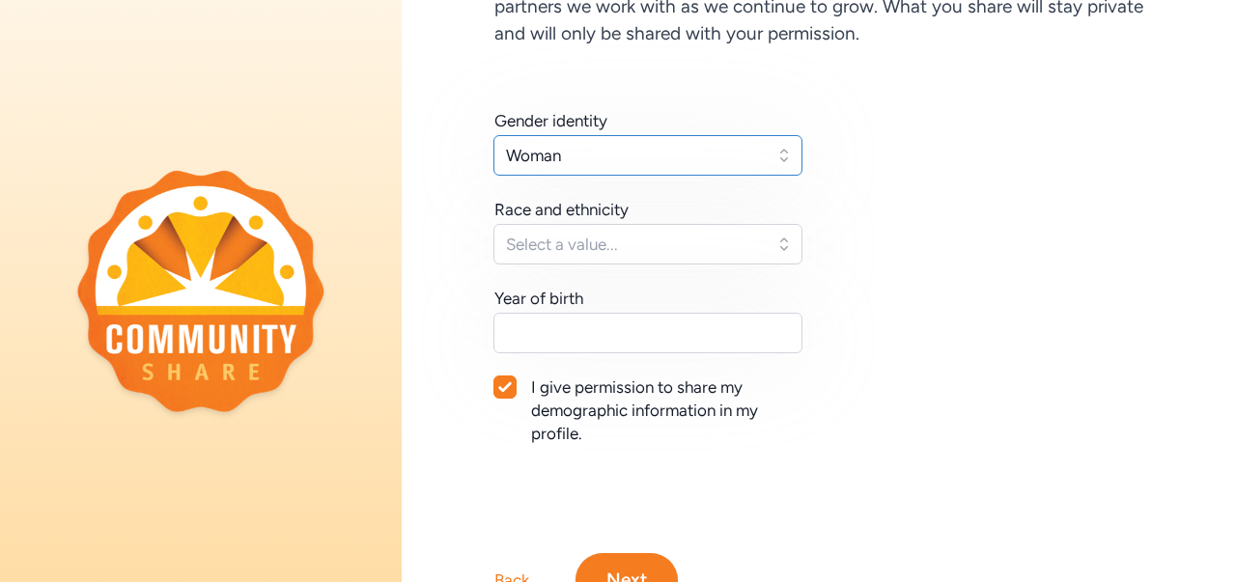
click at [632, 240] on span "Select a value..." at bounding box center [634, 244] width 257 height 23
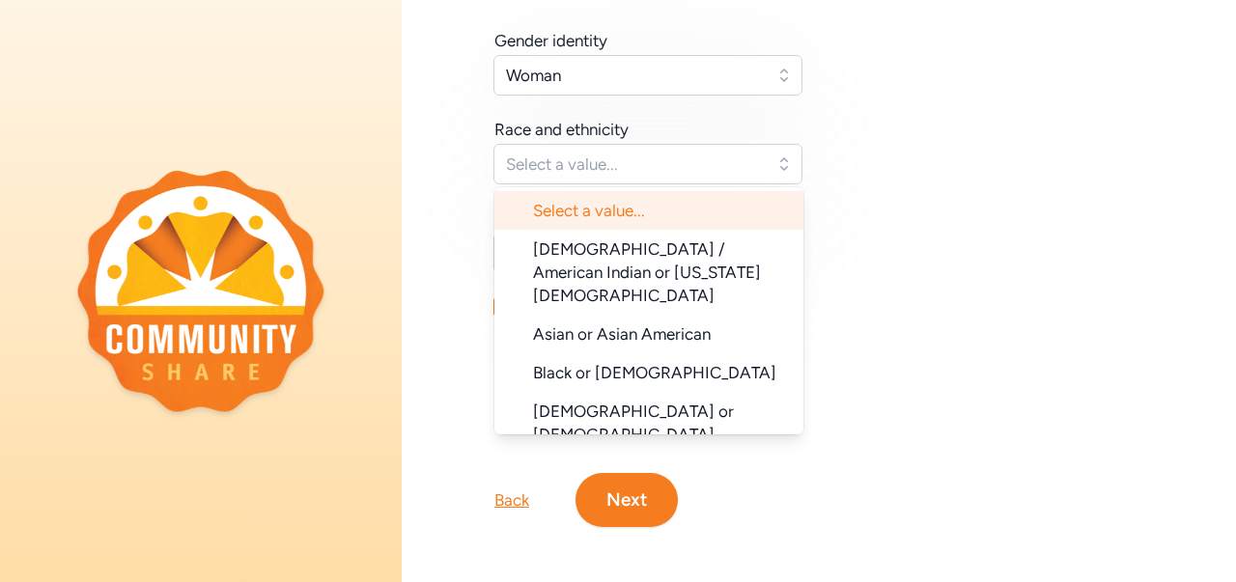
scroll to position [319, 0]
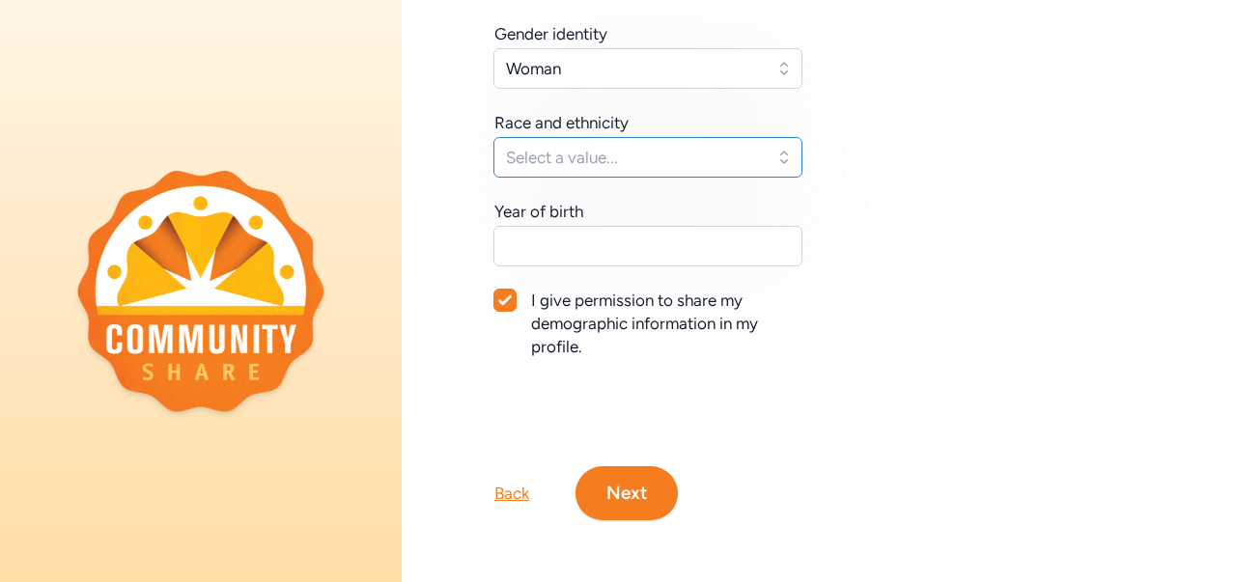
click at [668, 155] on button "Select a value..." at bounding box center [648, 157] width 309 height 41
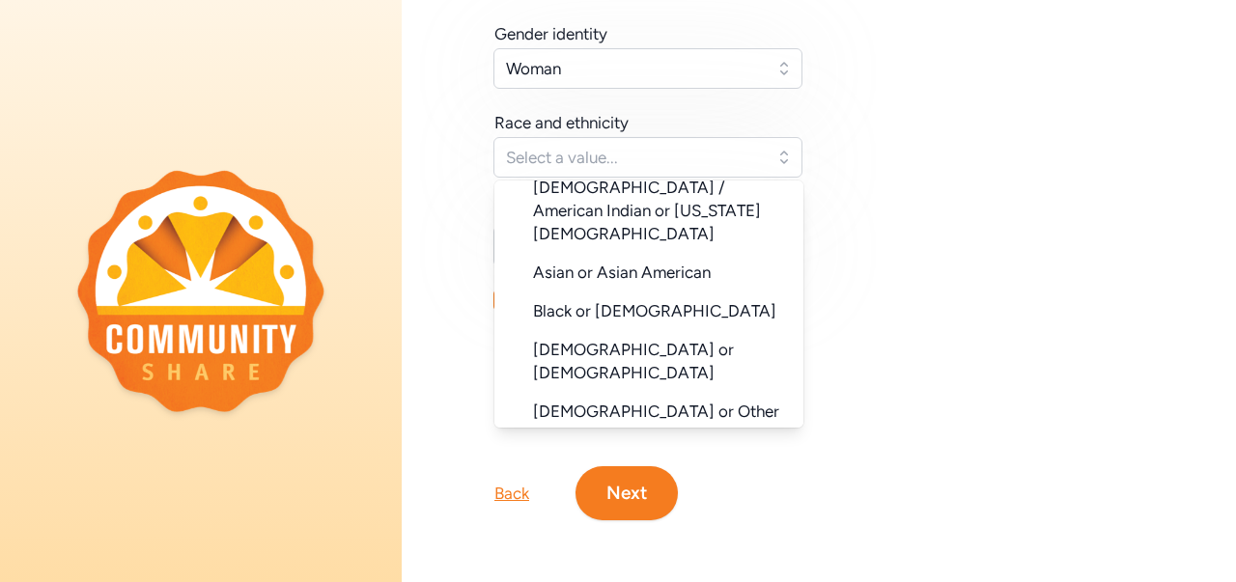
scroll to position [76, 0]
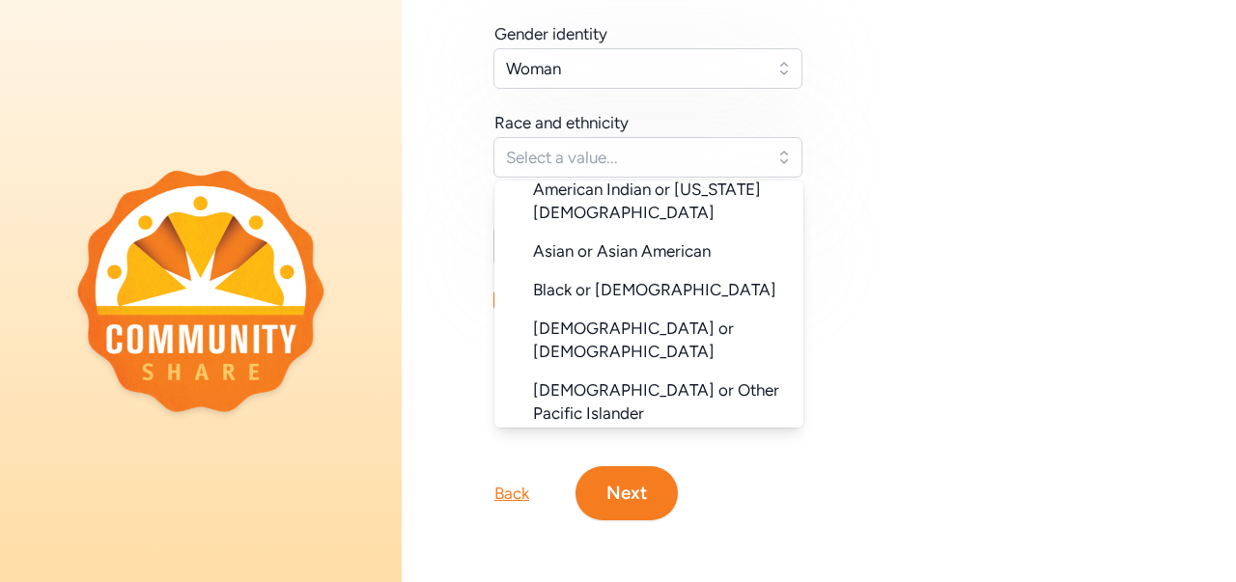
click at [613, 319] on span "[DEMOGRAPHIC_DATA] or [DEMOGRAPHIC_DATA]" at bounding box center [633, 340] width 201 height 42
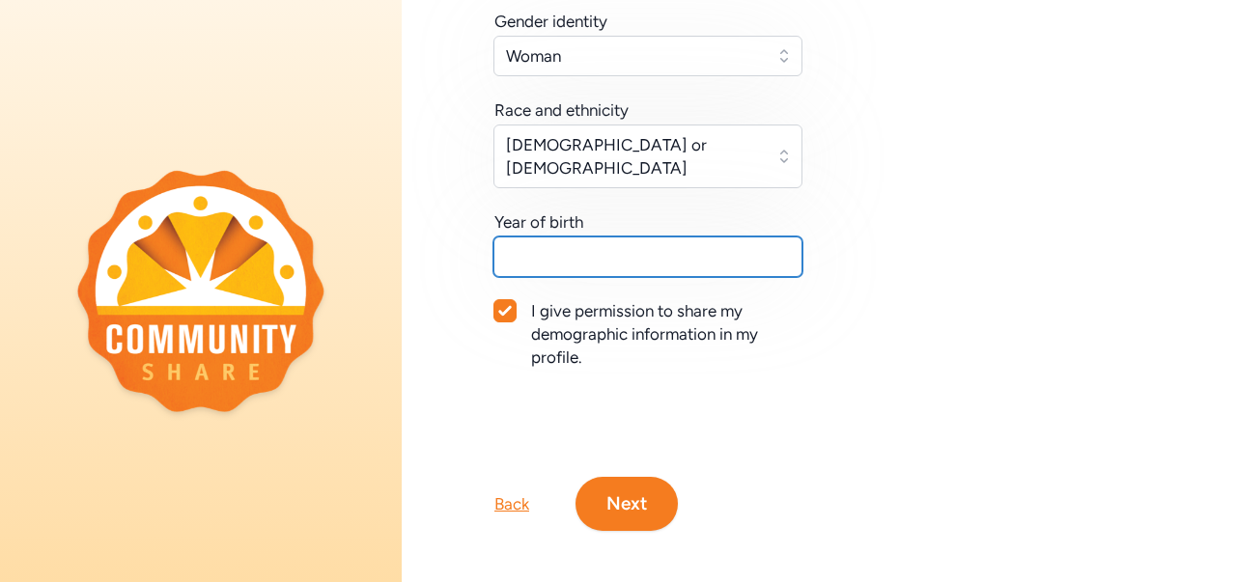
click at [690, 237] on input "text" at bounding box center [648, 257] width 309 height 41
type input "1975"
click at [628, 485] on button "Next" at bounding box center [627, 504] width 102 height 54
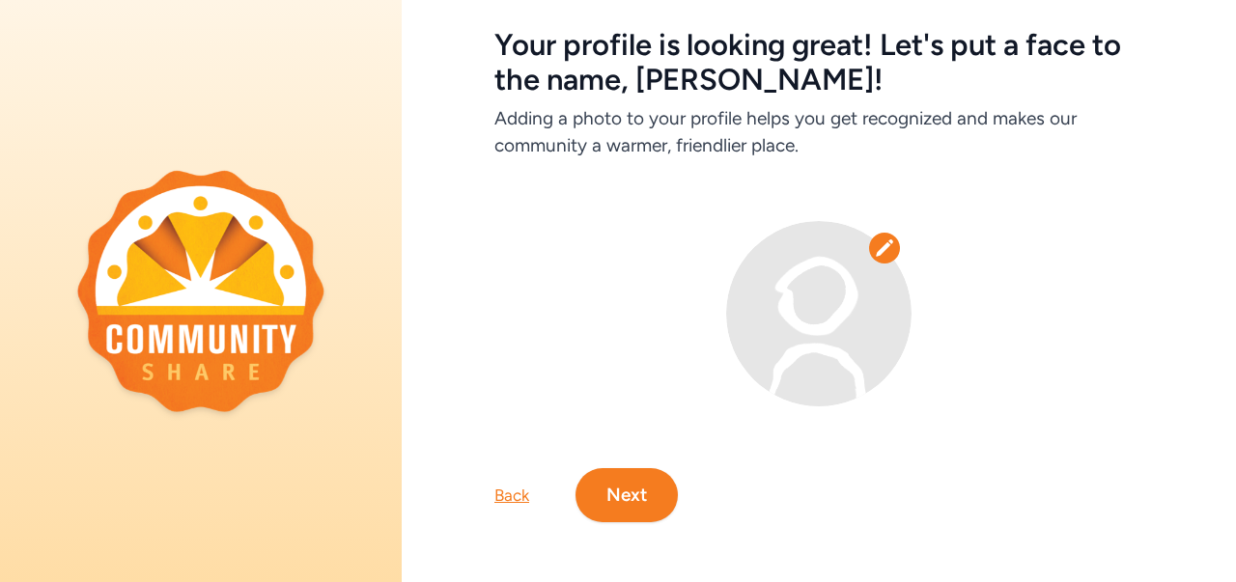
scroll to position [104, 0]
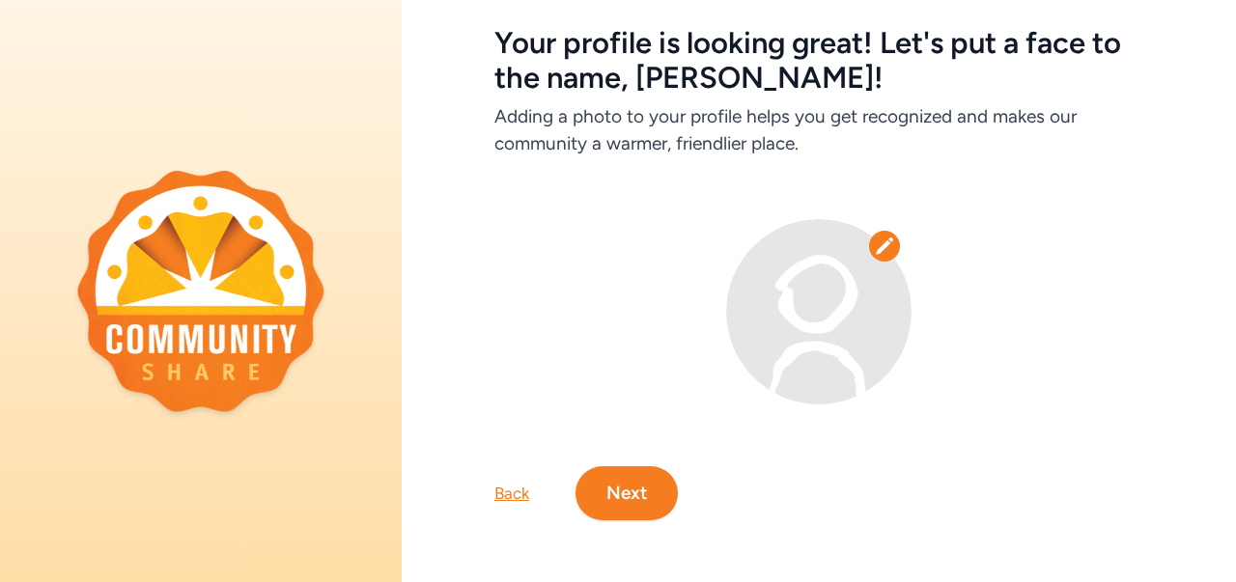
click at [879, 237] on icon at bounding box center [884, 246] width 19 height 19
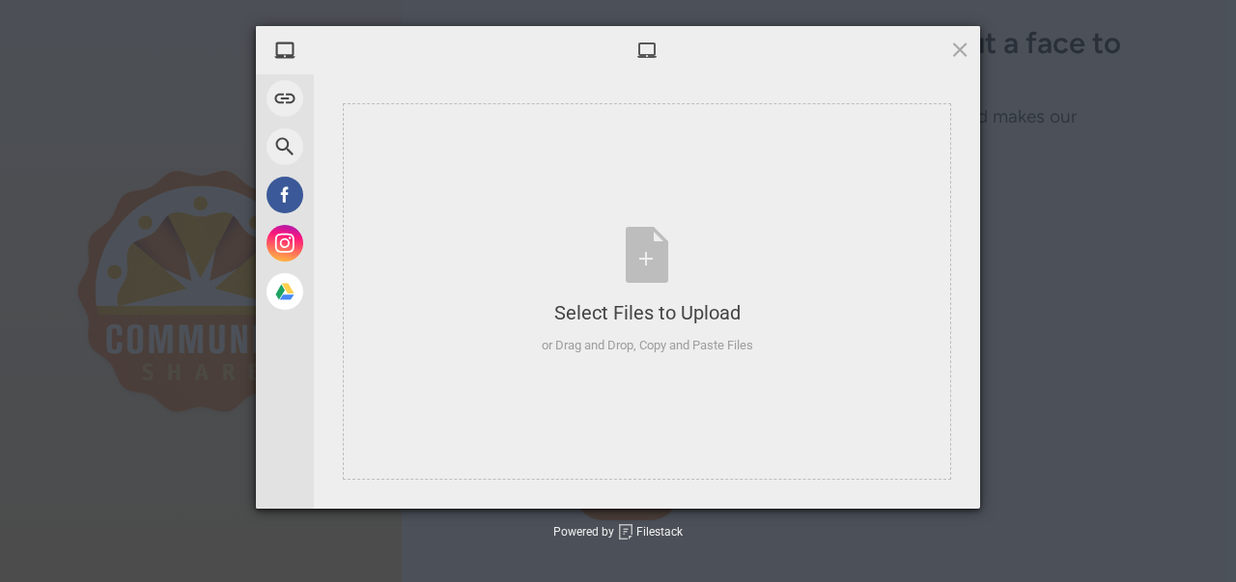
click at [20, 466] on div "My Device Link (URL) Web Search Facebook Instagram Google Drive Select Files to…" at bounding box center [618, 291] width 1236 height 582
click at [640, 270] on div "Select Files to Upload or Drag and Drop, Copy and Paste Files" at bounding box center [648, 291] width 212 height 128
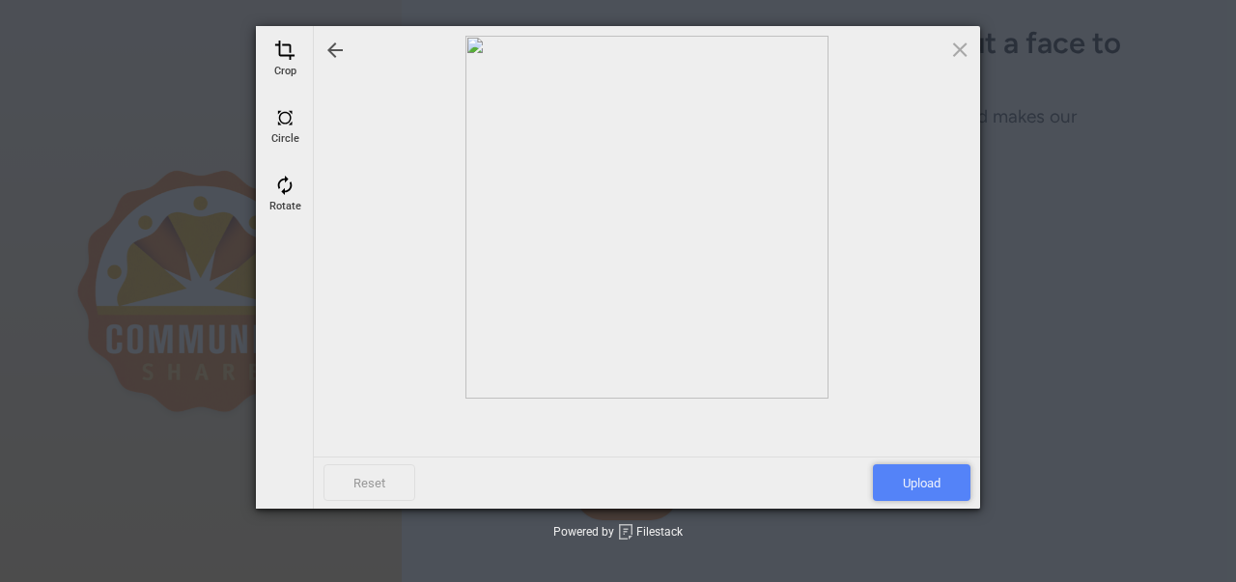
click at [921, 475] on span "Upload" at bounding box center [922, 483] width 98 height 37
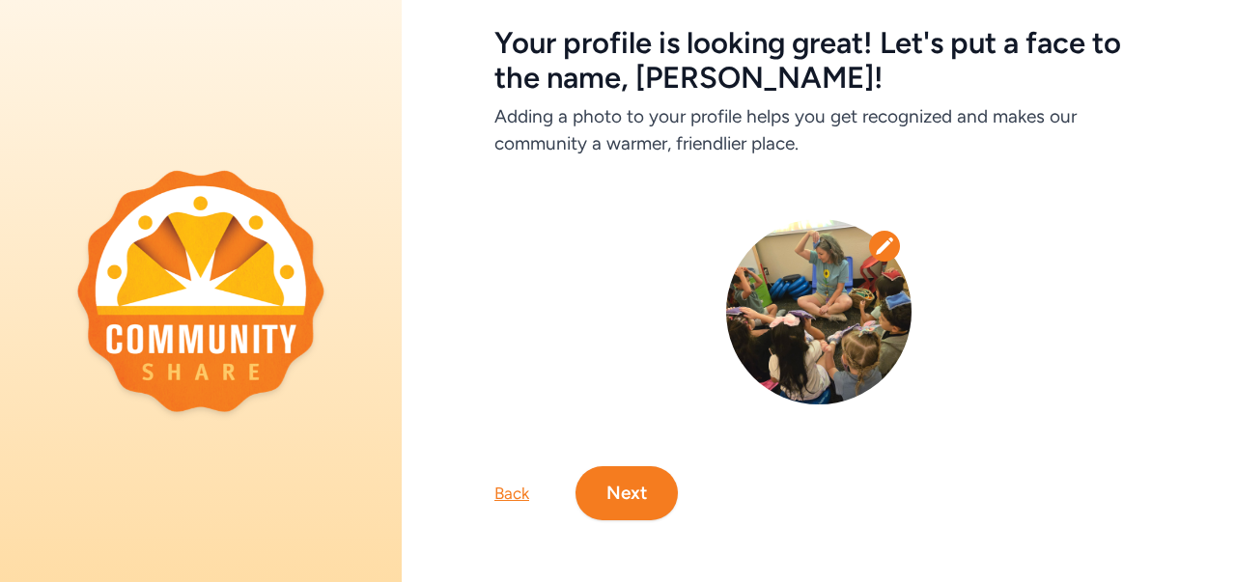
click at [637, 483] on button "Next" at bounding box center [627, 493] width 102 height 54
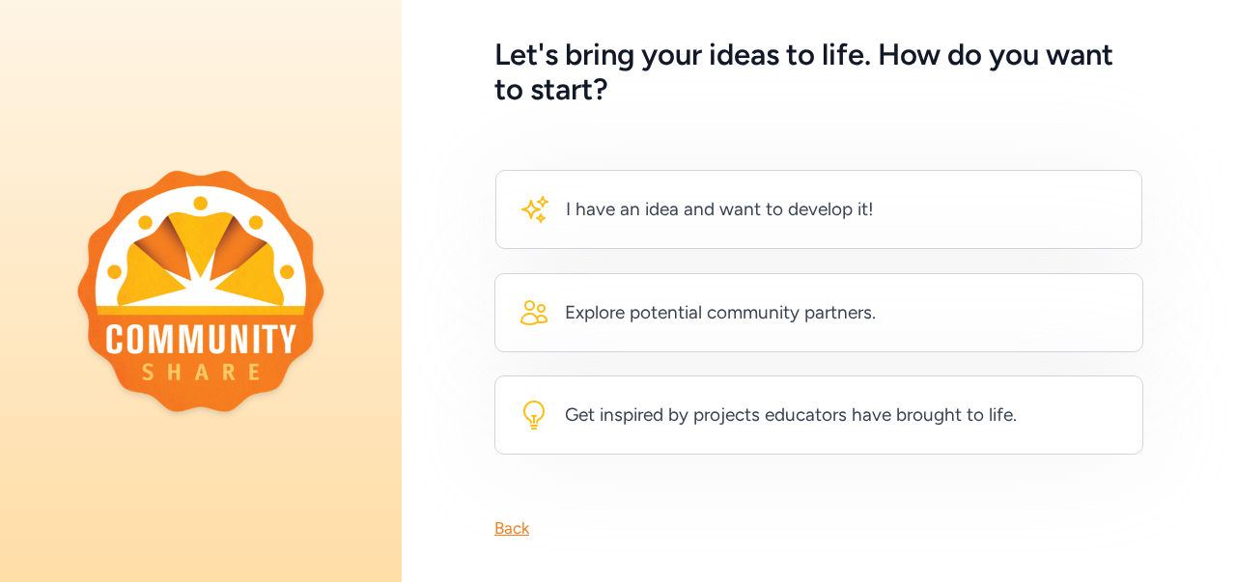
scroll to position [110, 0]
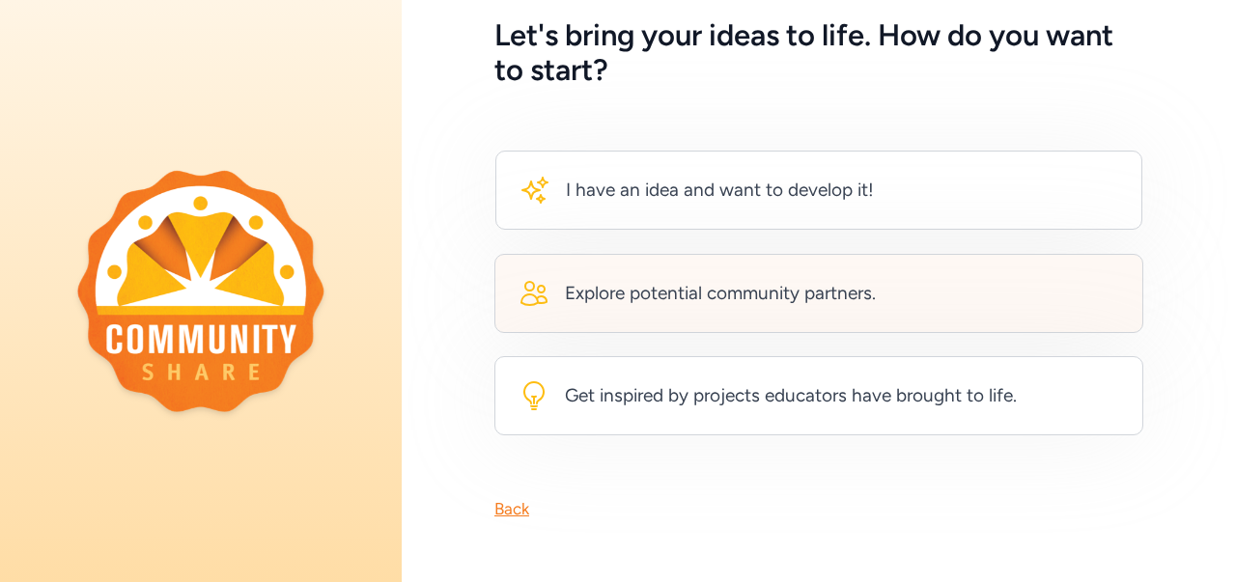
click at [784, 282] on div "Explore potential community partners." at bounding box center [720, 293] width 311 height 27
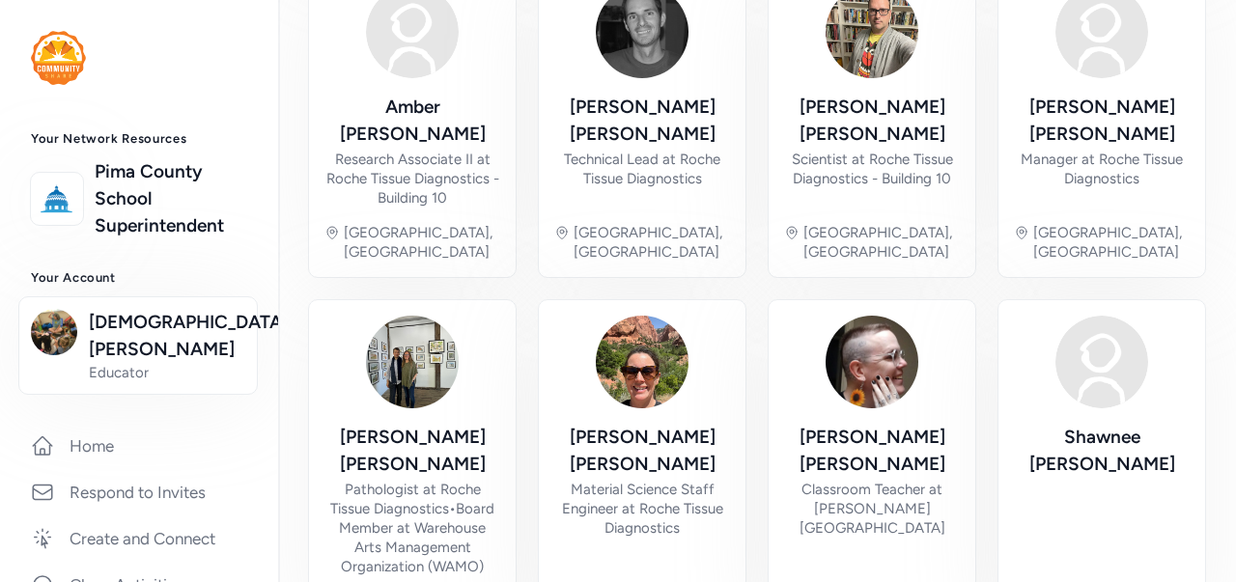
scroll to position [967, 0]
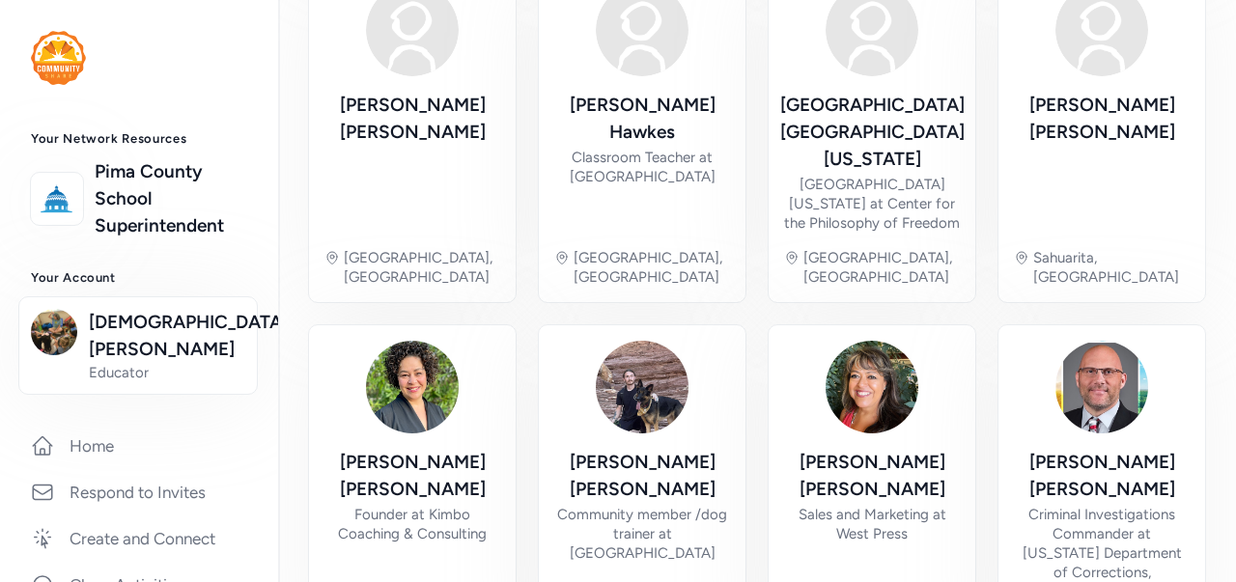
scroll to position [1071, 0]
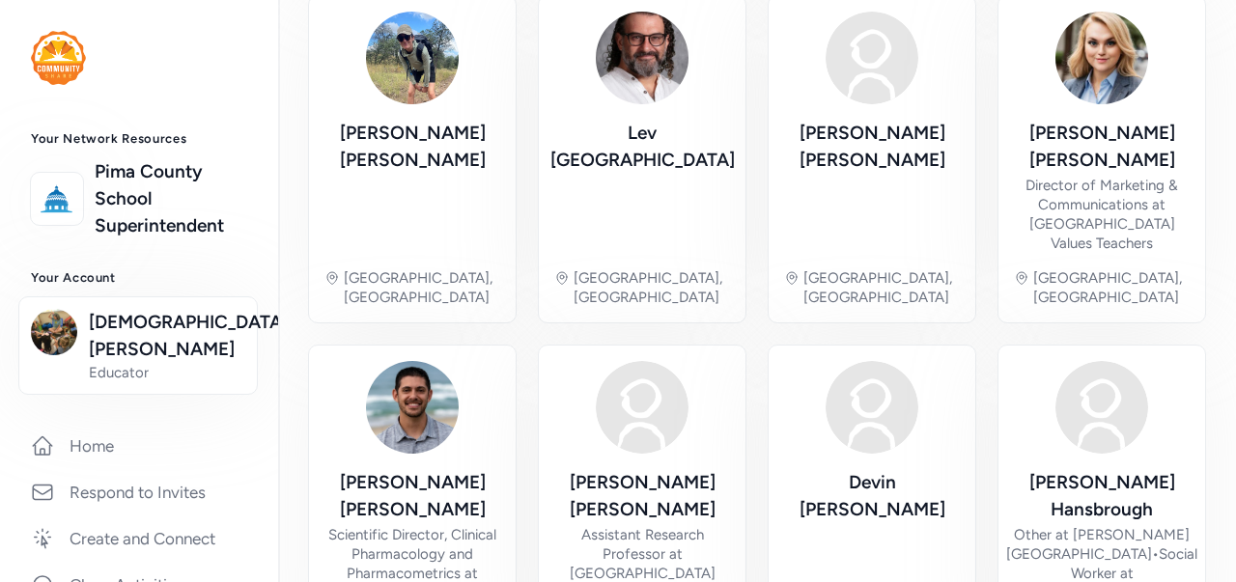
scroll to position [920, 0]
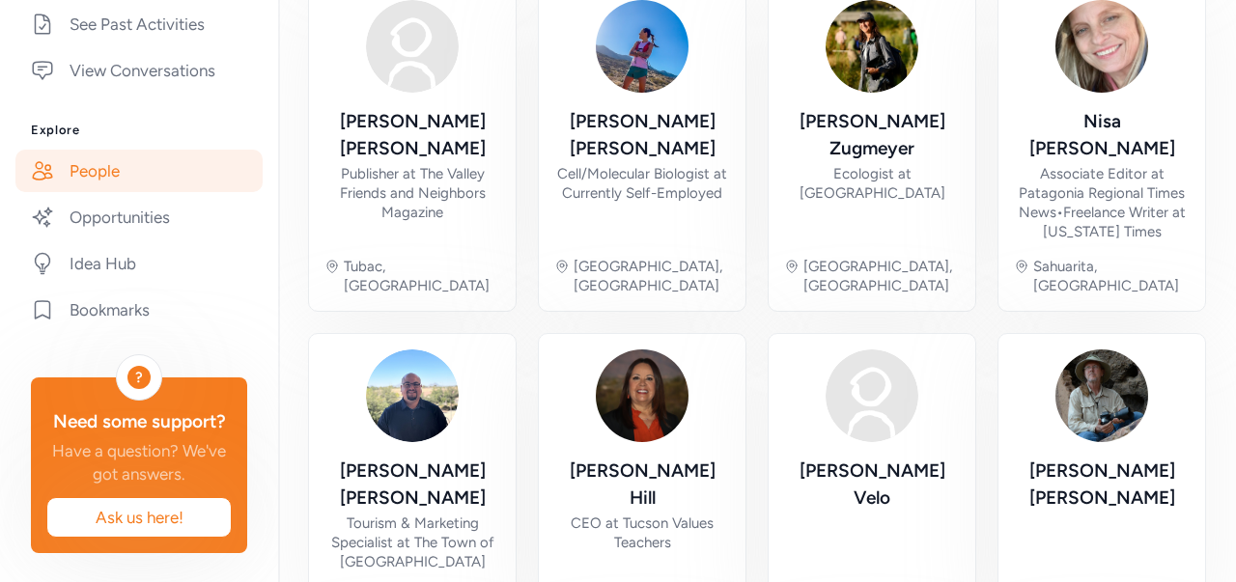
scroll to position [653, 0]
click at [118, 151] on link "People" at bounding box center [138, 172] width 247 height 42
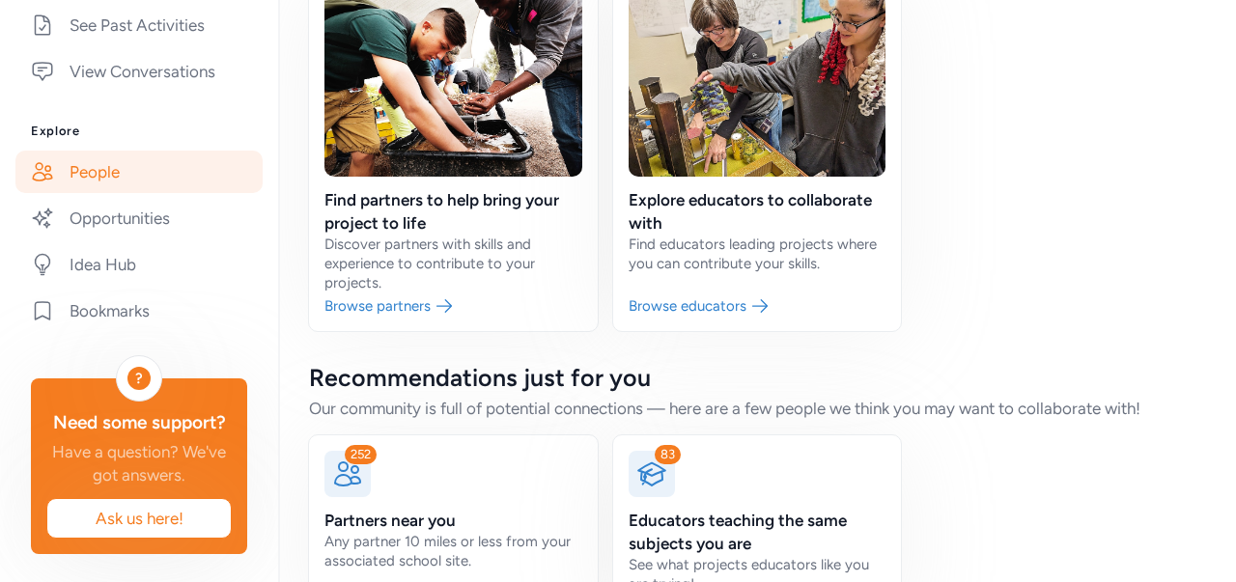
scroll to position [250, 0]
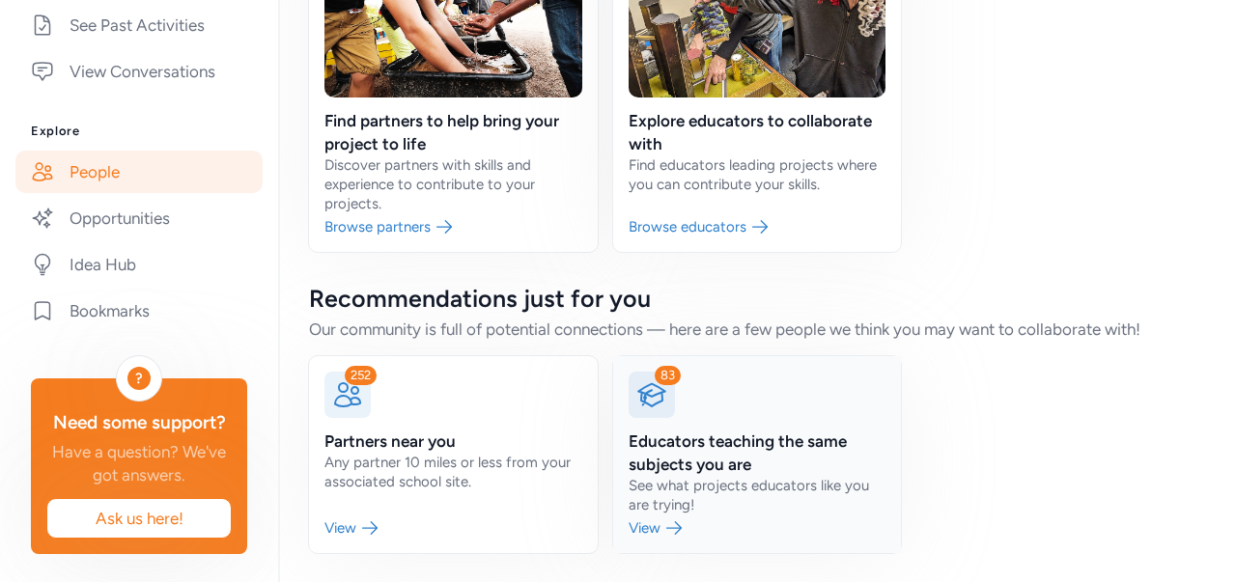
click at [663, 535] on link at bounding box center [757, 454] width 289 height 197
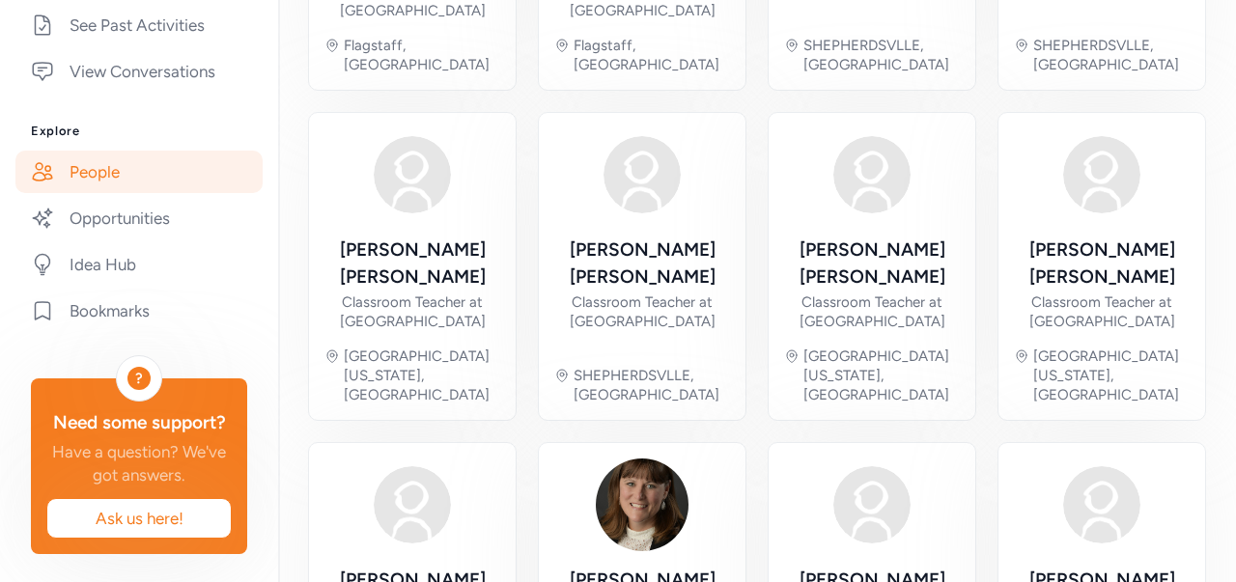
scroll to position [851, 0]
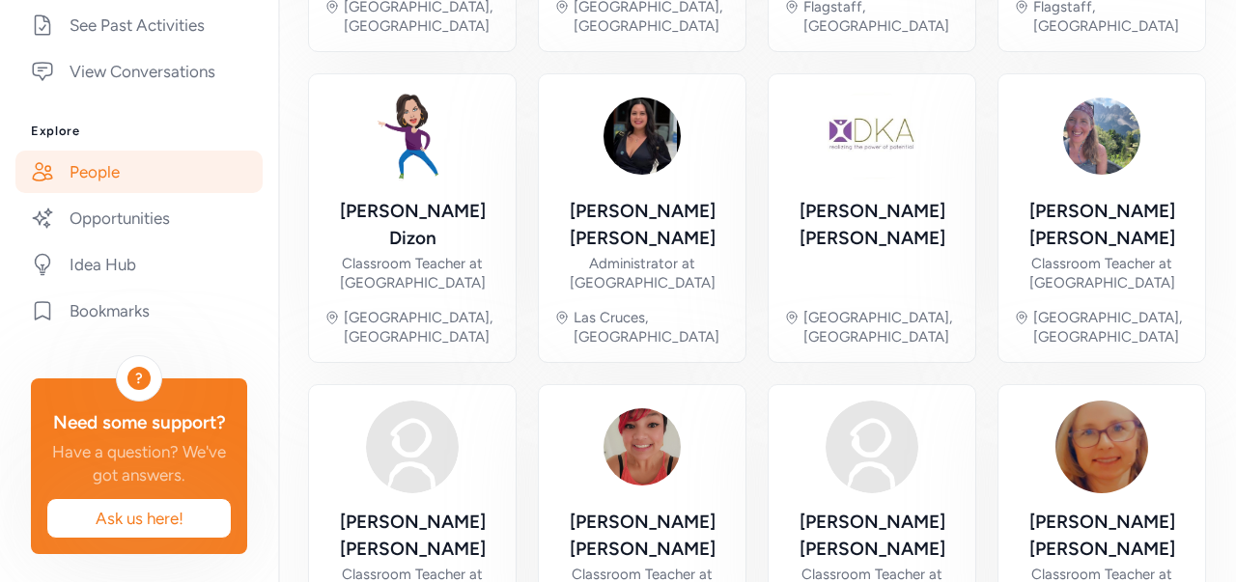
scroll to position [870, 0]
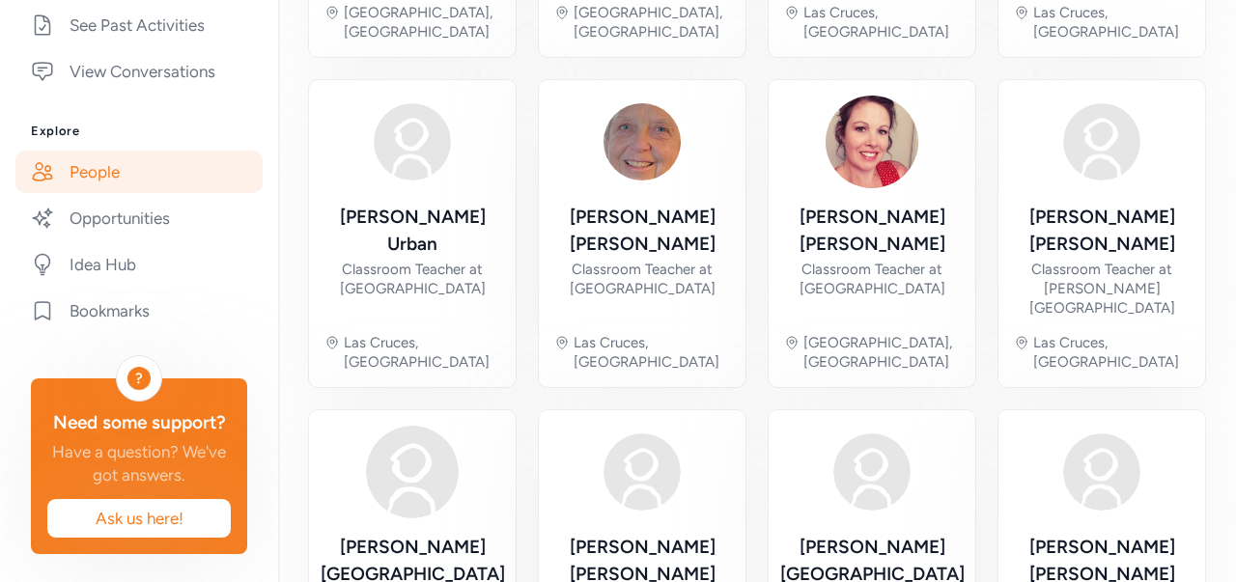
scroll to position [843, 0]
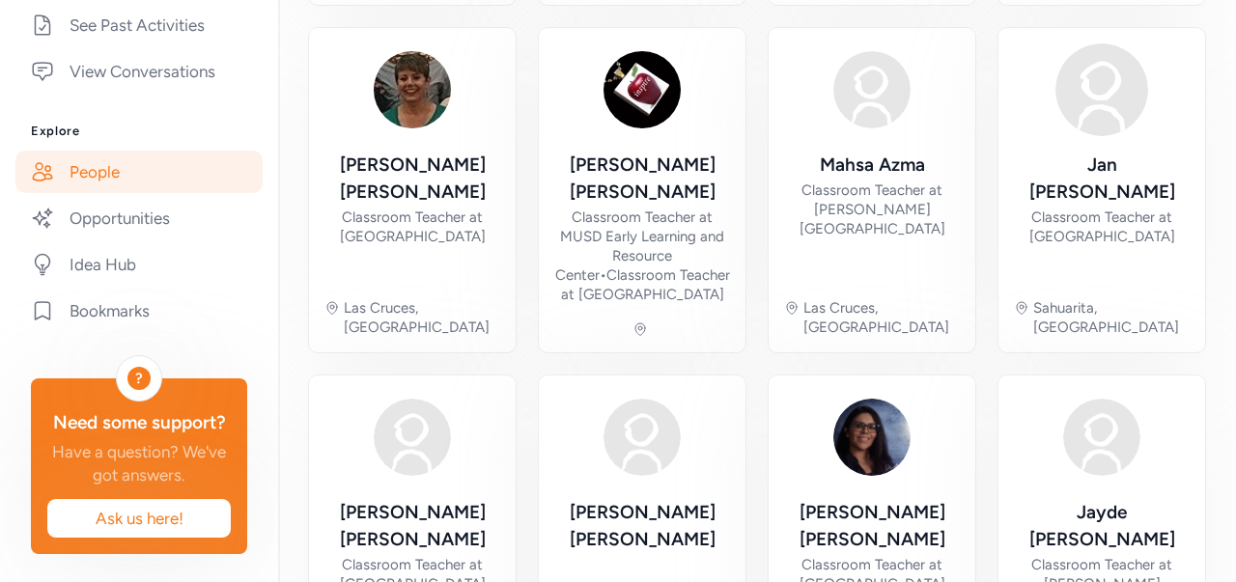
scroll to position [907, 0]
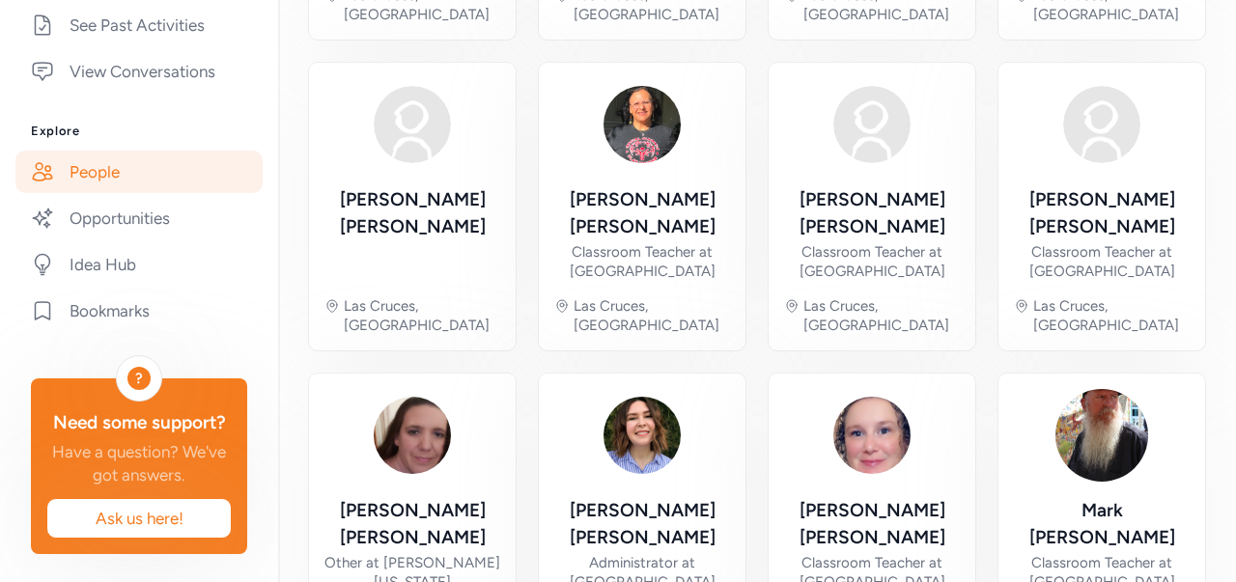
scroll to position [804, 0]
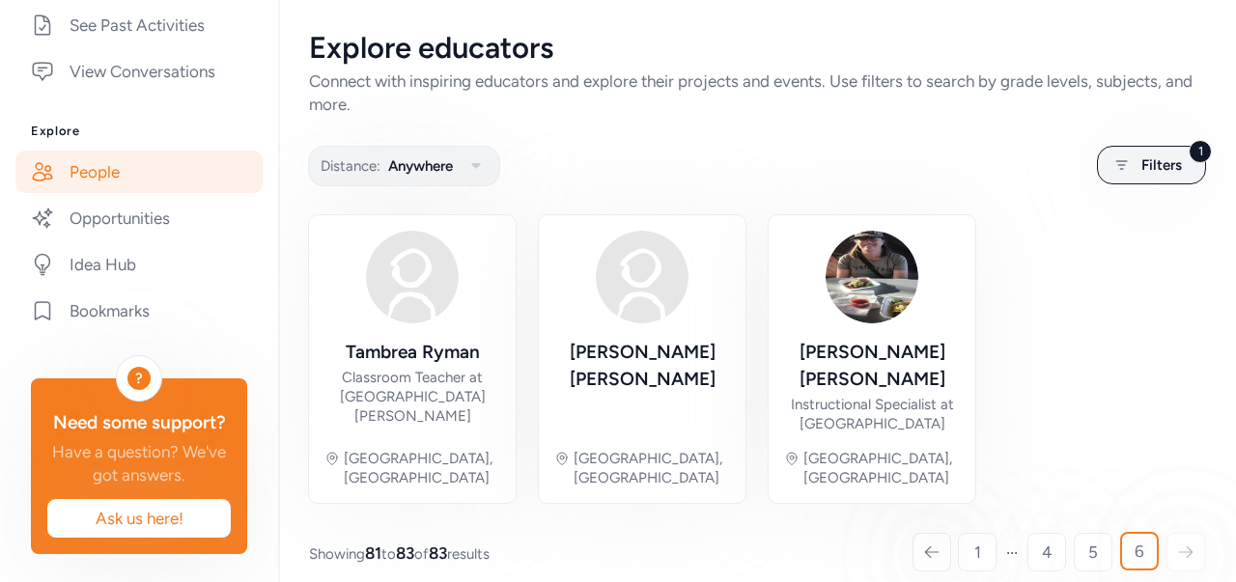
click at [78, 151] on link "People" at bounding box center [138, 172] width 247 height 42
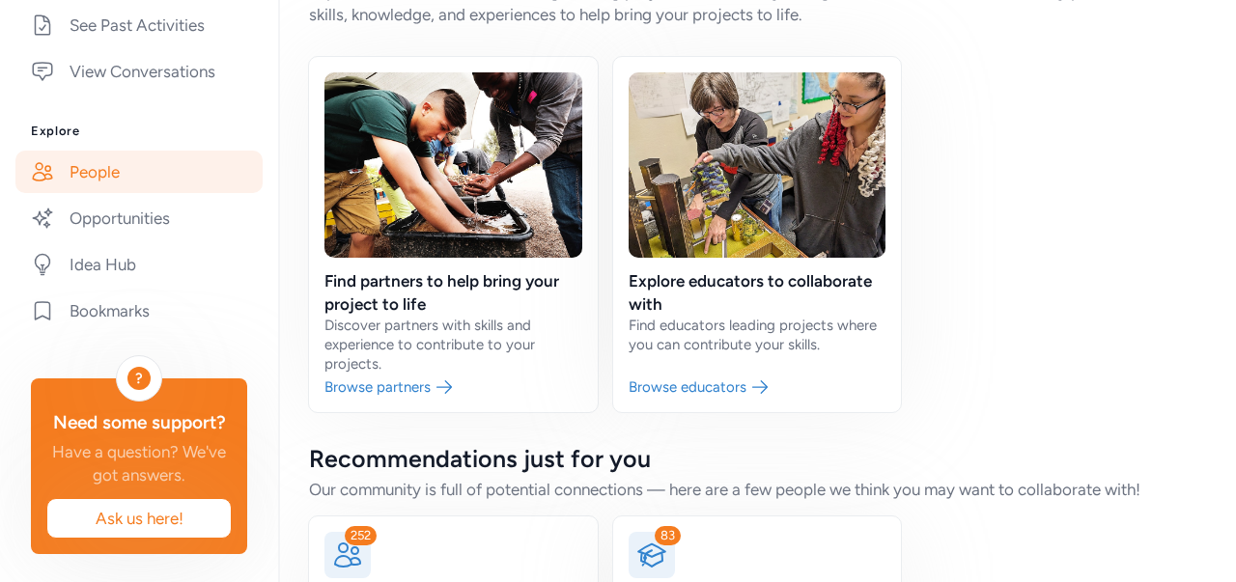
scroll to position [91, 0]
click at [415, 383] on link at bounding box center [453, 233] width 289 height 355
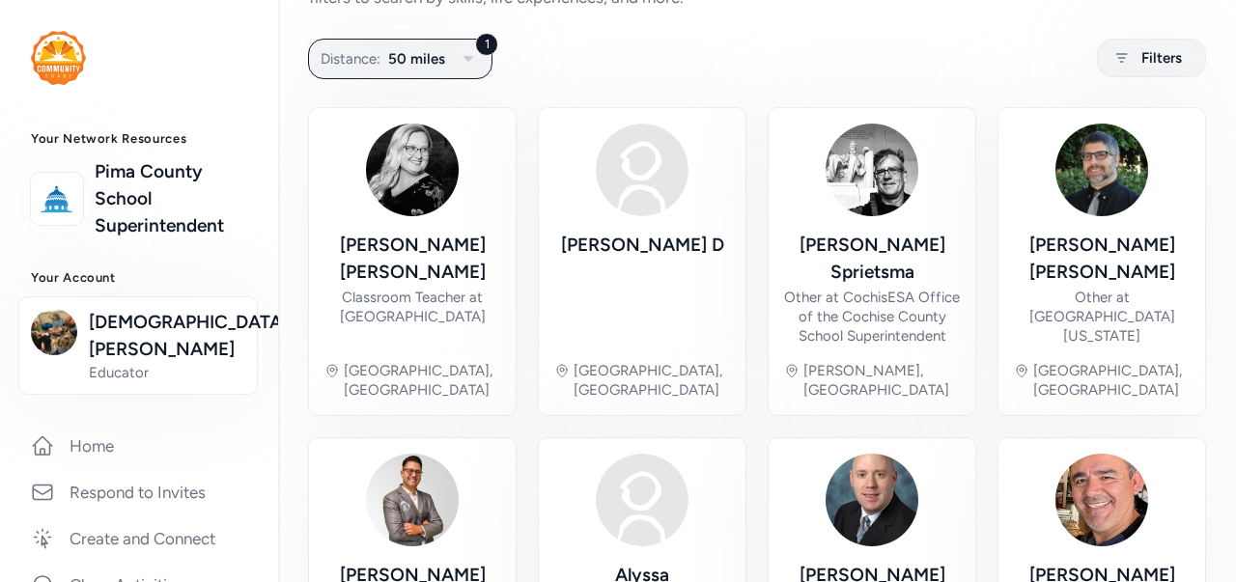
scroll to position [108, 0]
click at [465, 53] on icon "button" at bounding box center [468, 57] width 23 height 23
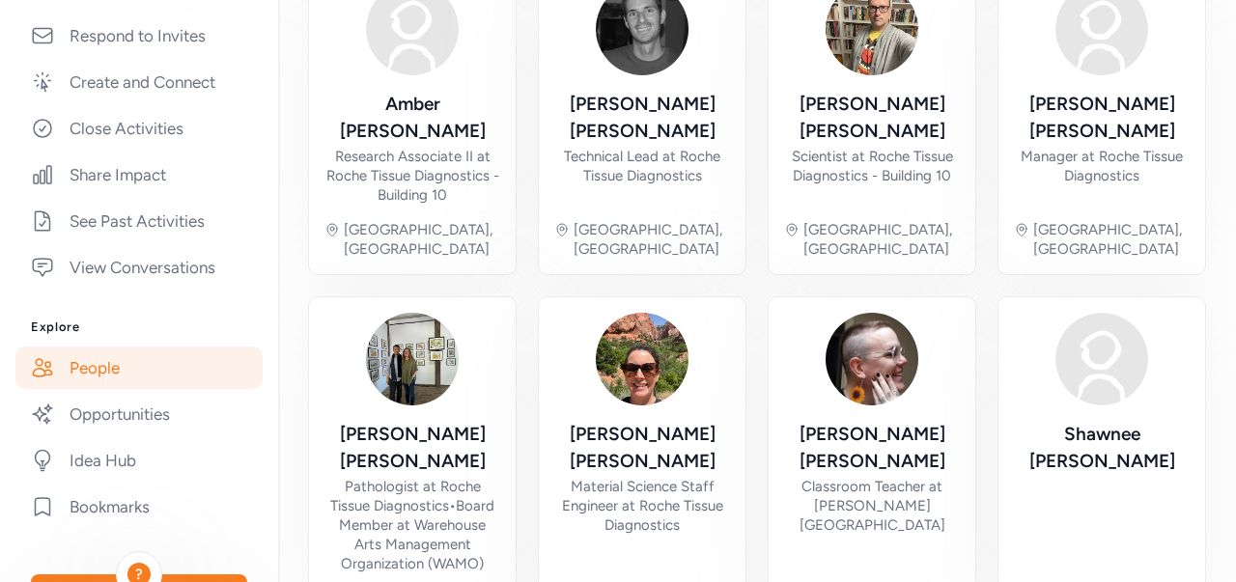
scroll to position [506, 0]
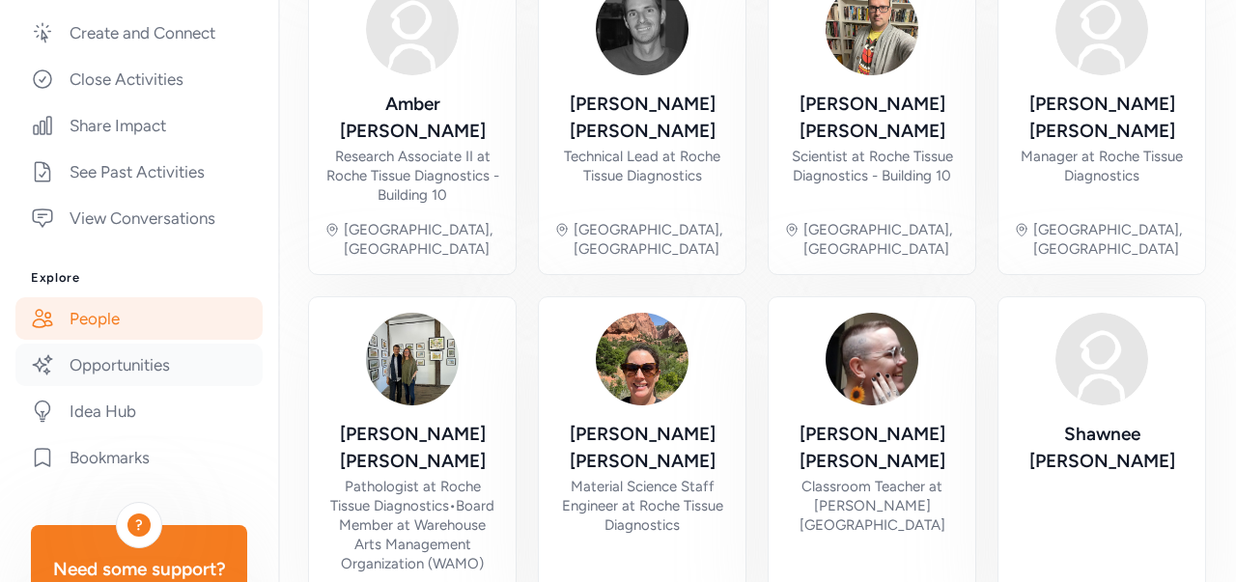
click at [83, 344] on link "Opportunities" at bounding box center [138, 365] width 247 height 42
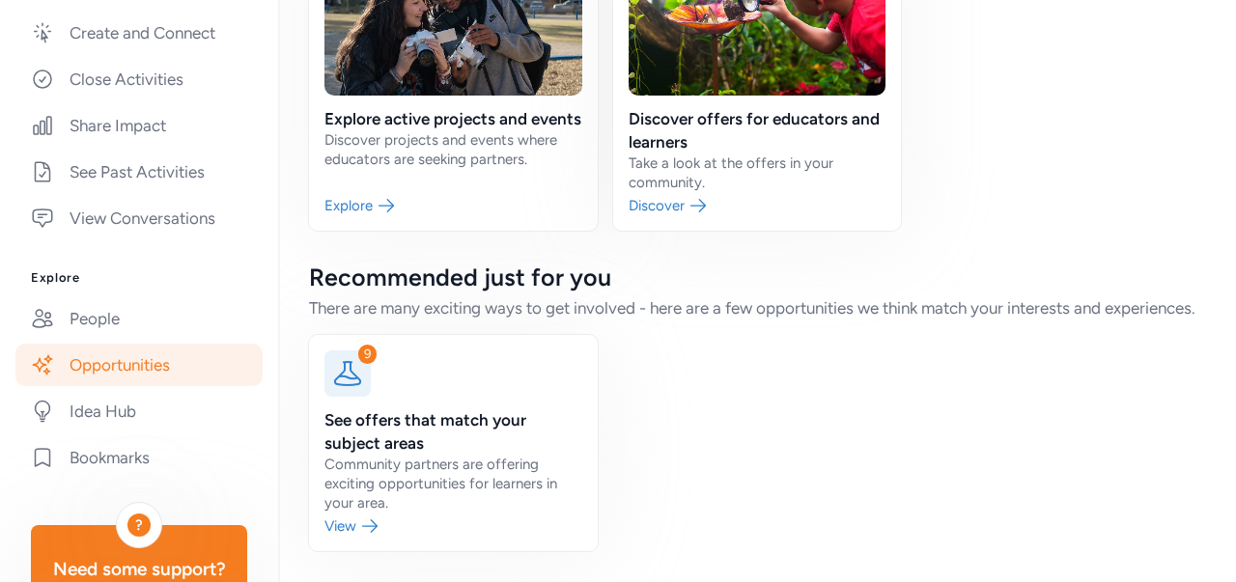
scroll to position [273, 0]
click at [358, 528] on link at bounding box center [453, 443] width 289 height 216
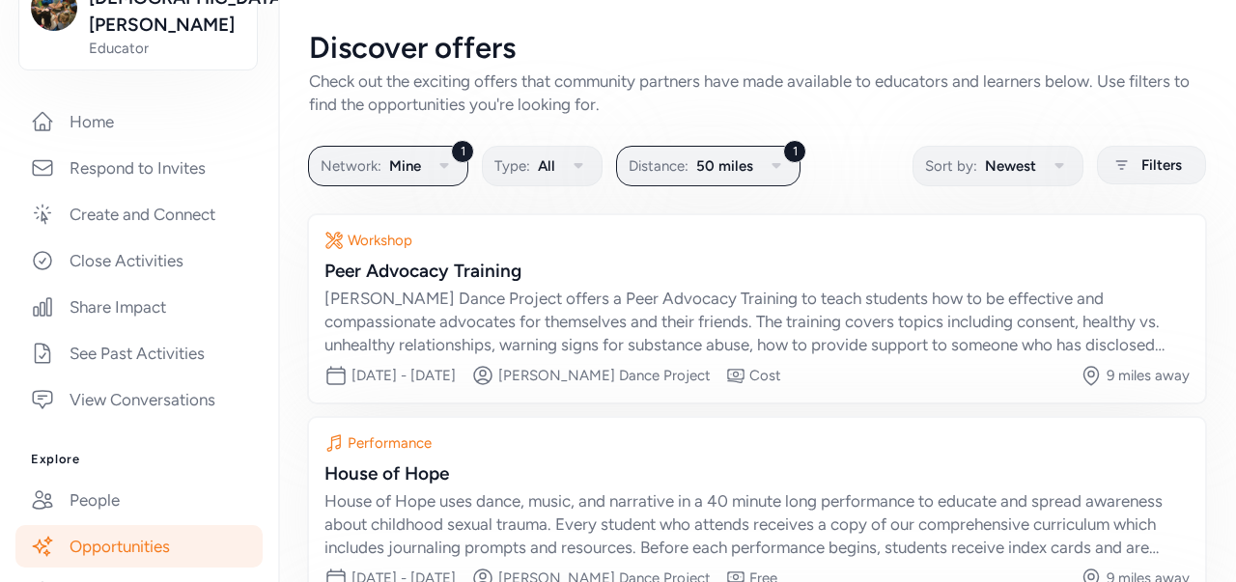
scroll to position [311, 0]
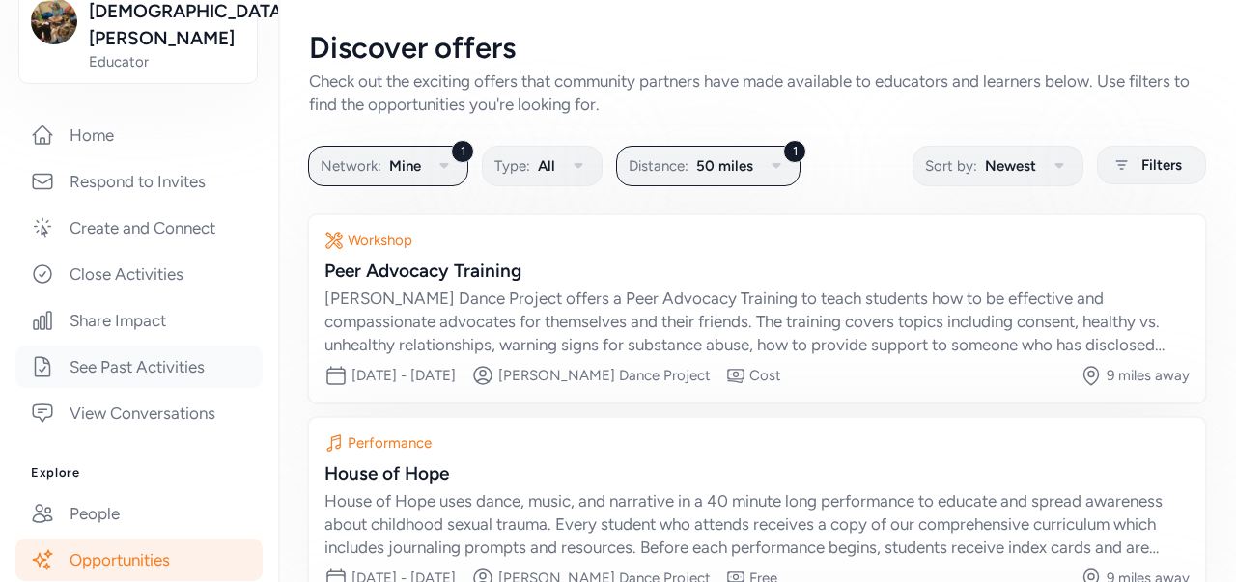
click at [127, 348] on link "See Past Activities" at bounding box center [138, 367] width 247 height 42
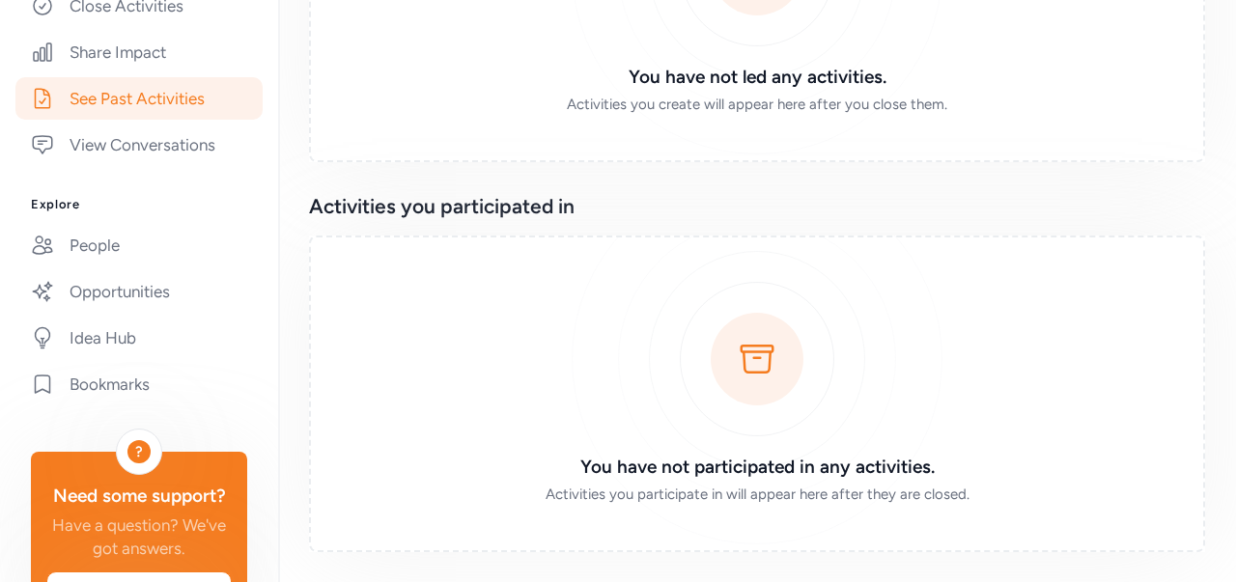
scroll to position [602, 0]
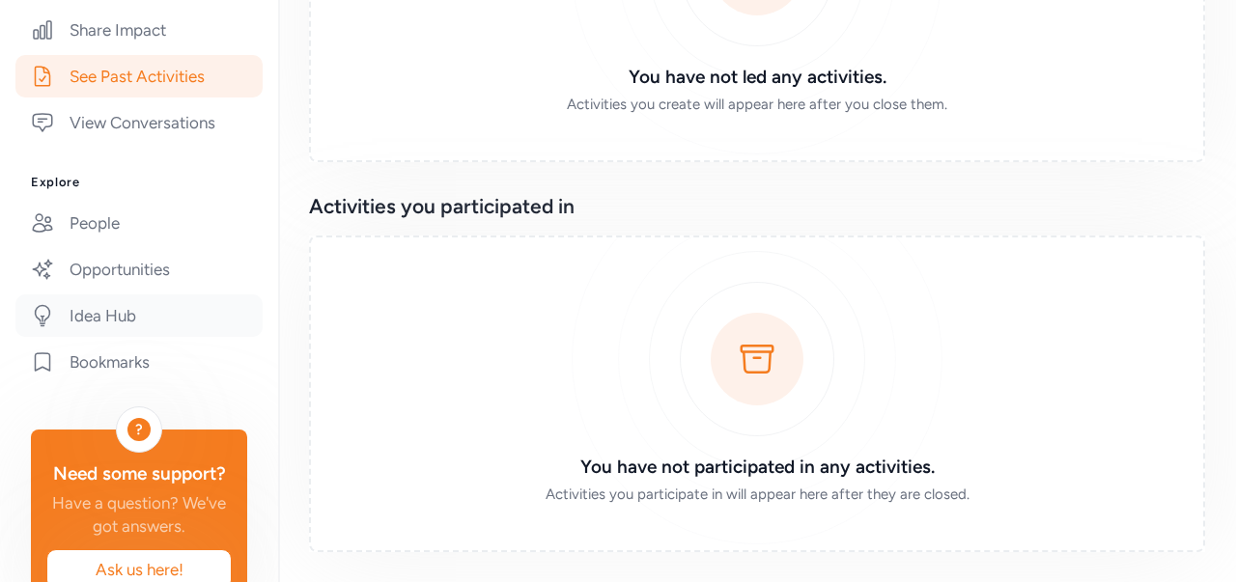
click at [92, 295] on link "Idea Hub" at bounding box center [138, 316] width 247 height 42
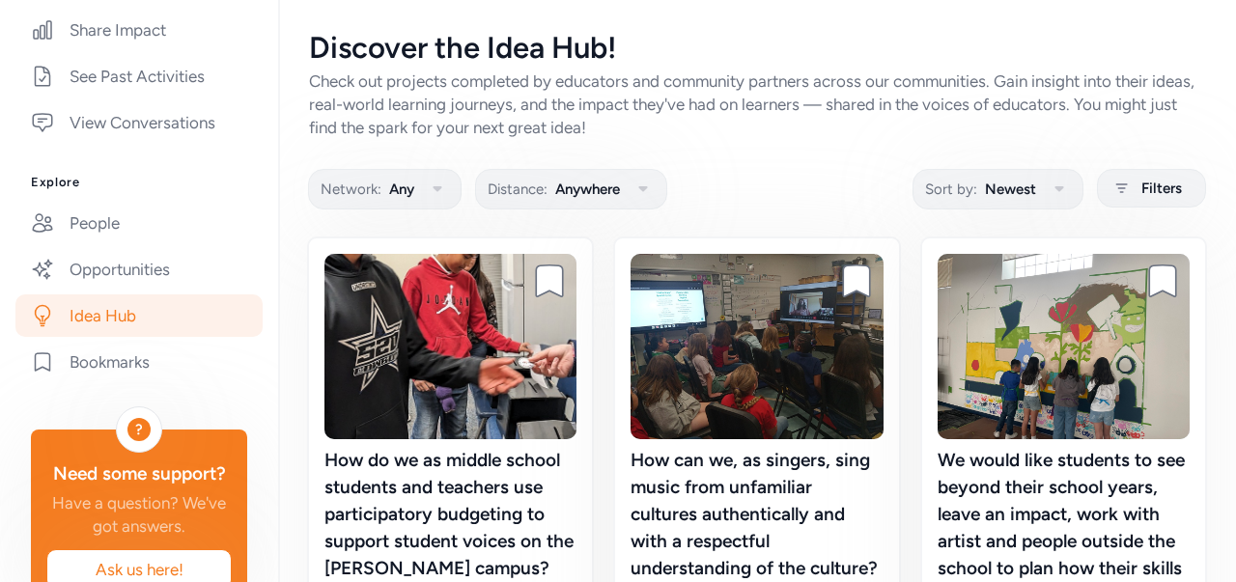
click at [1142, 187] on span "Filters" at bounding box center [1162, 188] width 41 height 23
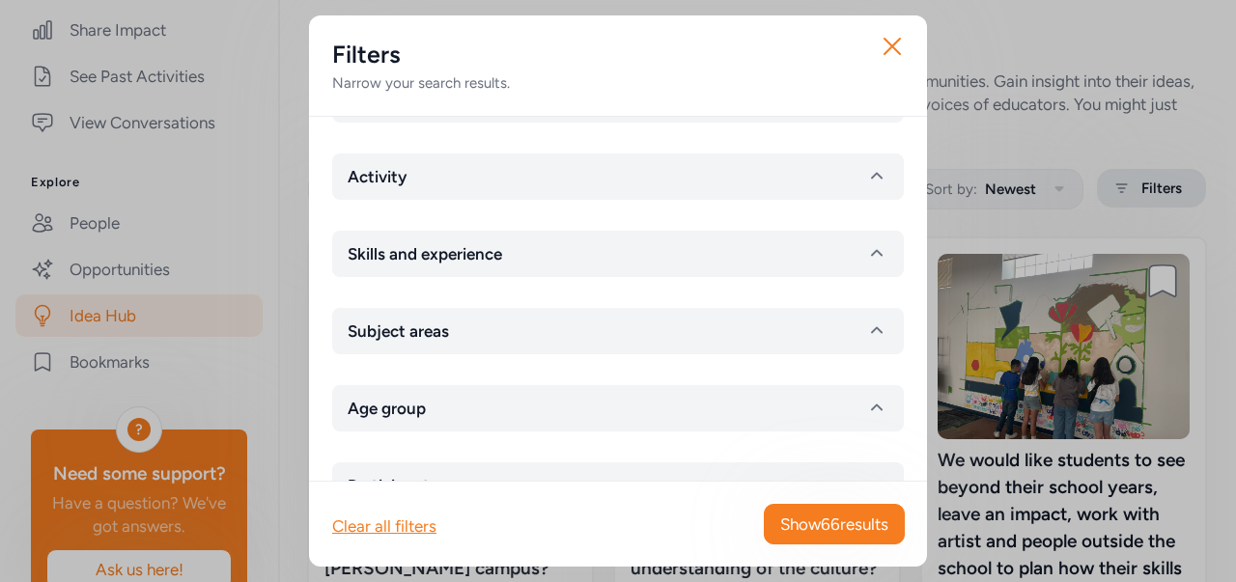
scroll to position [128, 0]
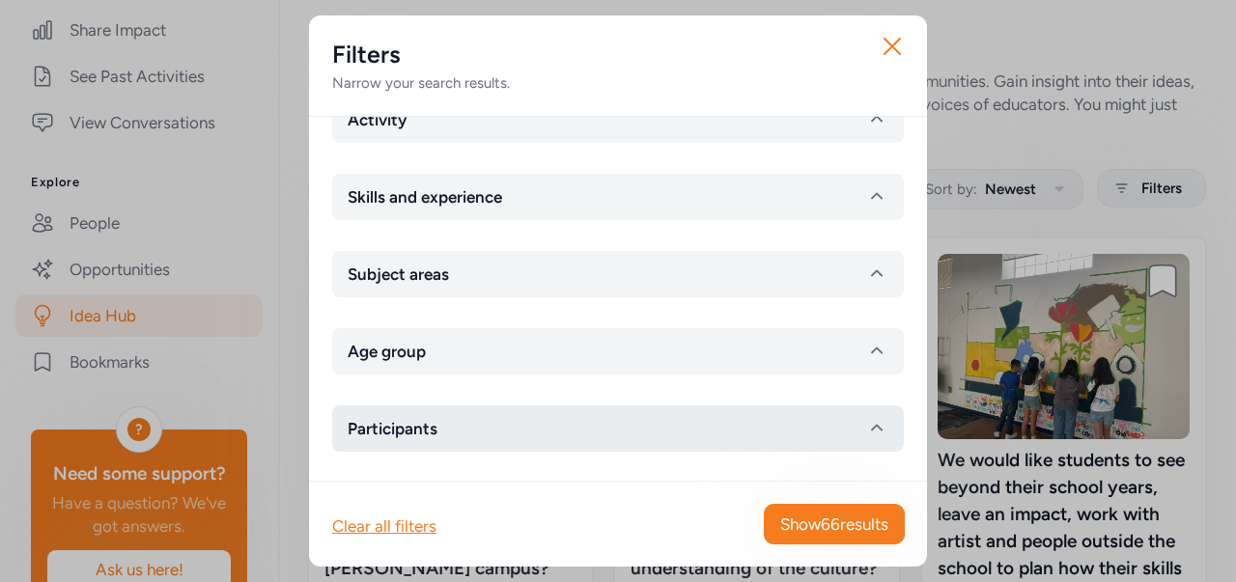
click at [865, 434] on icon "button" at bounding box center [876, 428] width 23 height 23
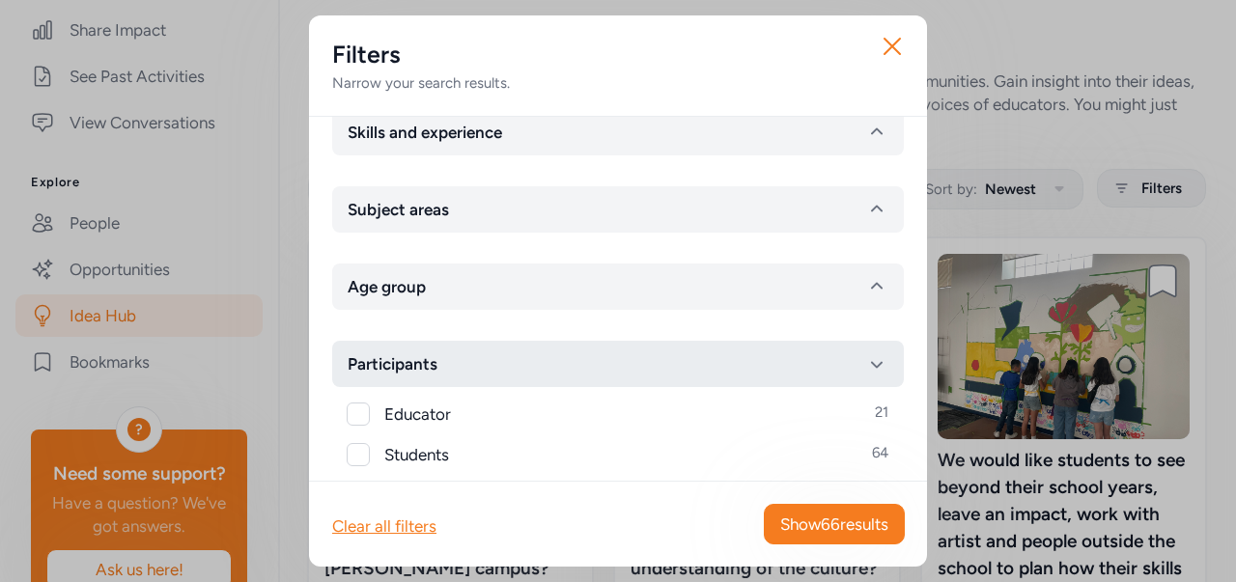
scroll to position [185, 0]
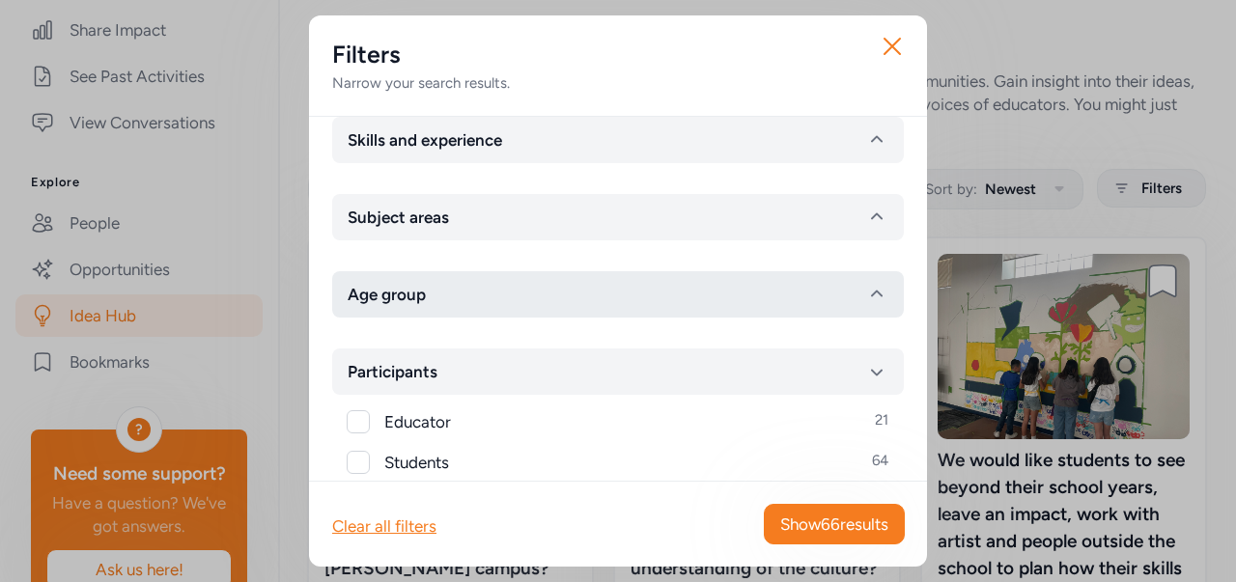
click at [373, 297] on span "Age group" at bounding box center [387, 294] width 78 height 23
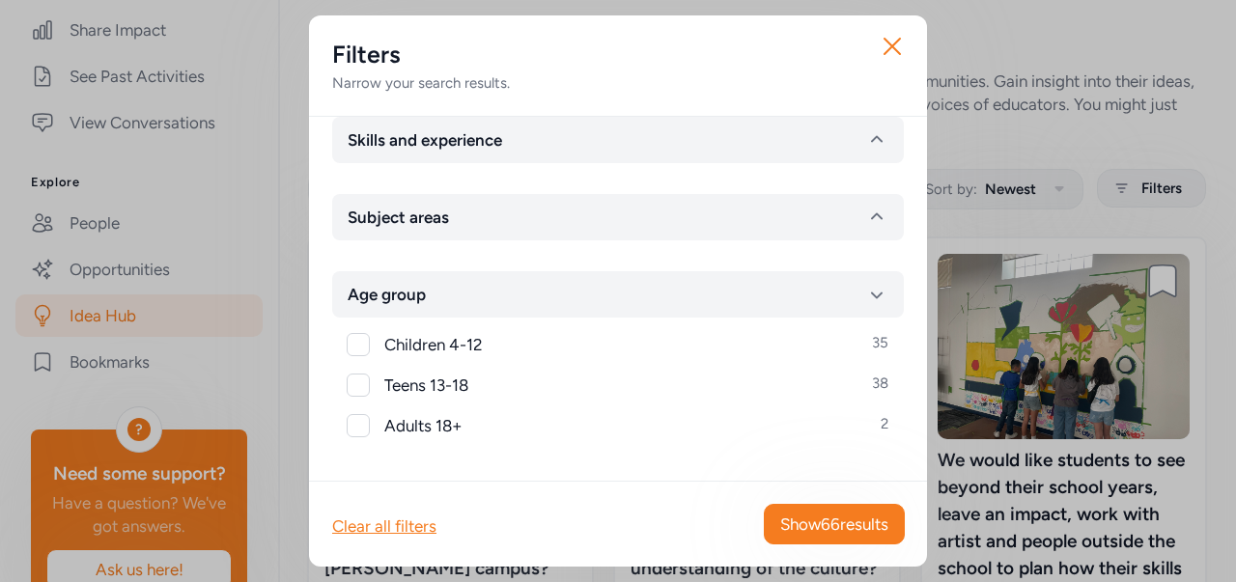
click at [352, 339] on div at bounding box center [358, 344] width 23 height 23
checkbox input "true"
click at [854, 536] on span "Show 35 results" at bounding box center [834, 524] width 107 height 23
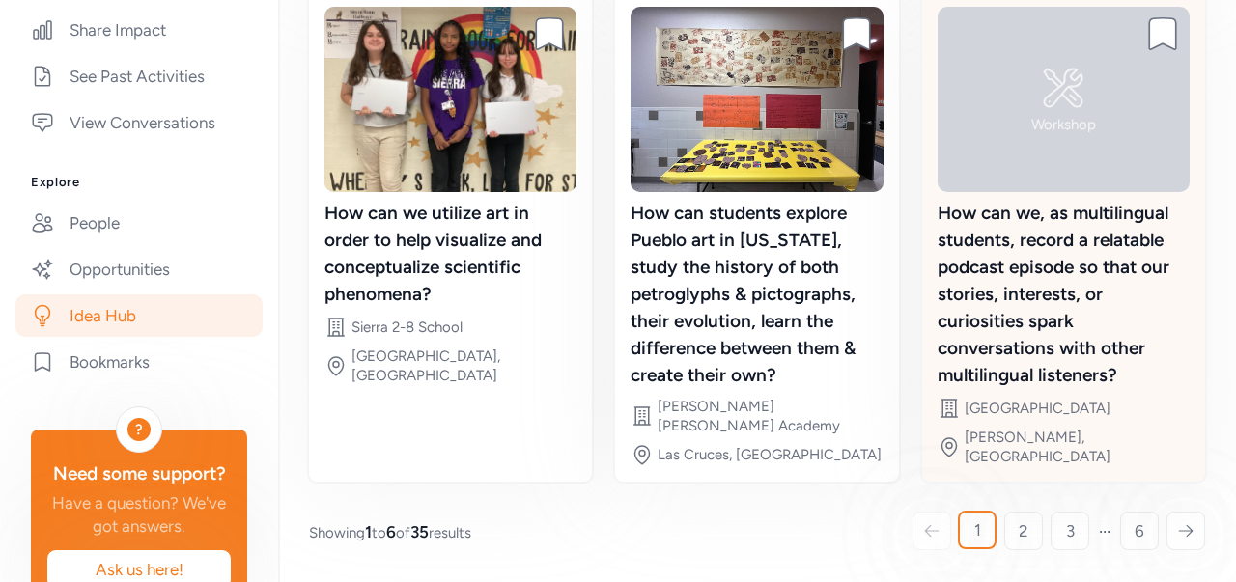
scroll to position [730, 0]
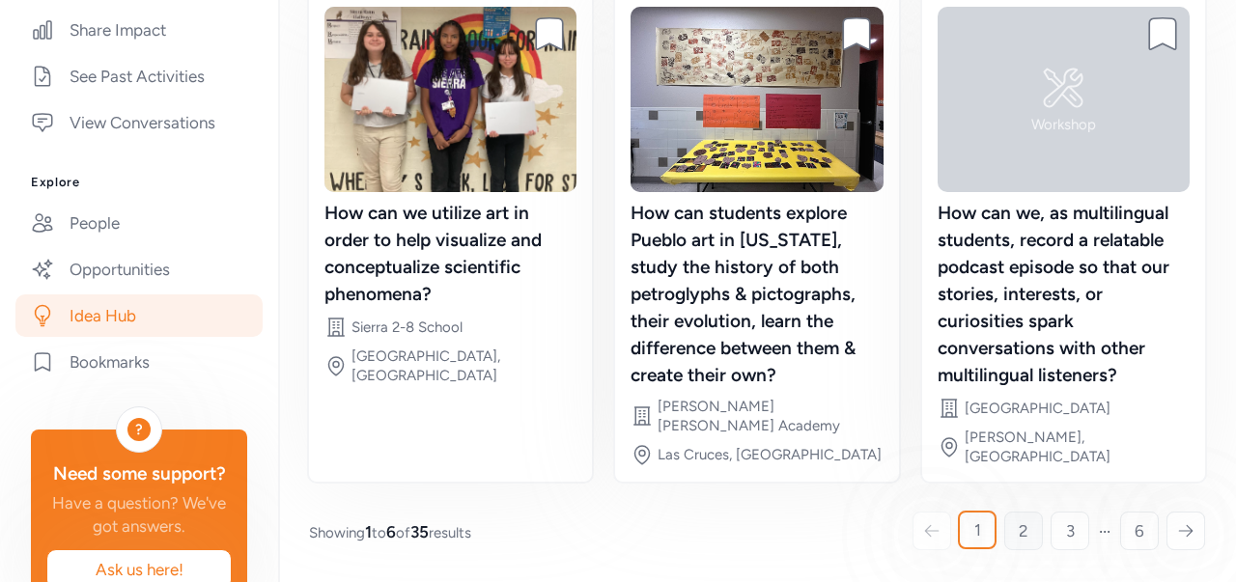
click at [1019, 539] on span "2" at bounding box center [1024, 531] width 10 height 23
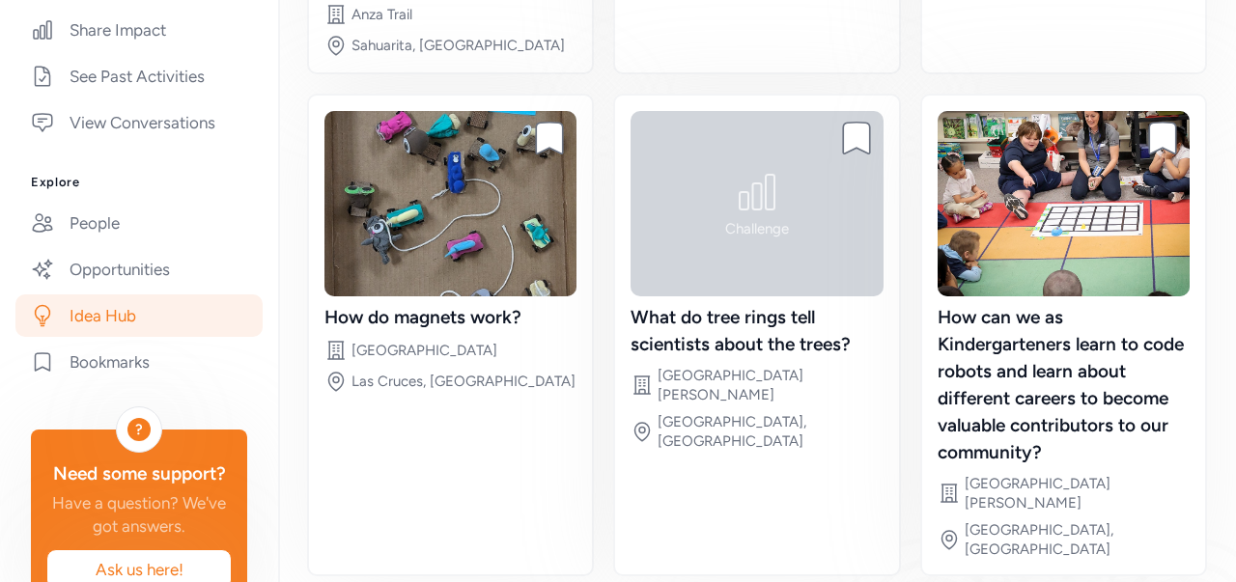
scroll to position [672, 0]
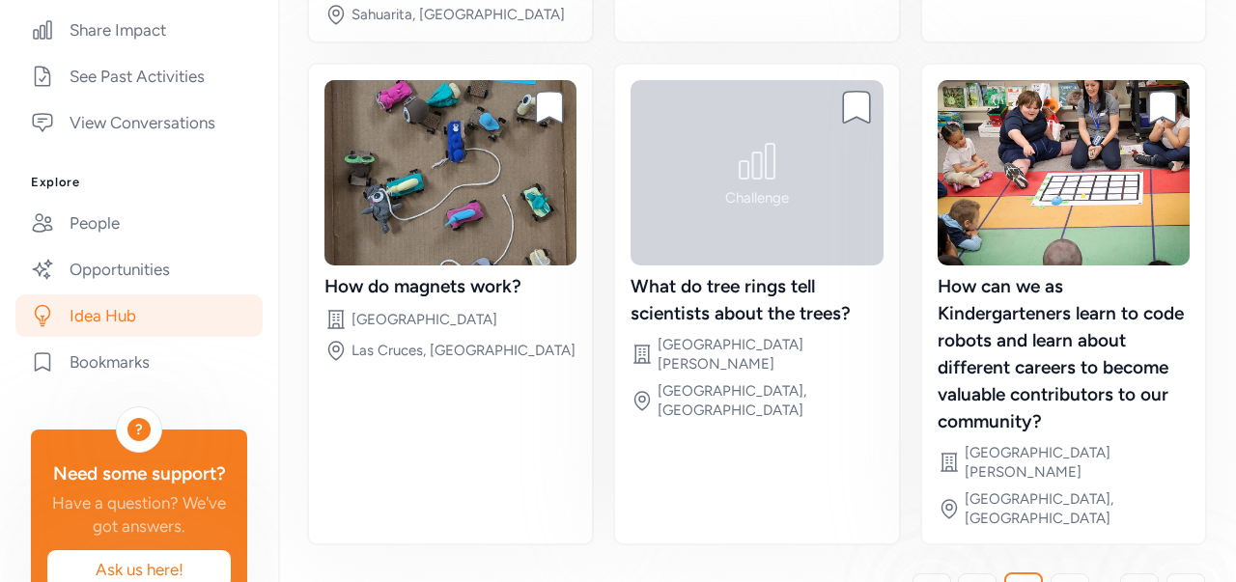
click at [1066, 581] on span "3" at bounding box center [1070, 592] width 9 height 23
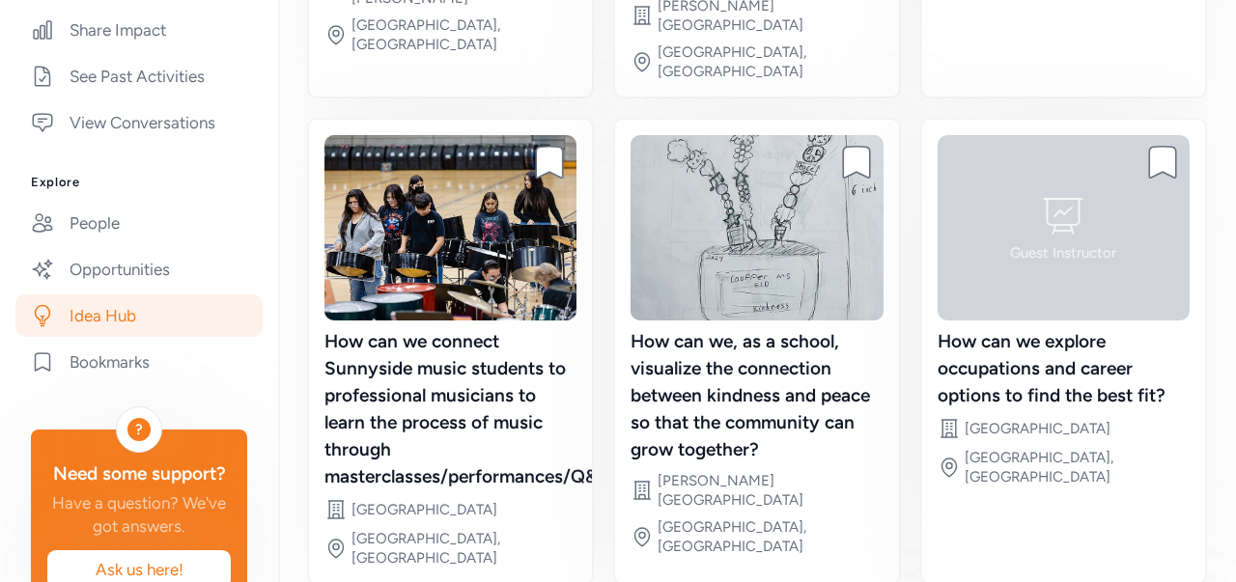
scroll to position [703, 0]
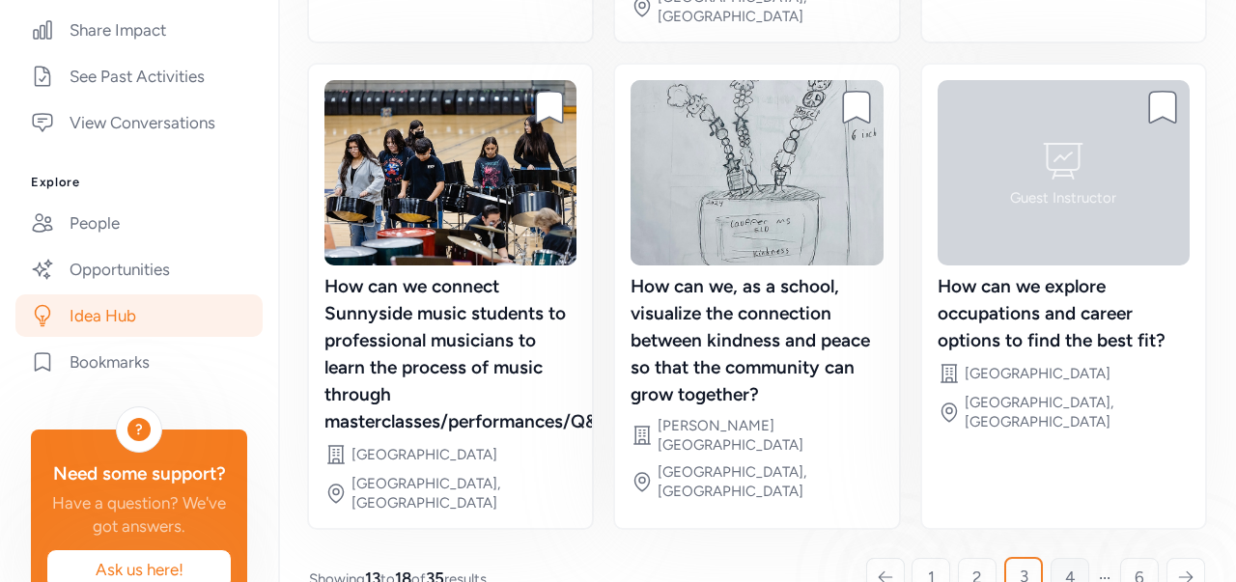
click at [1065, 566] on span "4" at bounding box center [1070, 577] width 11 height 23
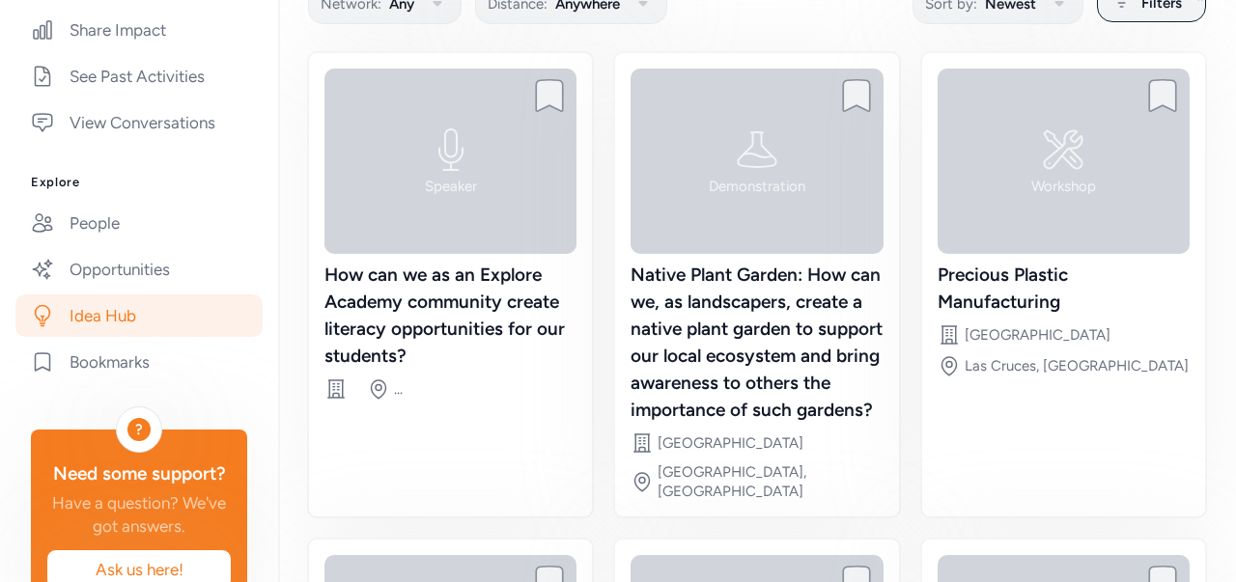
scroll to position [170, 0]
